Goal: Information Seeking & Learning: Learn about a topic

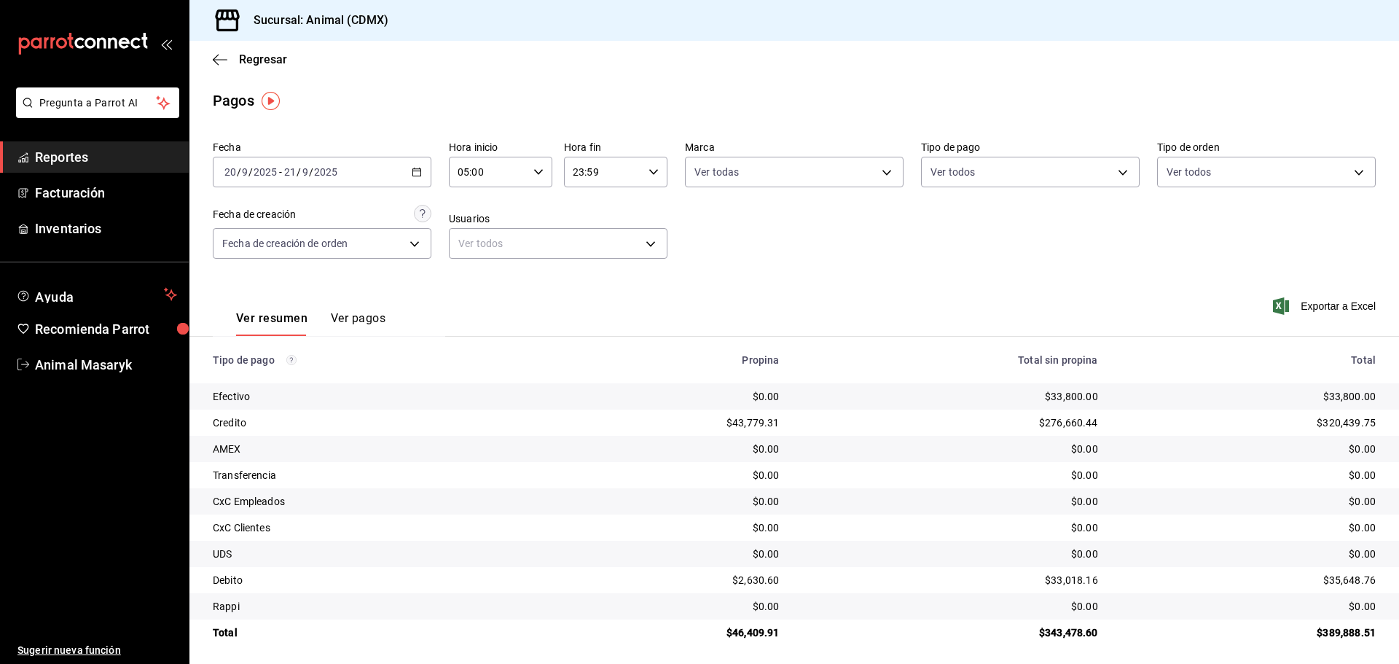
click at [140, 143] on link "Reportes" at bounding box center [94, 156] width 189 height 31
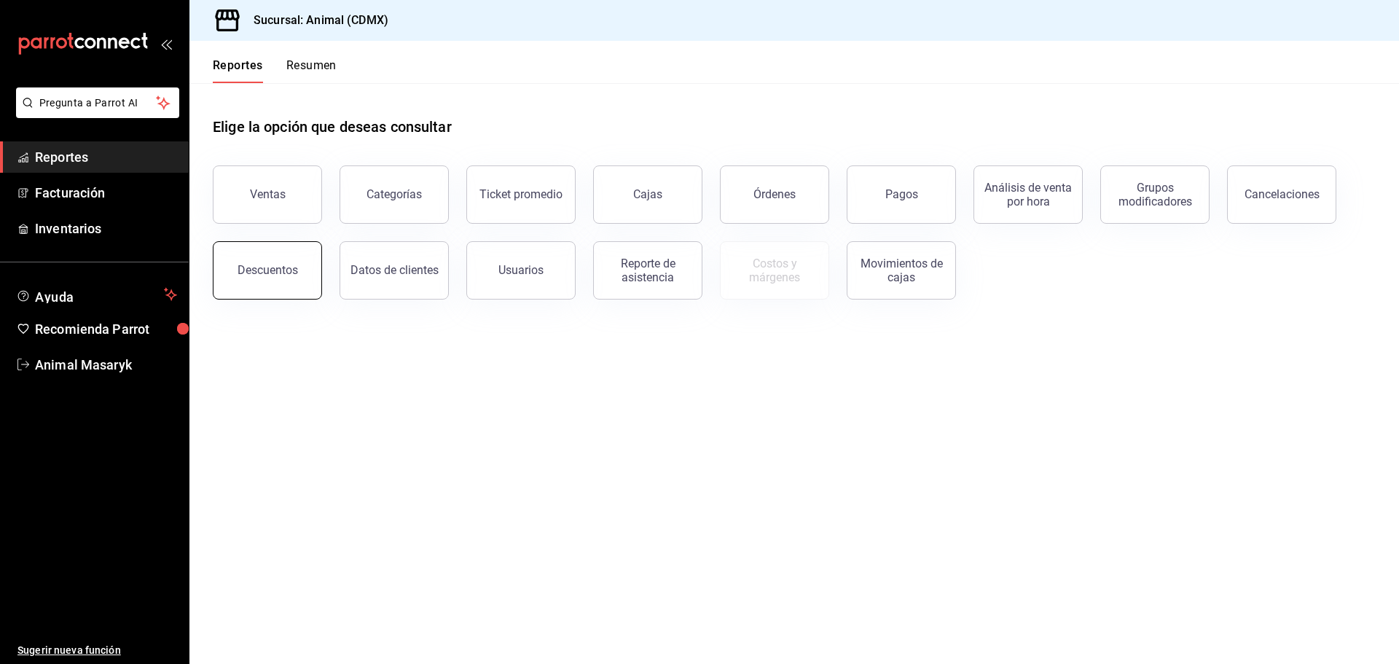
click at [272, 274] on div "Descuentos" at bounding box center [268, 270] width 60 height 14
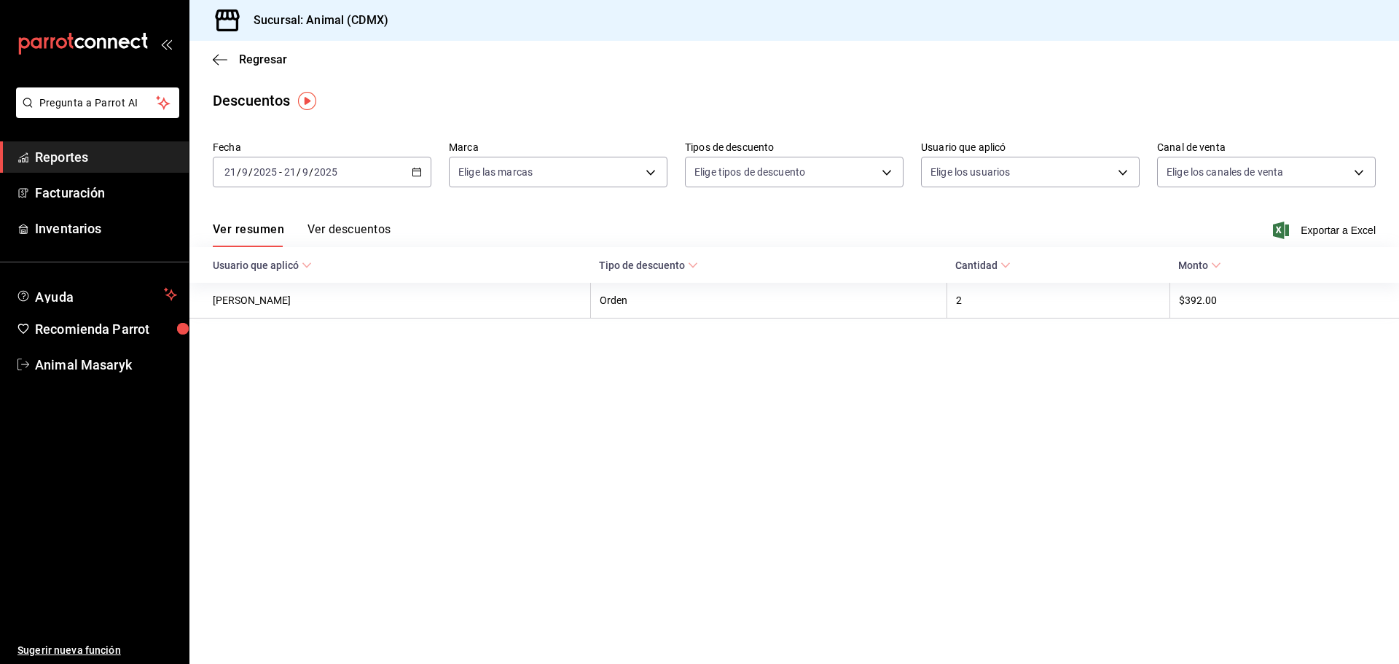
click at [415, 165] on div "[DATE] [DATE] - [DATE] [DATE]" at bounding box center [322, 172] width 219 height 31
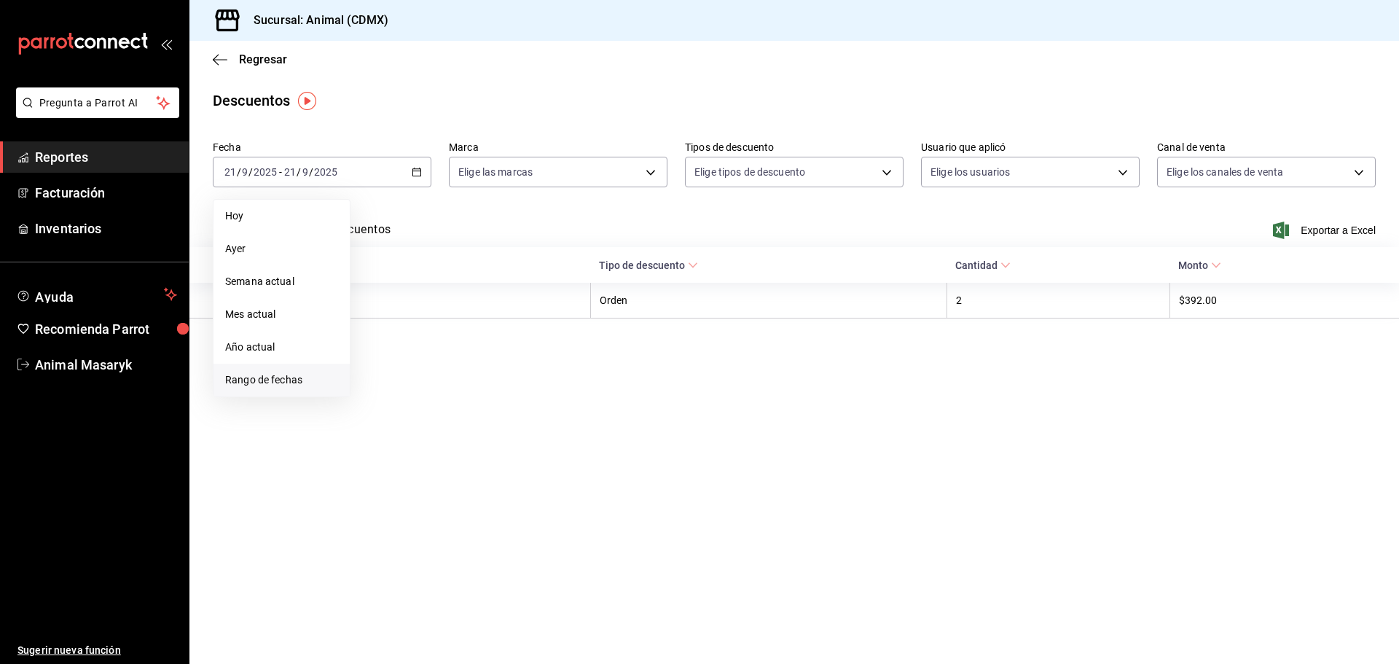
click at [235, 394] on li "Rango de fechas" at bounding box center [281, 380] width 136 height 33
drag, startPoint x: 238, startPoint y: 383, endPoint x: 282, endPoint y: 383, distance: 43.7
click at [240, 383] on span "Rango de fechas" at bounding box center [281, 379] width 113 height 15
click at [514, 334] on abbr "20" at bounding box center [509, 333] width 9 height 10
click at [526, 334] on button "21" at bounding box center [536, 333] width 26 height 26
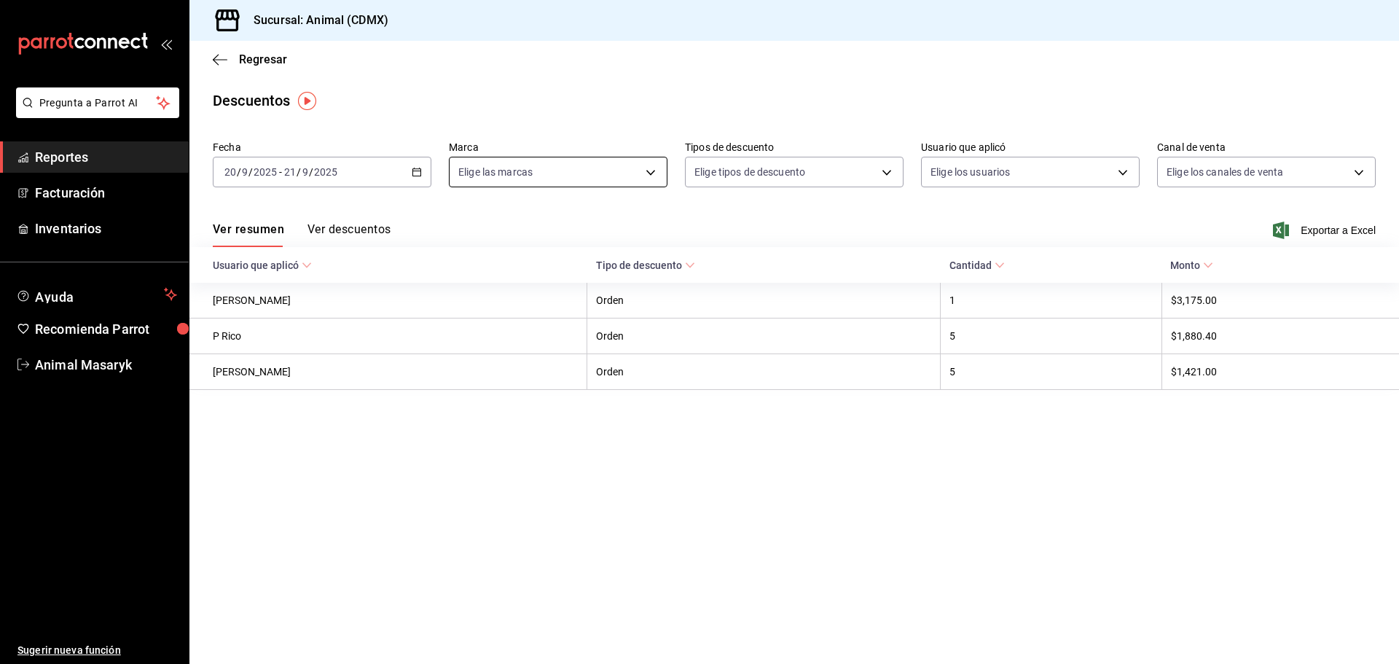
click at [552, 158] on body "Pregunta a Parrot AI Reportes Facturación Inventarios Ayuda Recomienda Parrot A…" at bounding box center [699, 332] width 1399 height 664
click at [531, 224] on span "Ver todas" at bounding box center [511, 228] width 44 height 15
type input "cb0f6aec-1481-4e37-861c-bab9b3a65b14"
checkbox input "true"
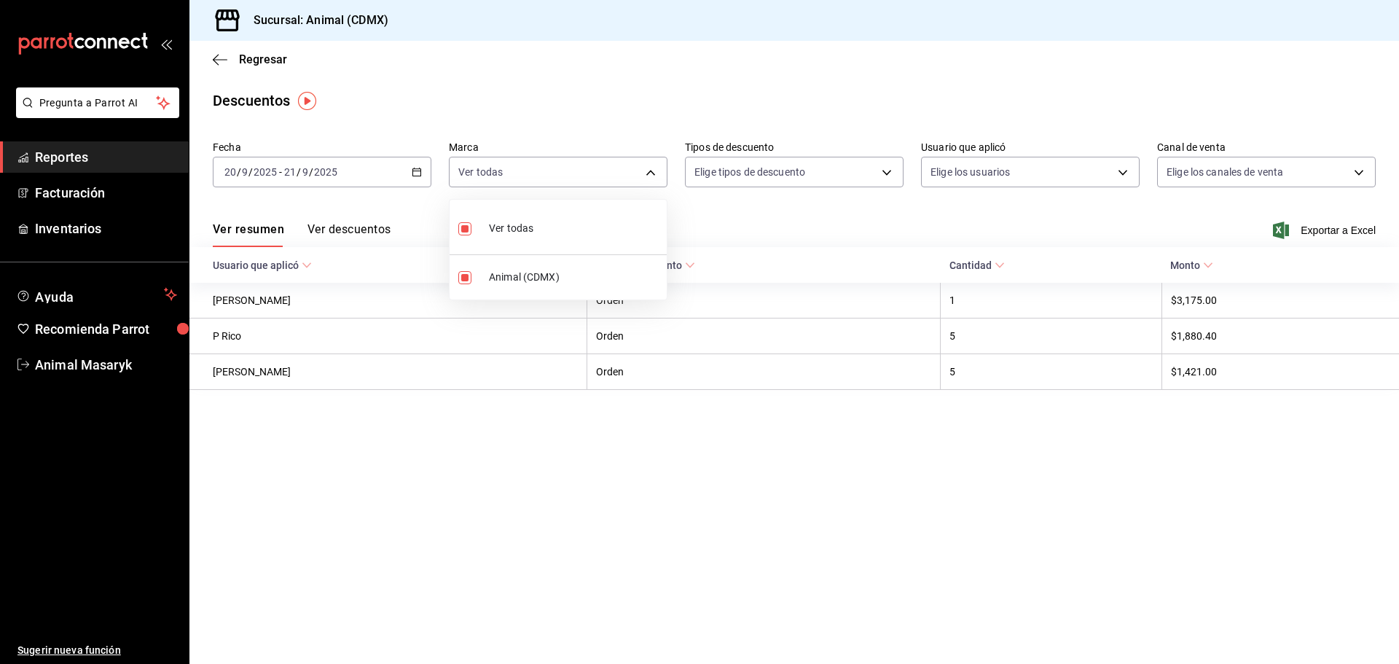
click at [831, 165] on div at bounding box center [699, 332] width 1399 height 664
click at [790, 176] on body "Pregunta a Parrot AI Reportes Facturación Inventarios Ayuda Recomienda Parrot A…" at bounding box center [699, 332] width 1399 height 664
click at [735, 224] on span "Orden" at bounding box center [806, 220] width 169 height 15
type input "ORDER"
checkbox input "true"
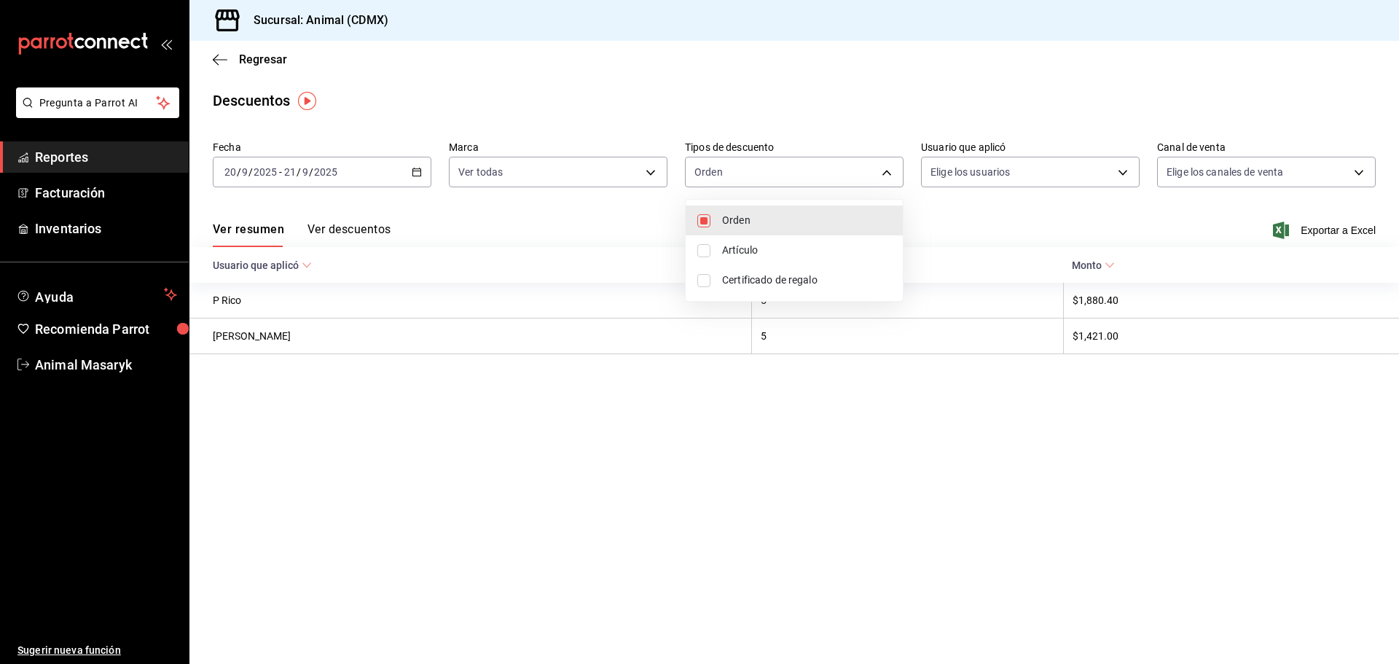
drag, startPoint x: 732, startPoint y: 249, endPoint x: 720, endPoint y: 267, distance: 21.0
click at [732, 250] on span "Artículo" at bounding box center [806, 250] width 169 height 15
type input "ORDER,ORDER_ITEM"
checkbox input "true"
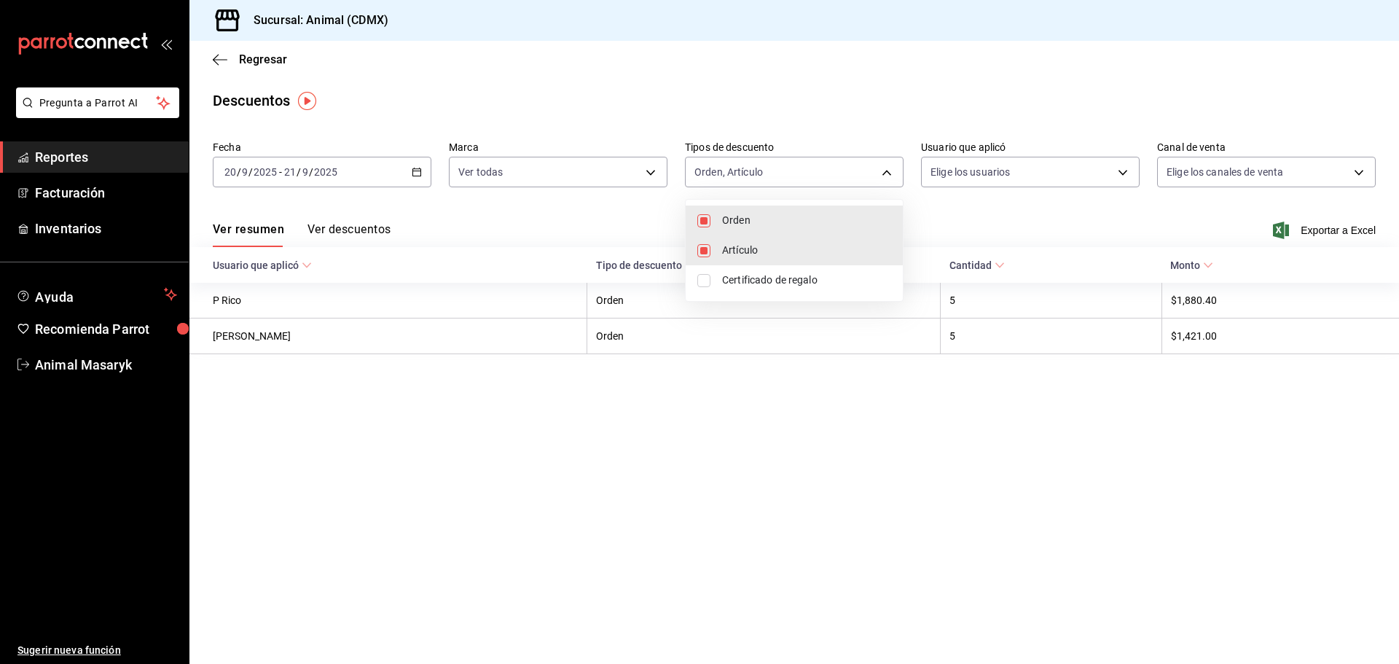
click at [712, 283] on li "Certificado de regalo" at bounding box center [794, 280] width 217 height 30
type input "ORDER,ORDER_ITEM,CARD_REWARD"
checkbox input "true"
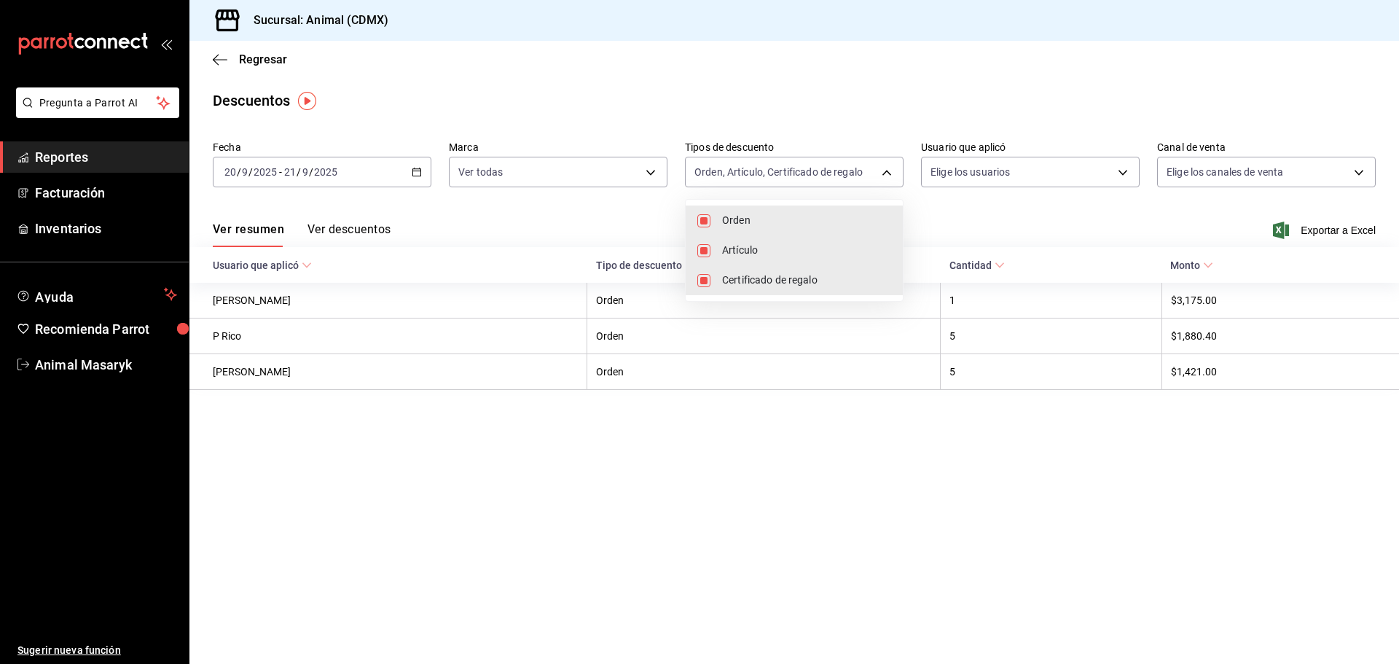
click at [1118, 208] on div at bounding box center [699, 332] width 1399 height 664
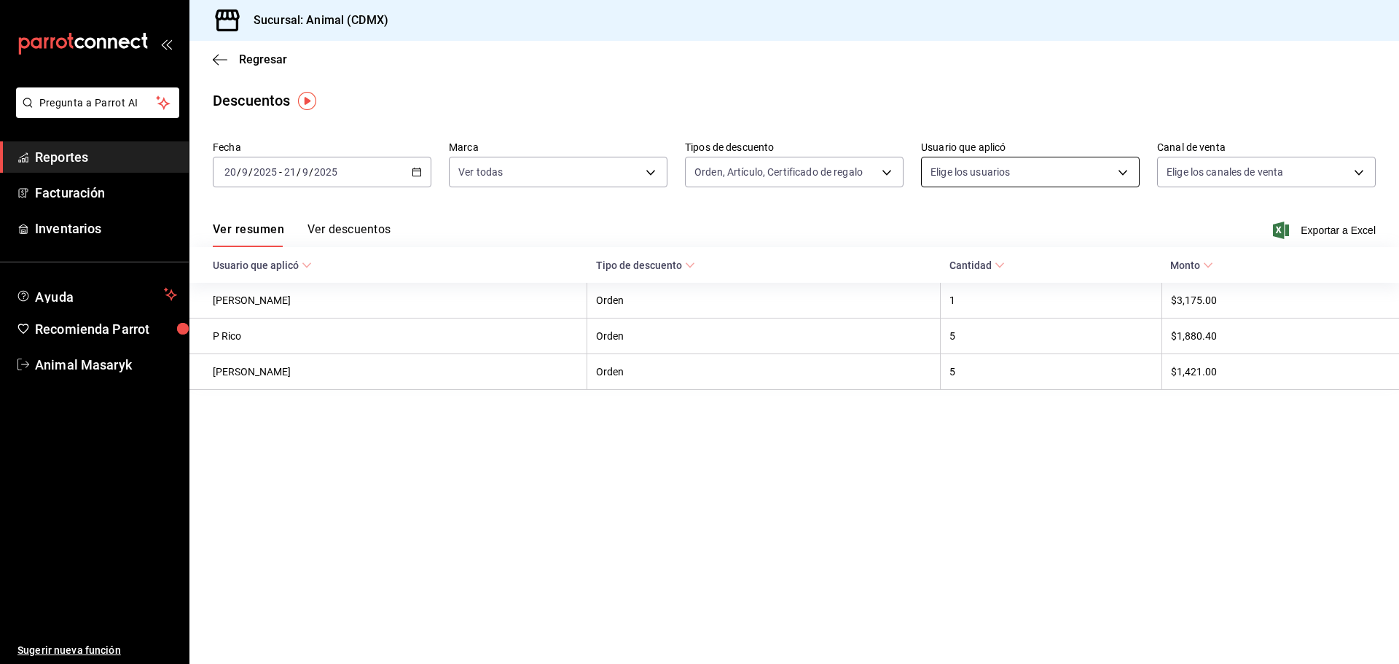
click at [1124, 170] on body "Pregunta a Parrot AI Reportes Facturación Inventarios Ayuda Recomienda Parrot A…" at bounding box center [699, 332] width 1399 height 664
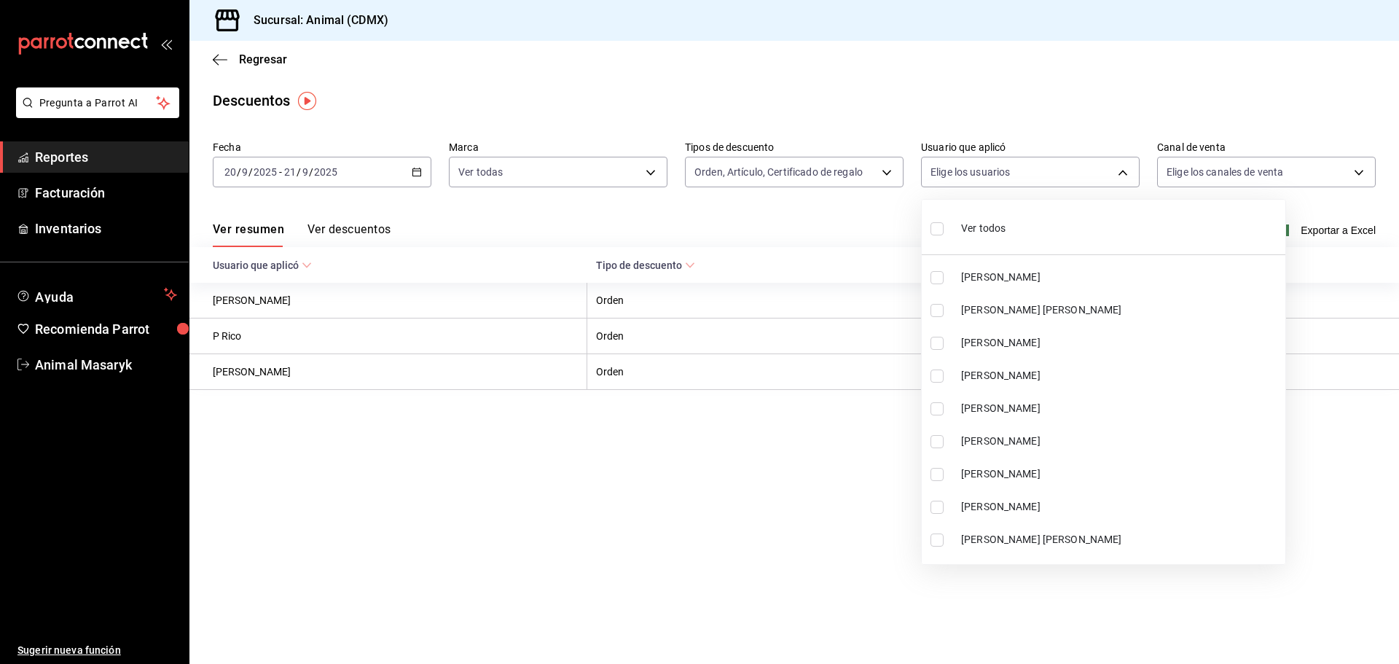
click at [939, 227] on input "checkbox" at bounding box center [936, 228] width 13 height 13
checkbox input "true"
click at [933, 229] on ul "Ver todos [PERSON_NAME] [PERSON_NAME] [PERSON_NAME] [PERSON_NAME] [PERSON_NAME]…" at bounding box center [1104, 382] width 364 height 364
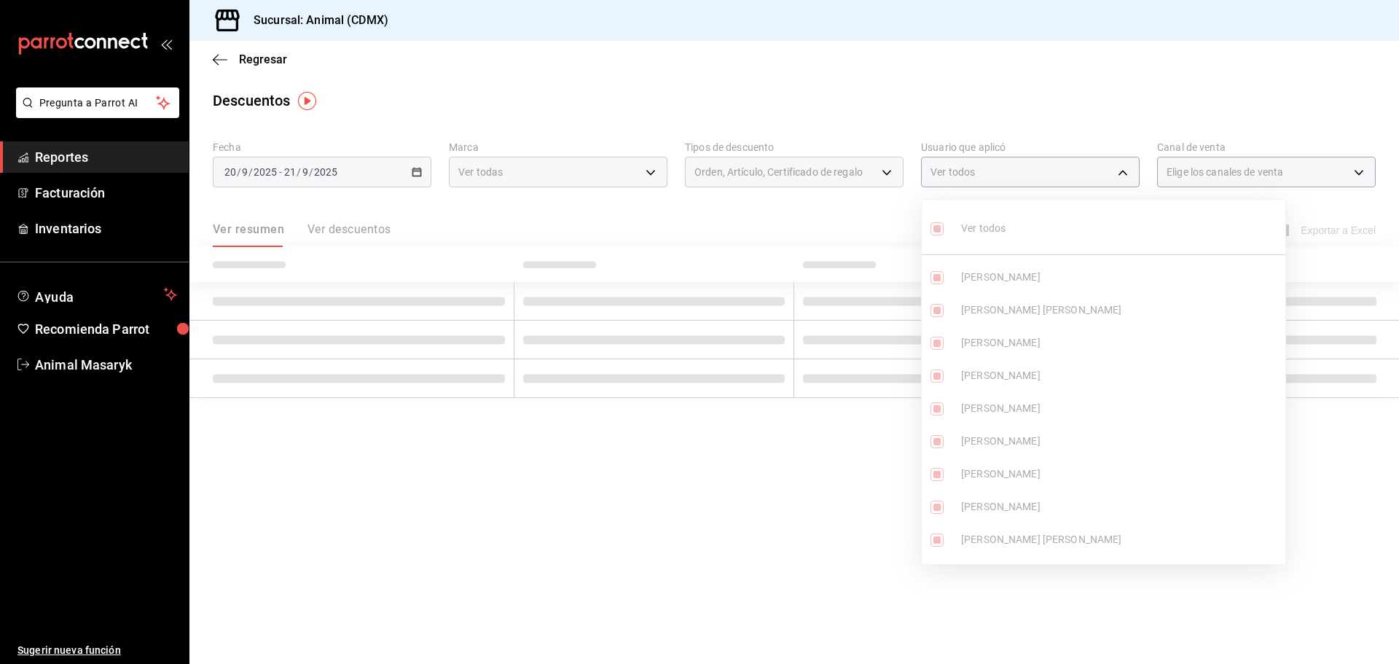
type input "cd038da4-e02f-47c0-a68f-5acf279c92e3,6f481a37-b1a9-4aae-878d-1ac587fef8fd,97c62…"
checkbox input "true"
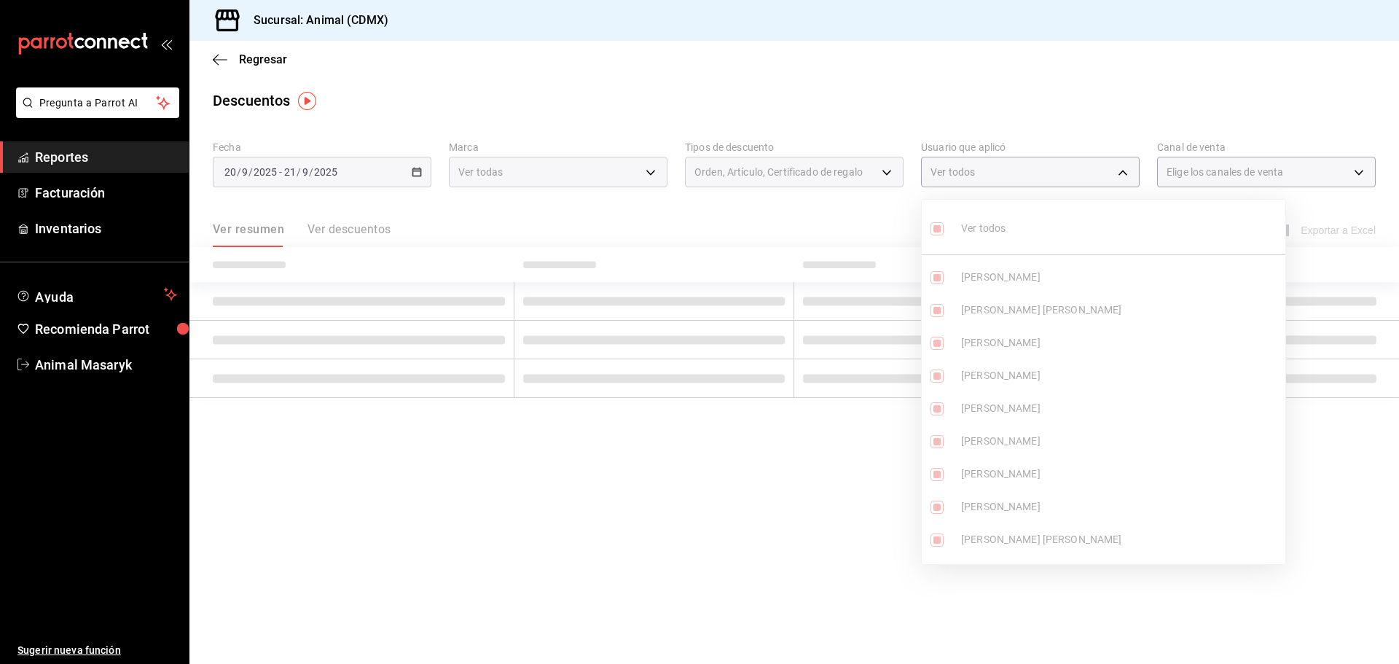
checkbox input "true"
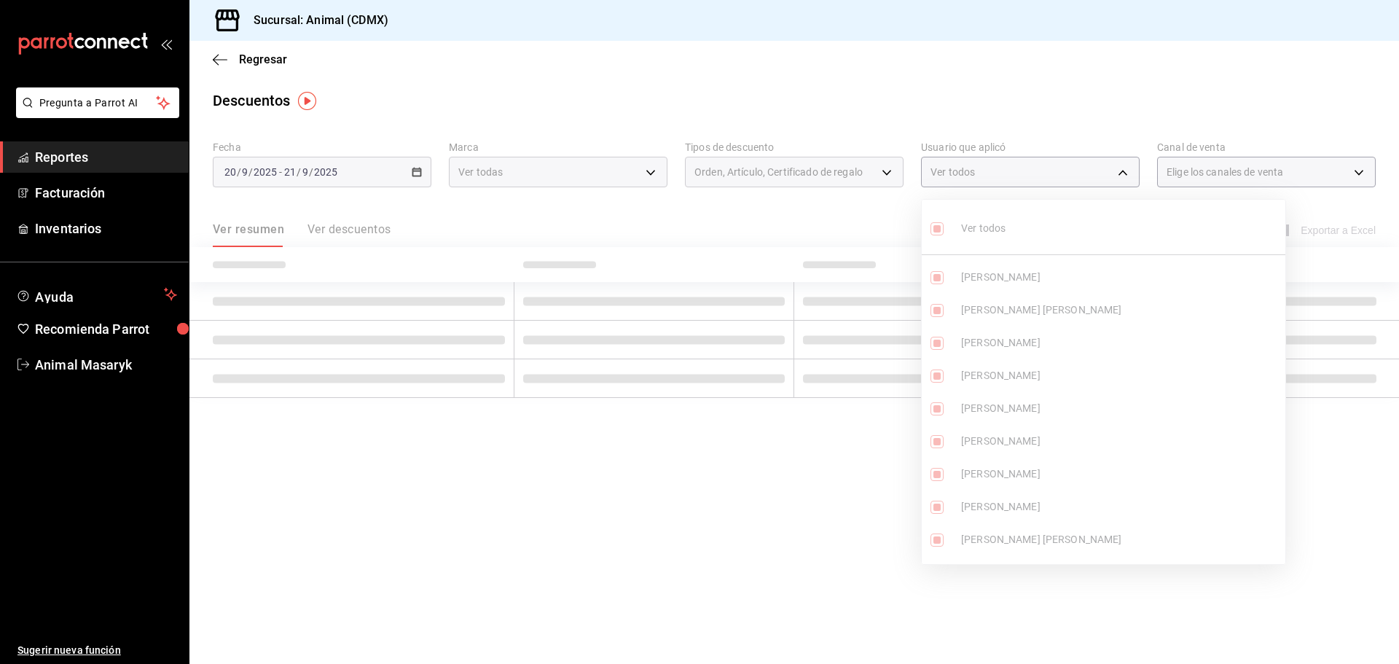
checkbox input "true"
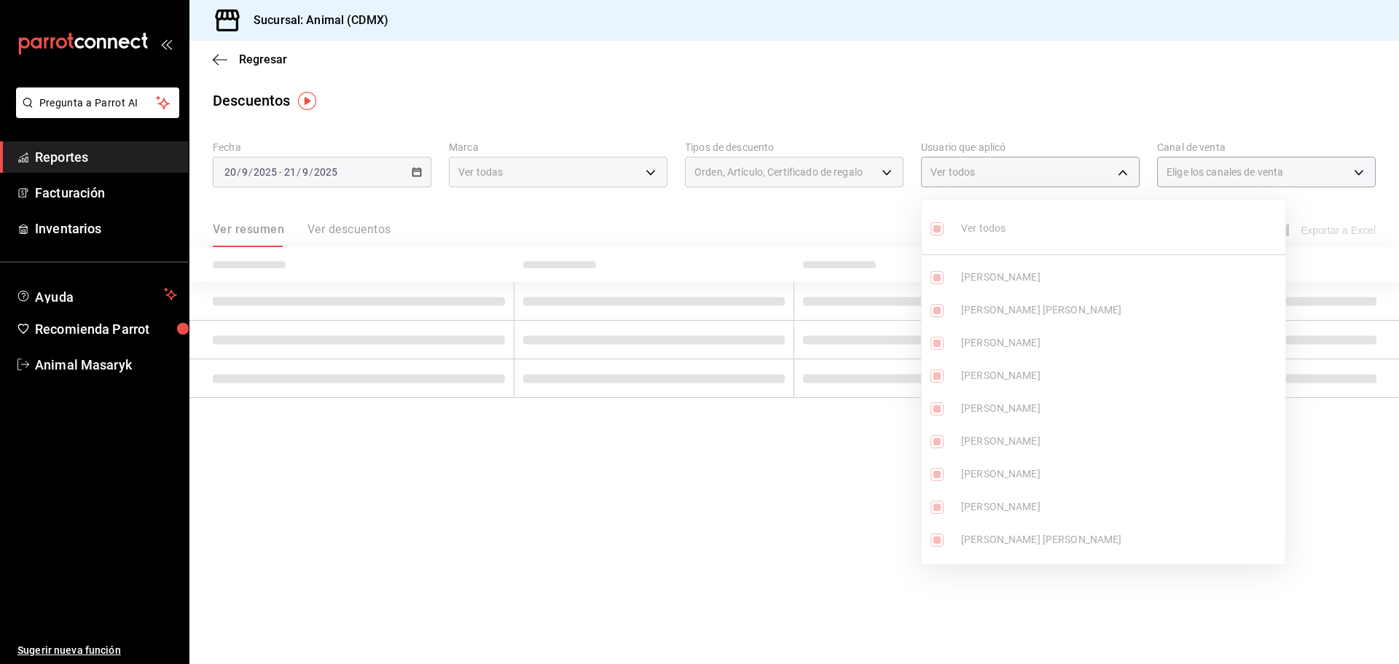
checkbox input "true"
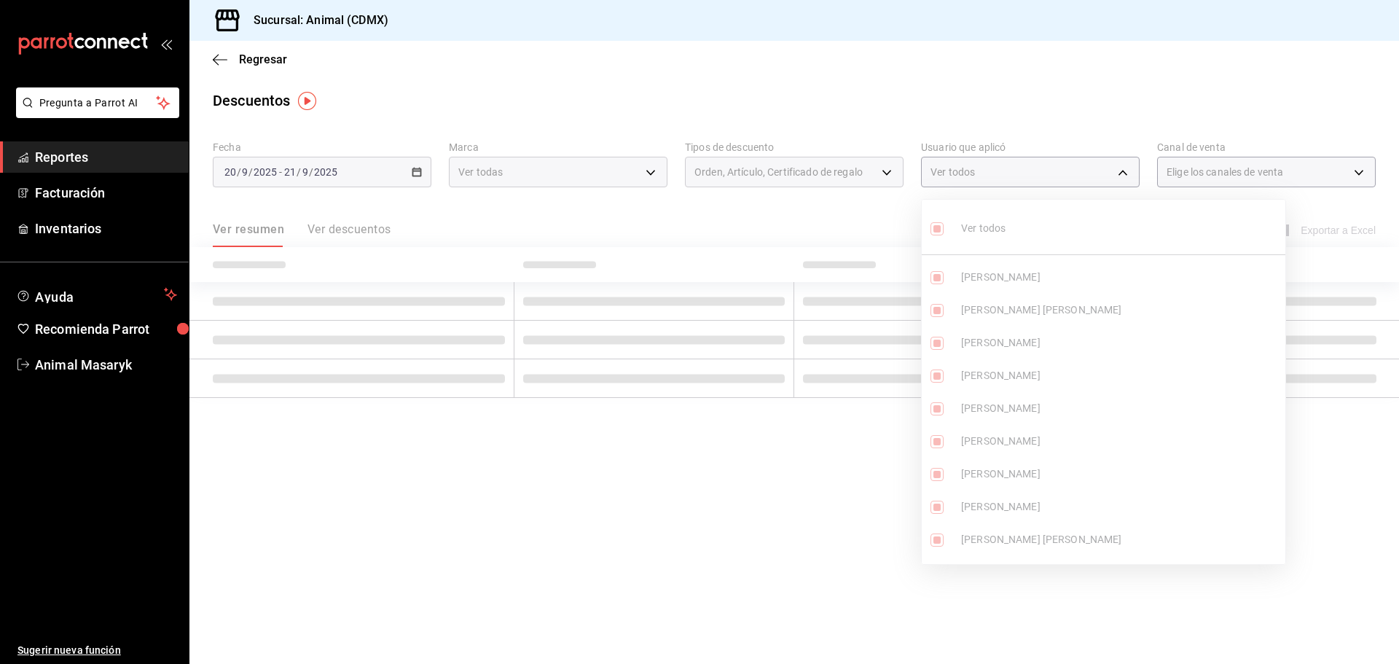
checkbox input "true"
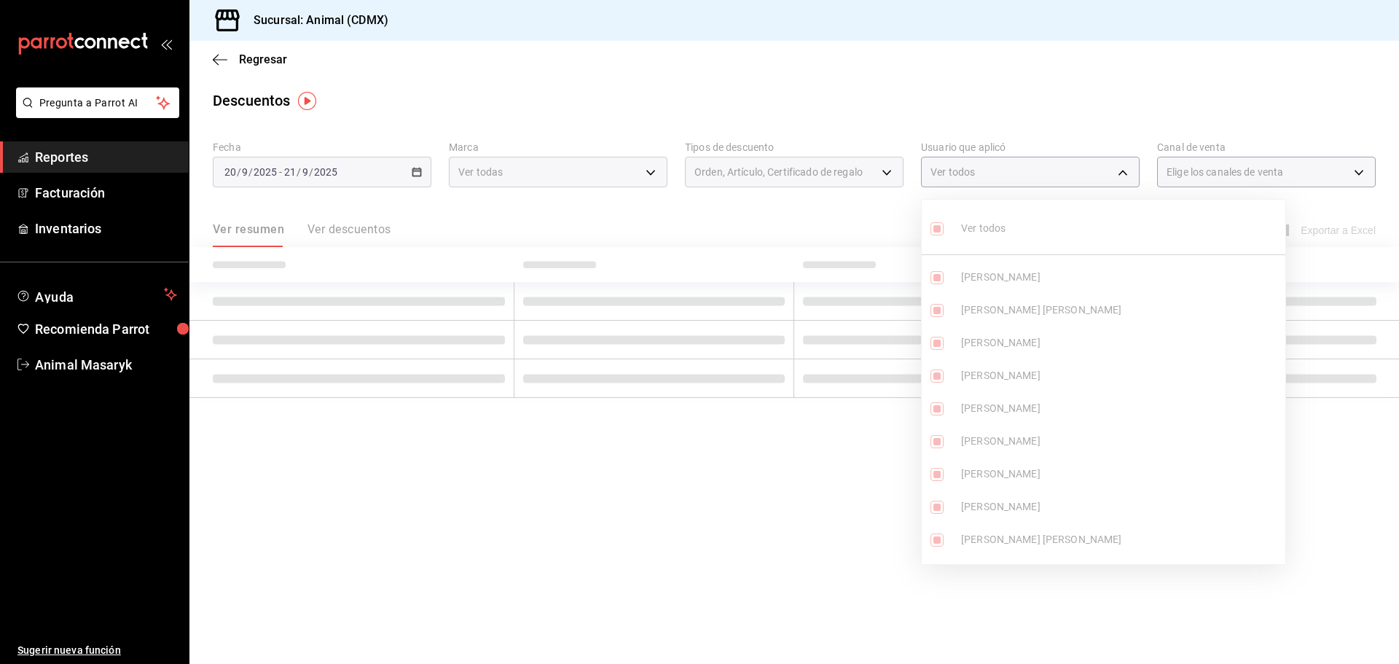
checkbox input "true"
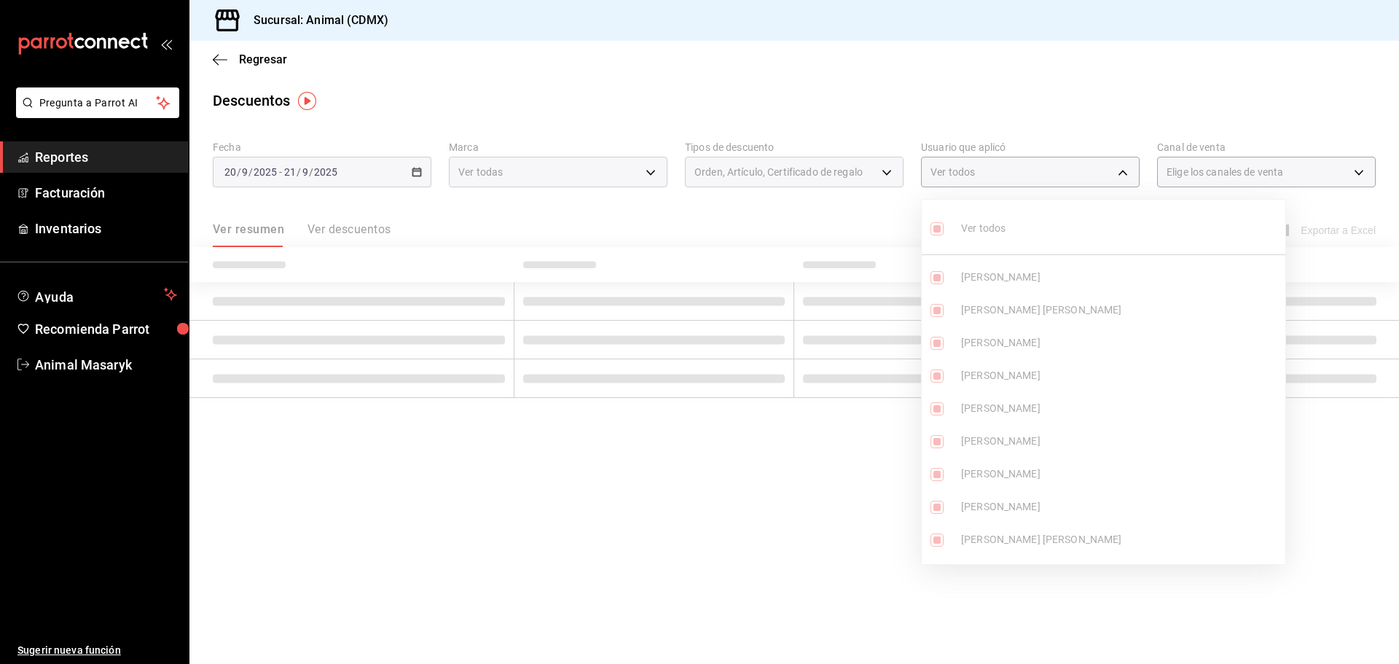
checkbox input "true"
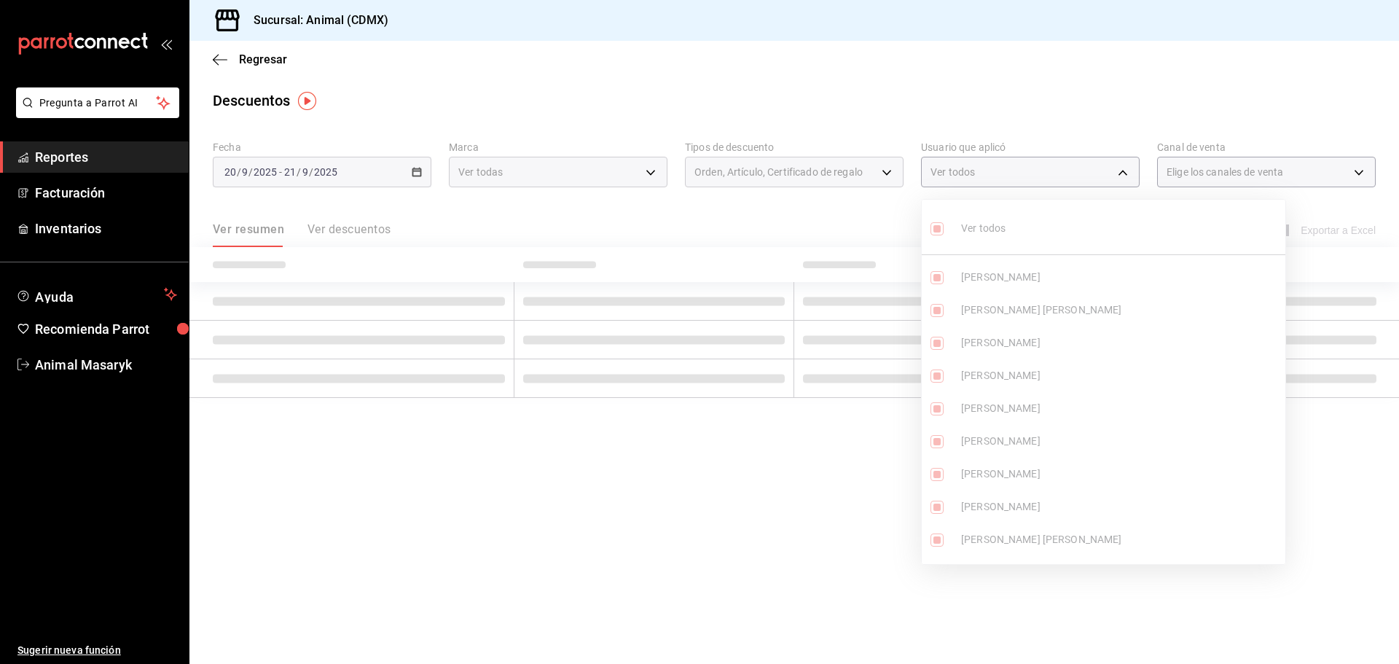
checkbox input "true"
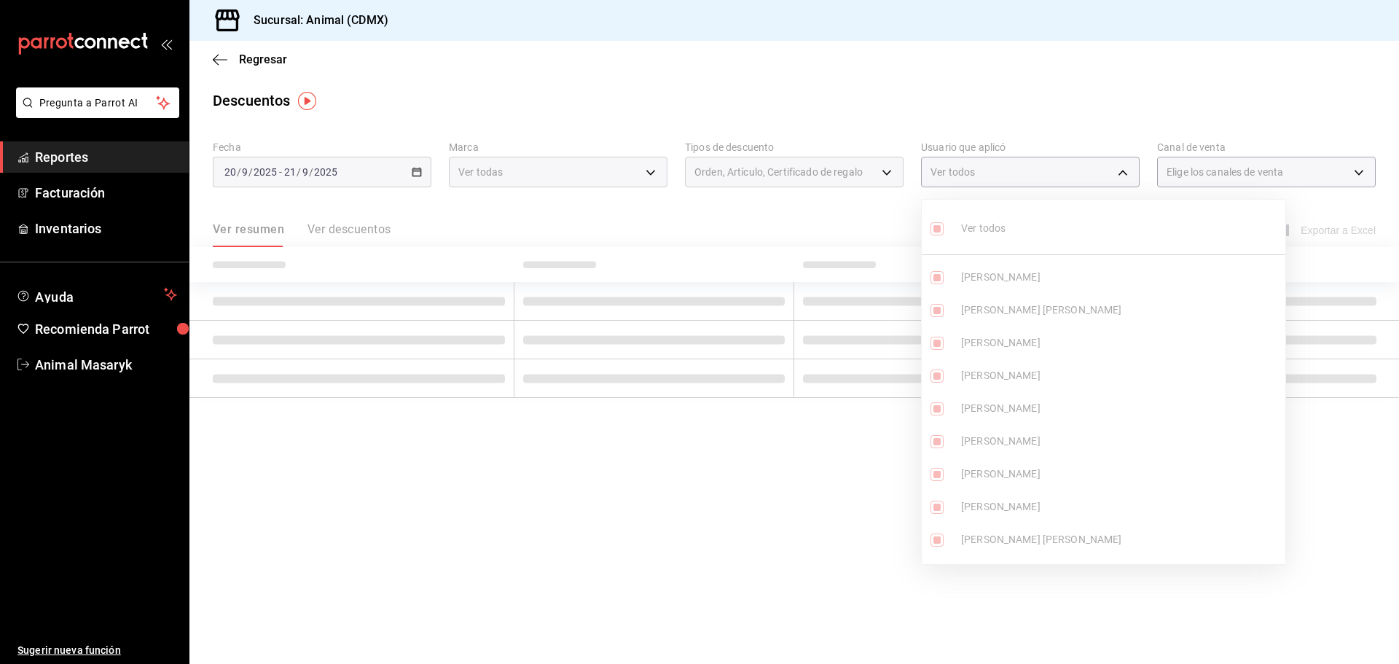
checkbox input "true"
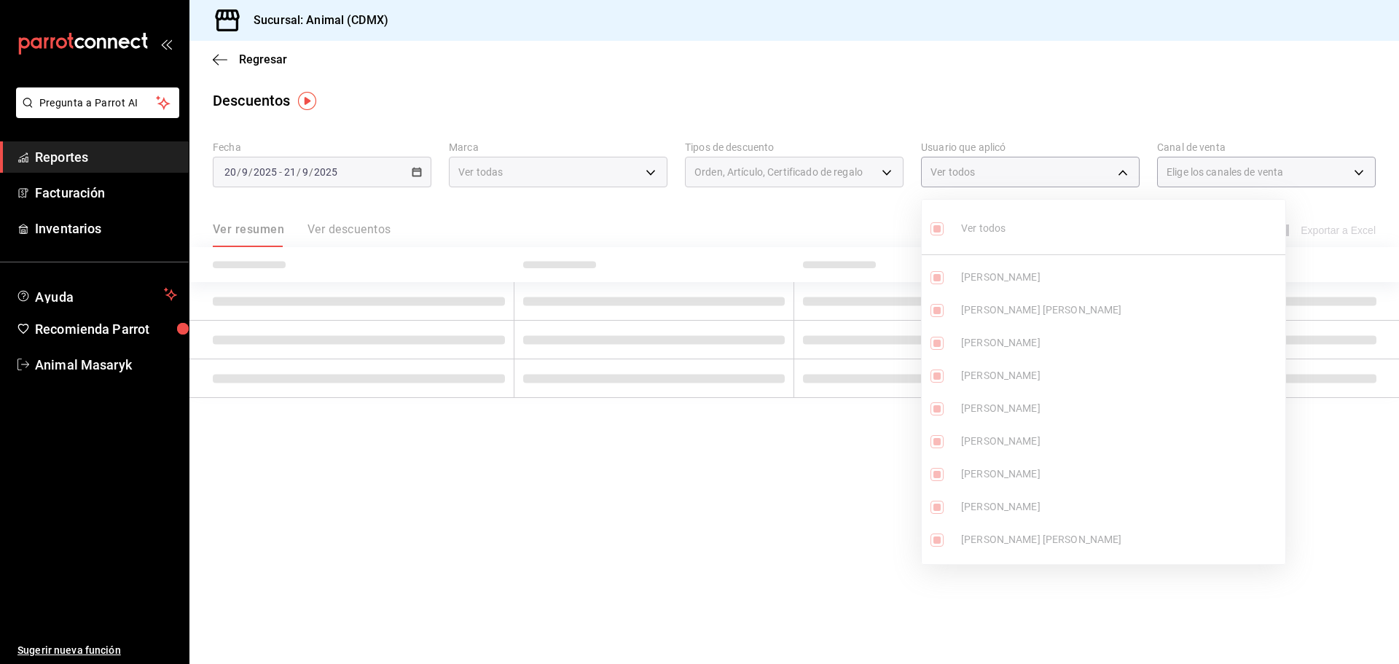
checkbox input "true"
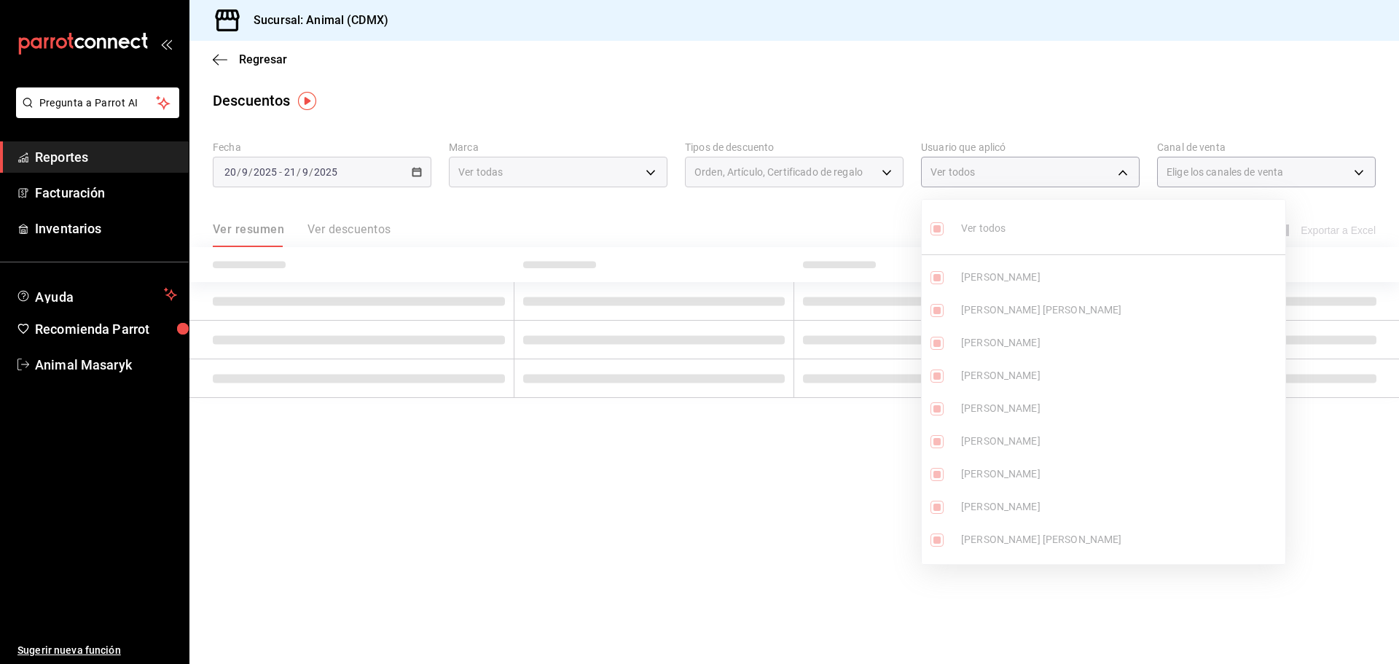
checkbox input "true"
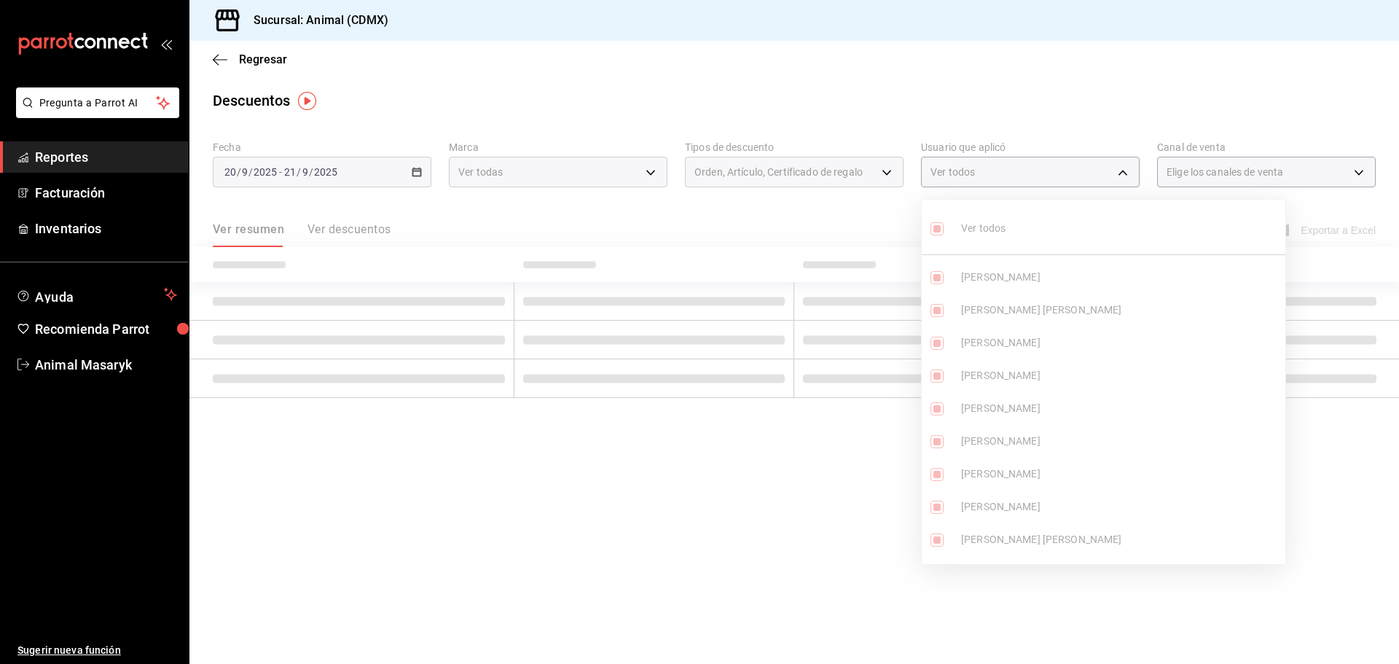
checkbox input "true"
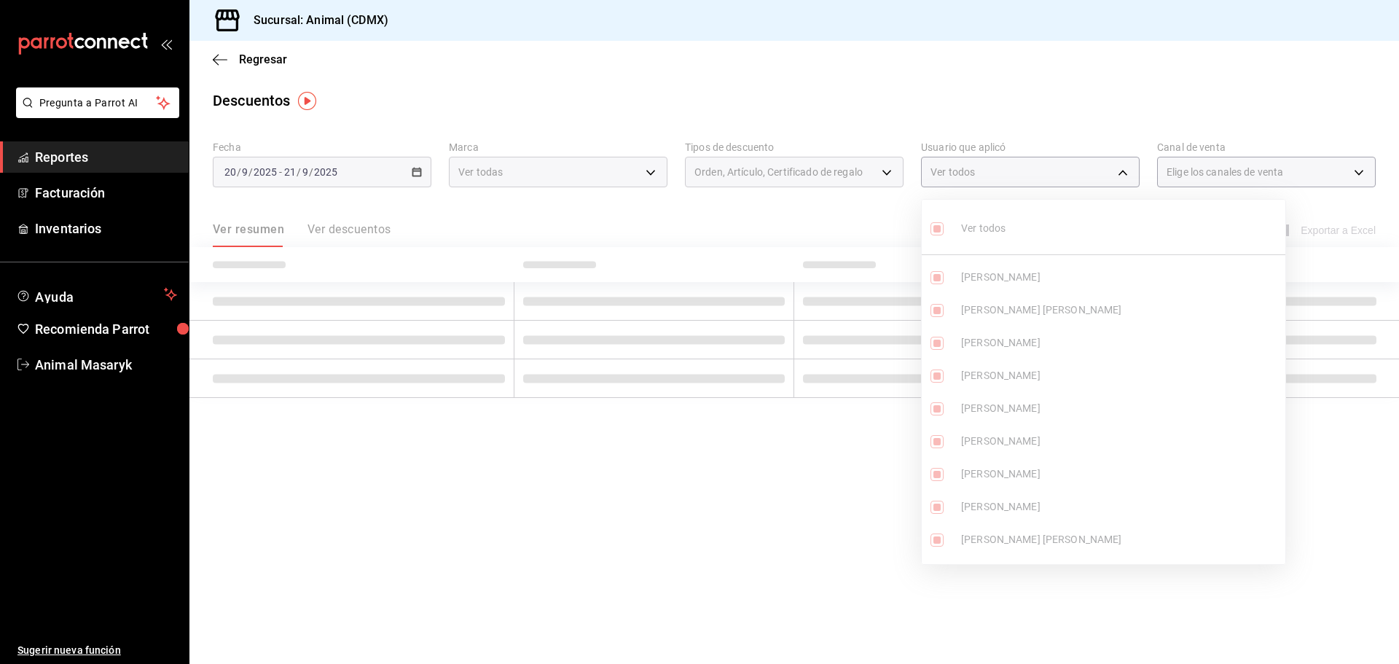
checkbox input "true"
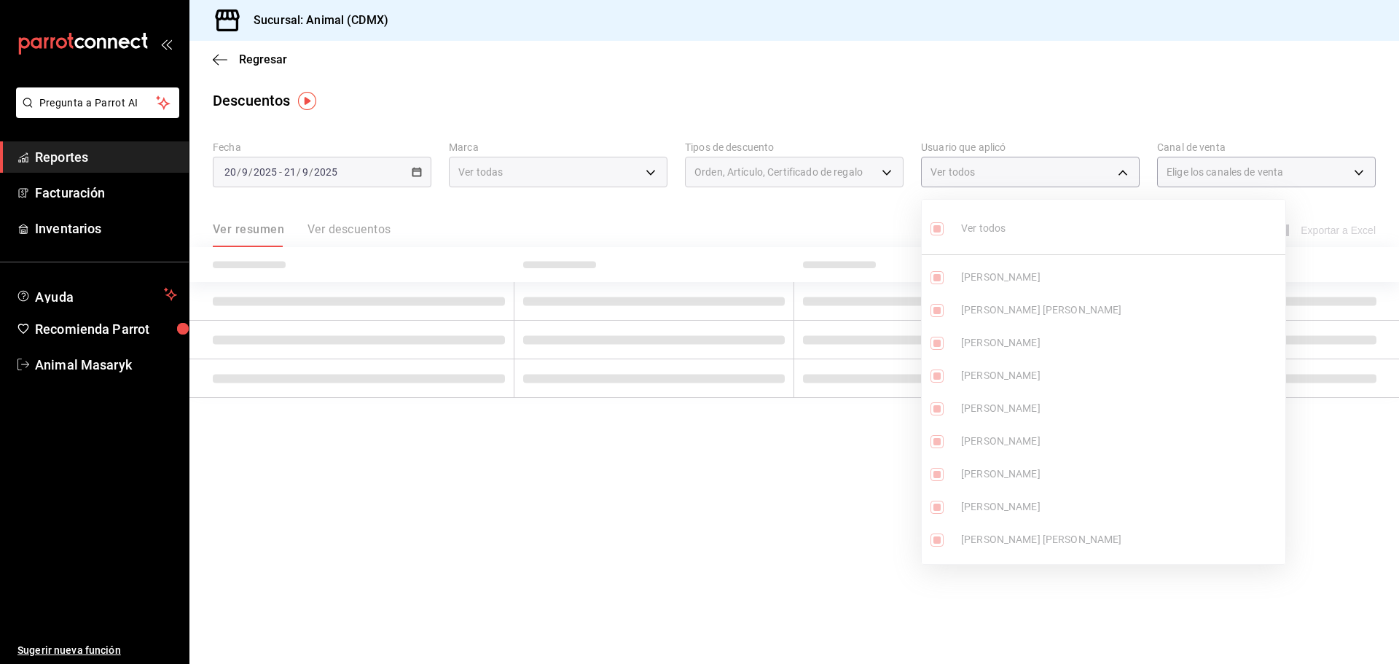
checkbox input "true"
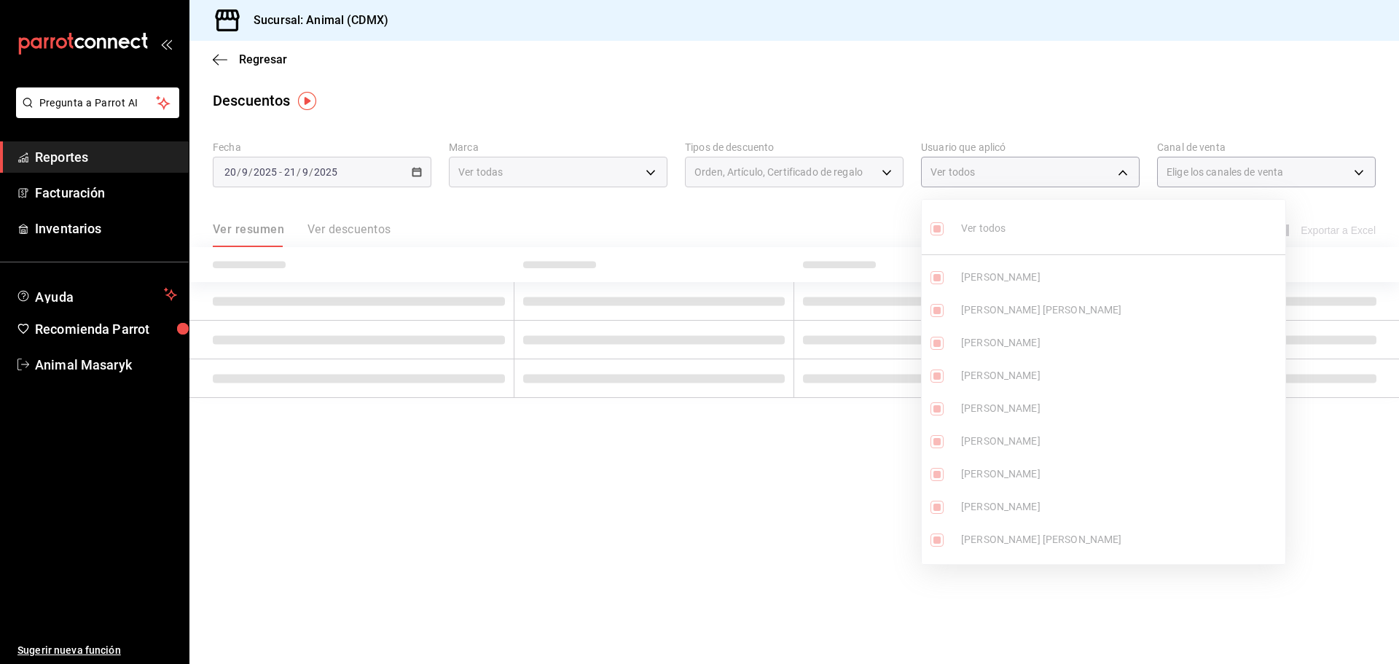
checkbox input "true"
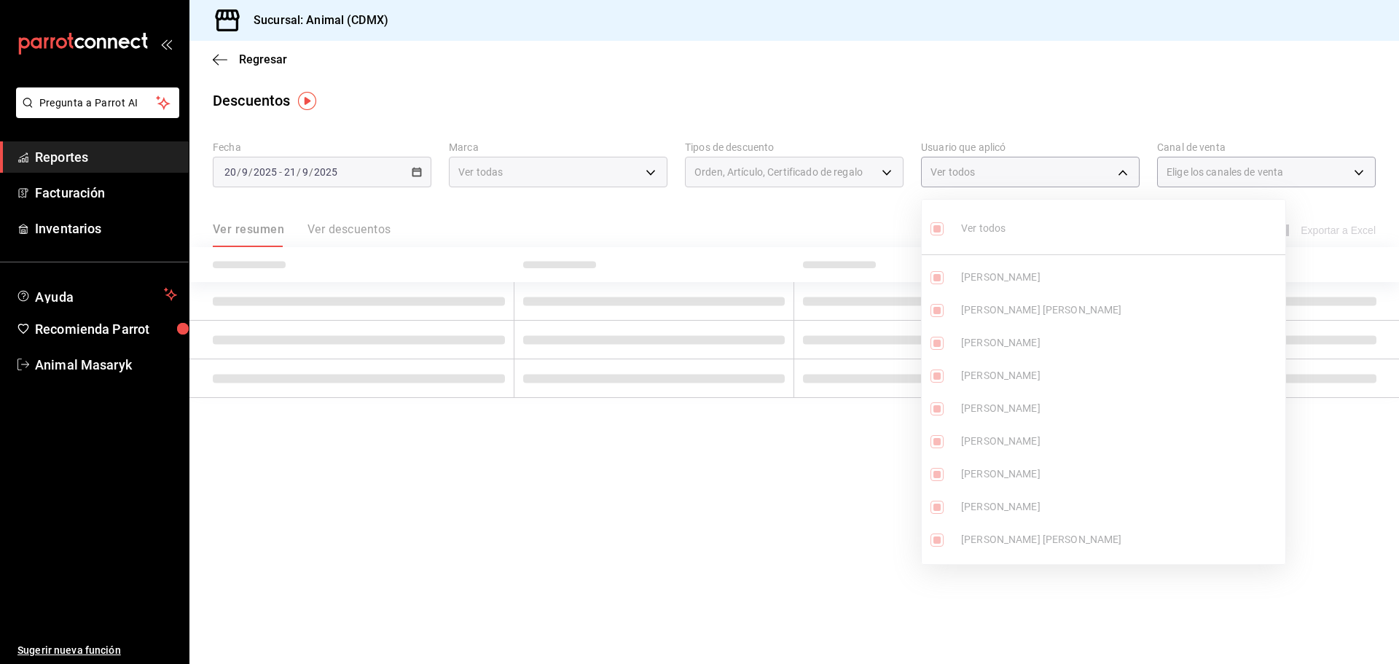
checkbox input "true"
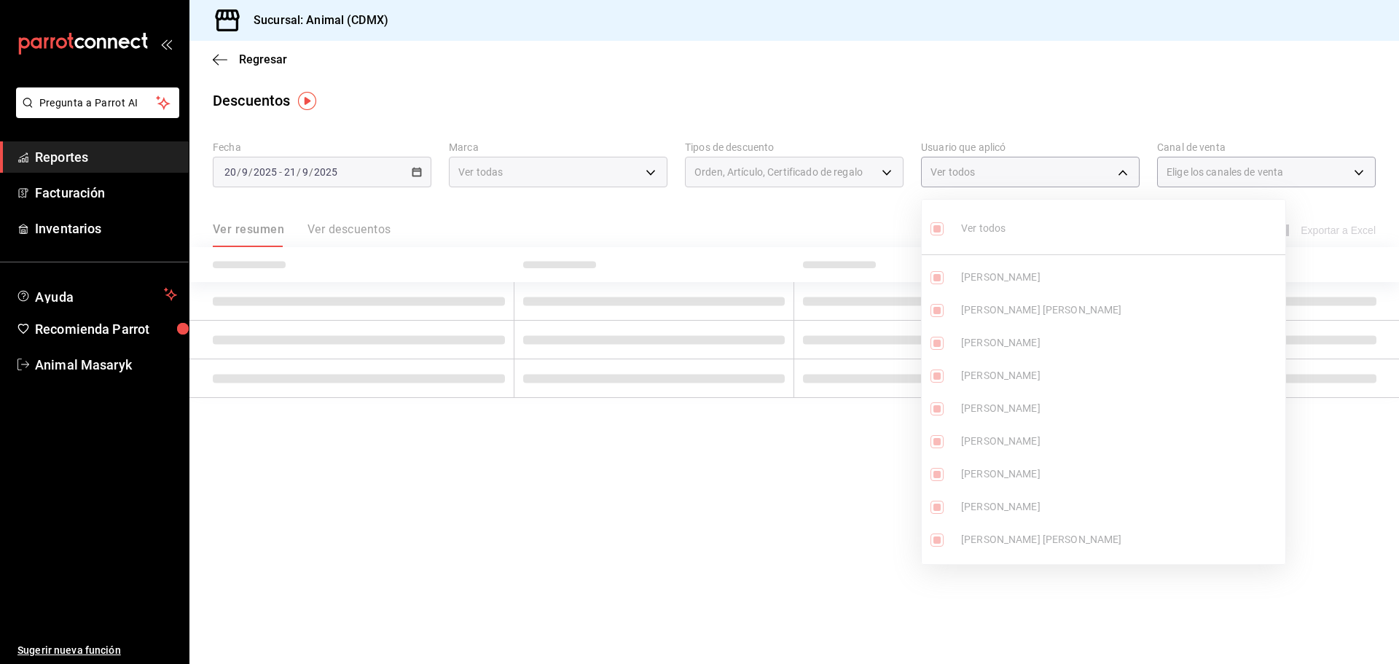
checkbox input "true"
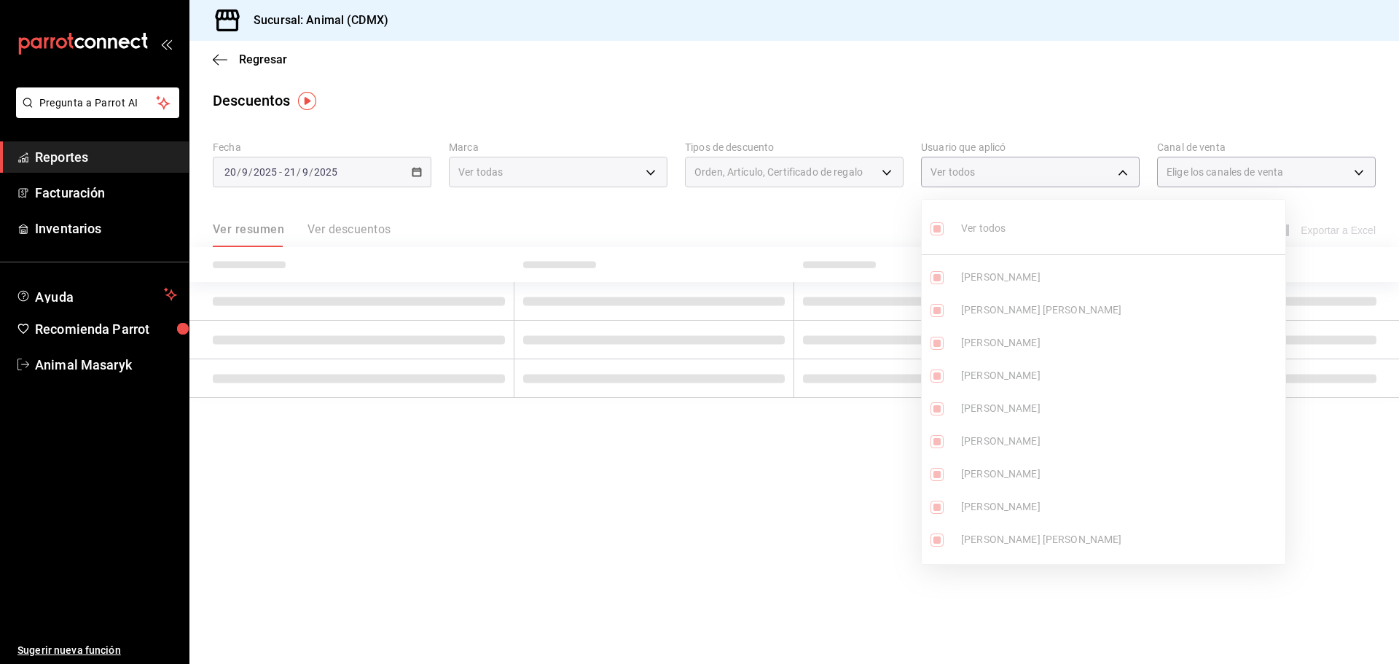
checkbox input "true"
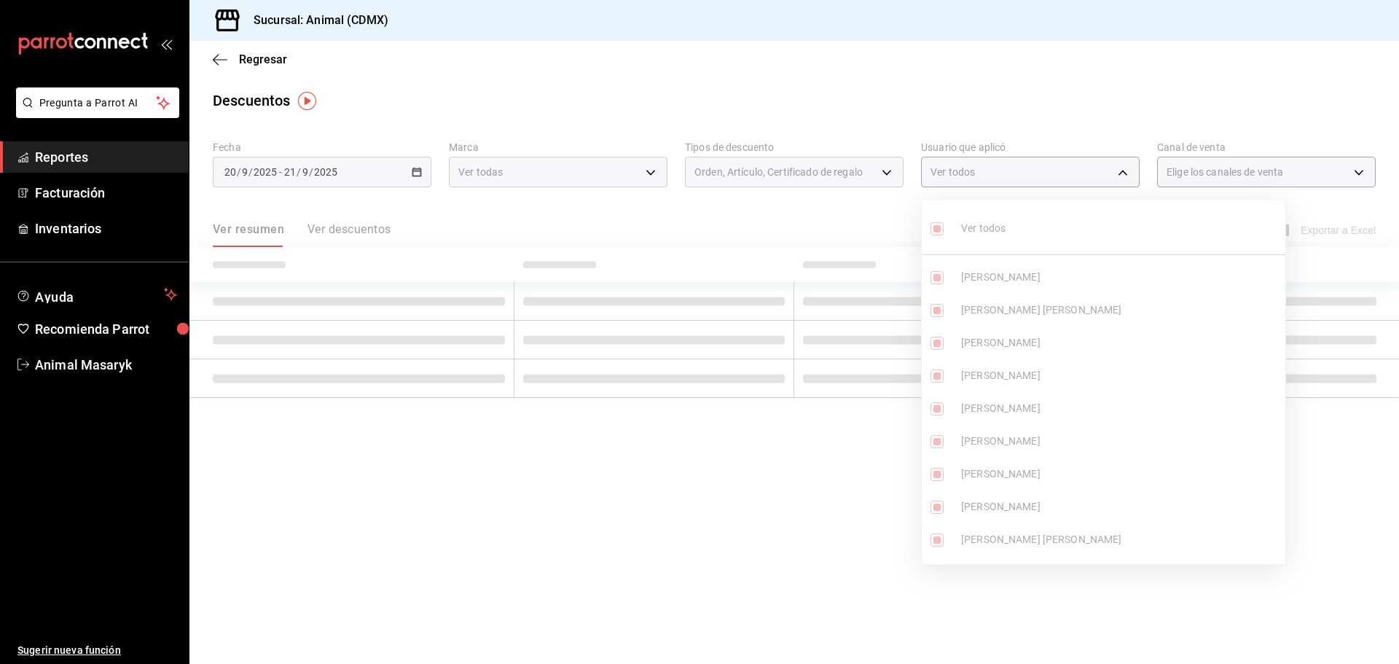
checkbox input "true"
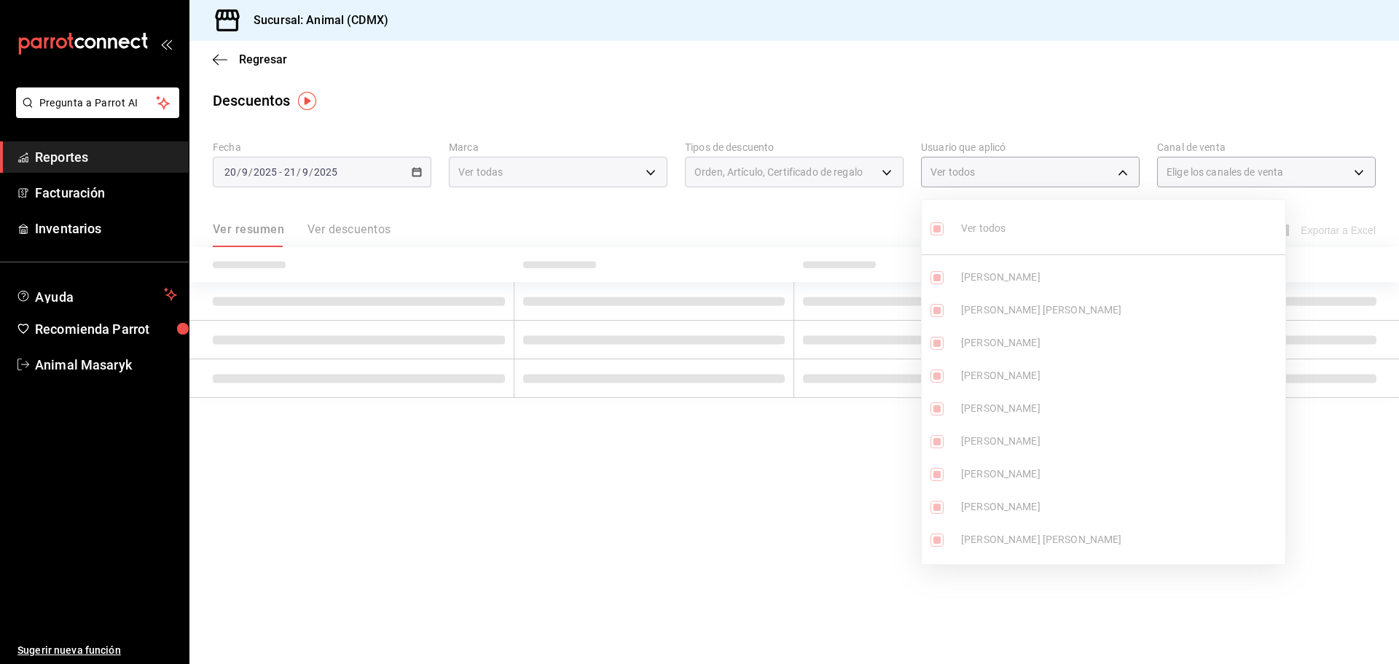
checkbox input "true"
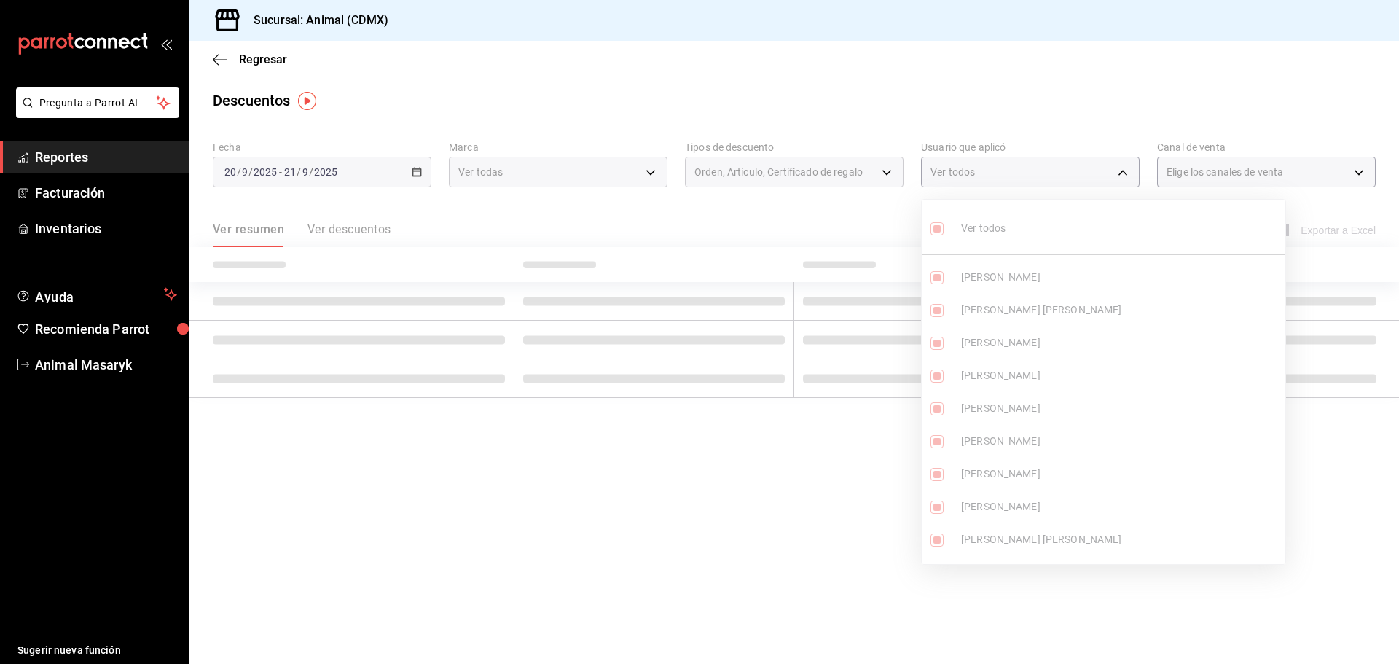
checkbox input "true"
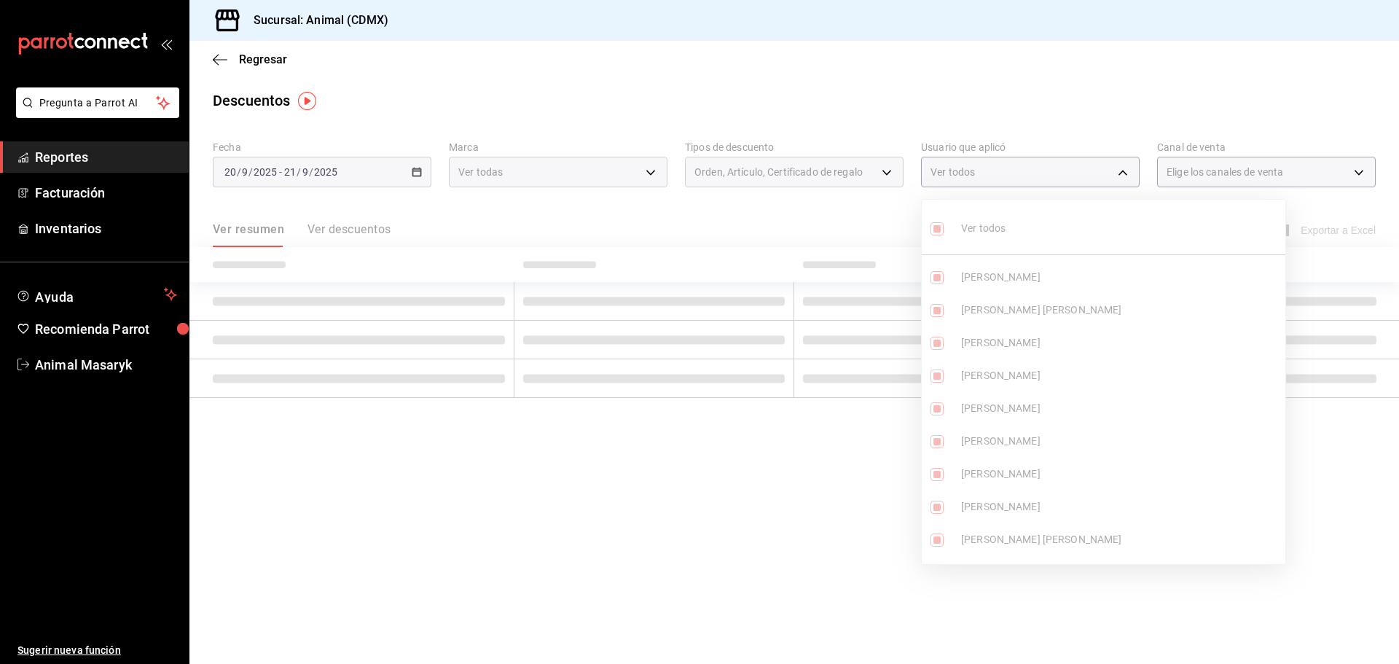
checkbox input "true"
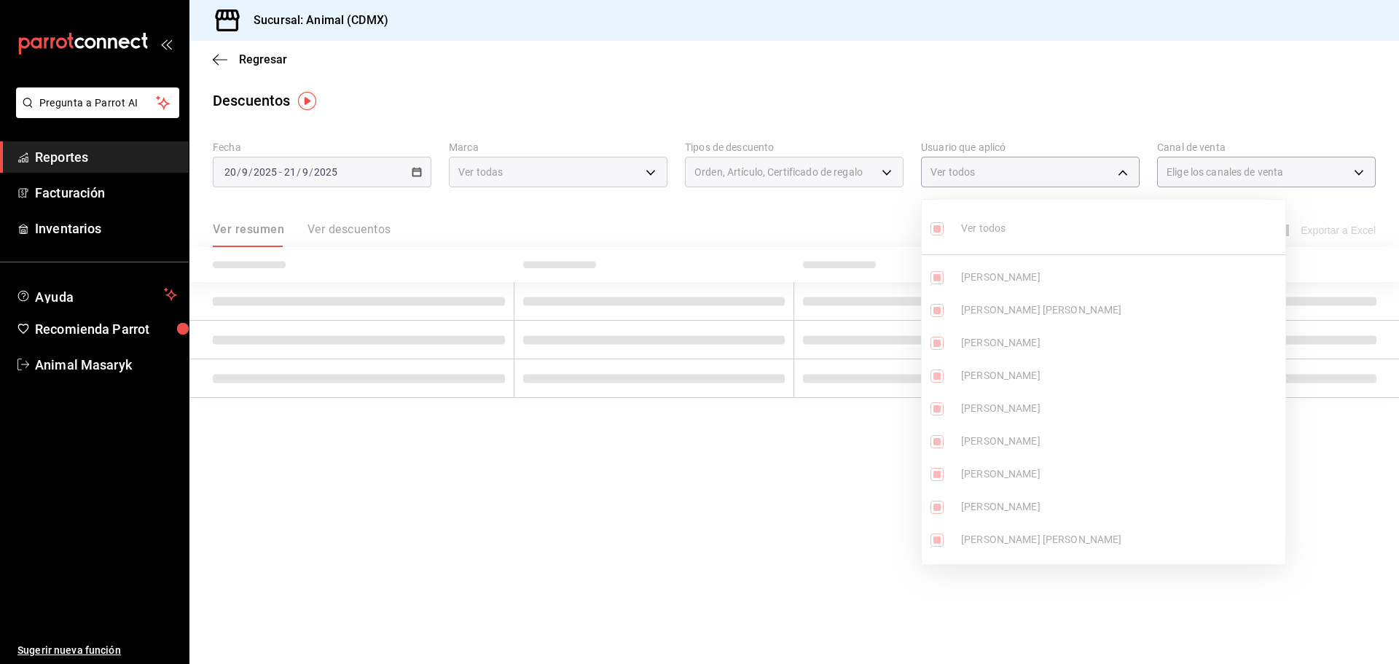
checkbox input "true"
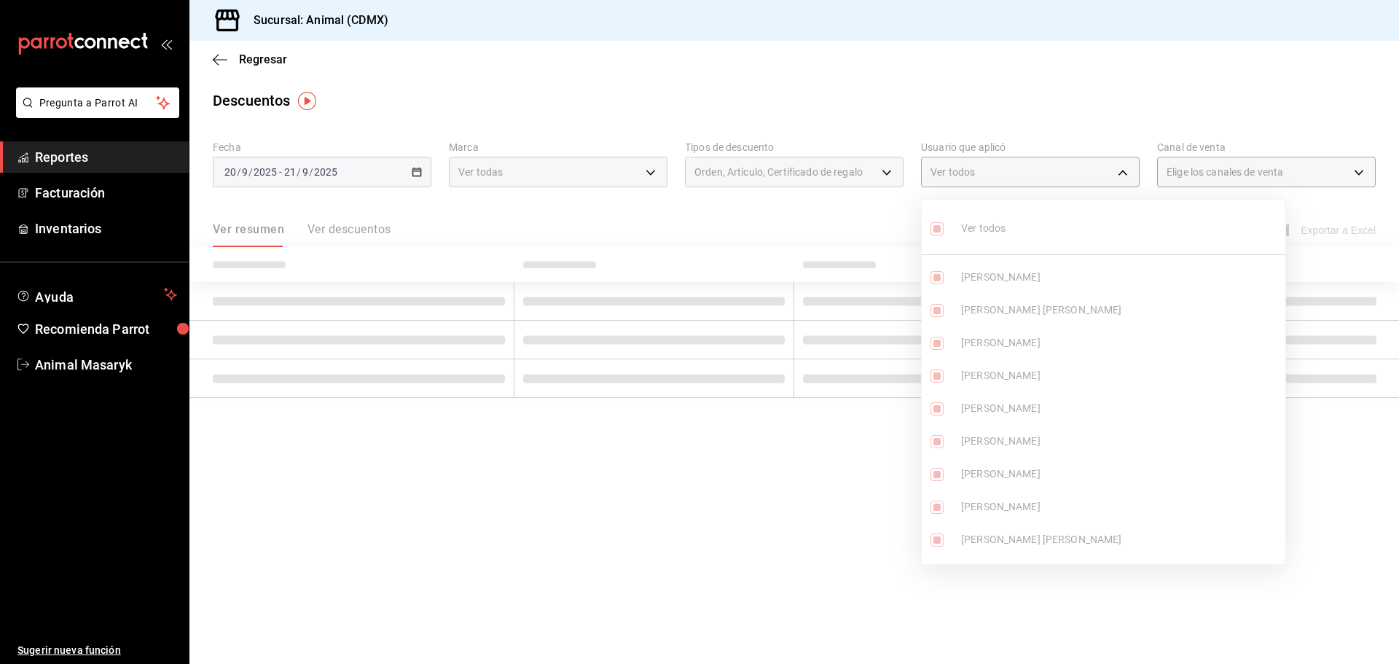
checkbox input "true"
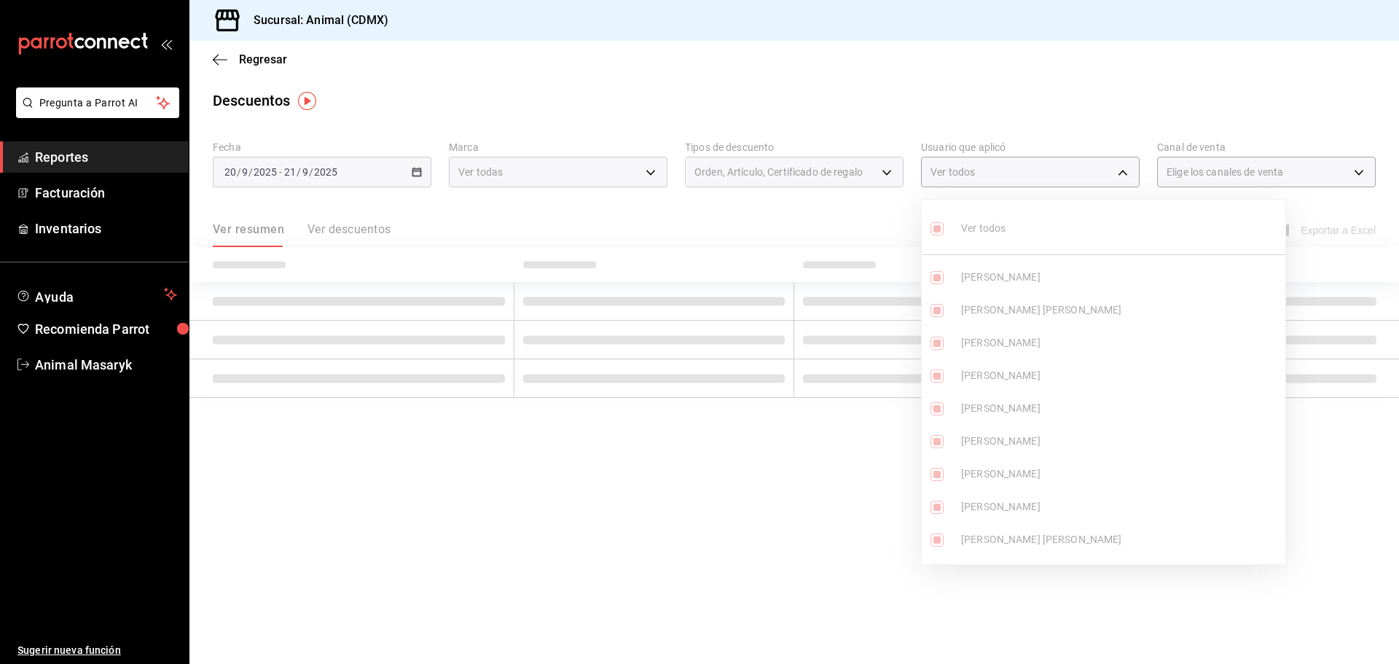
checkbox input "true"
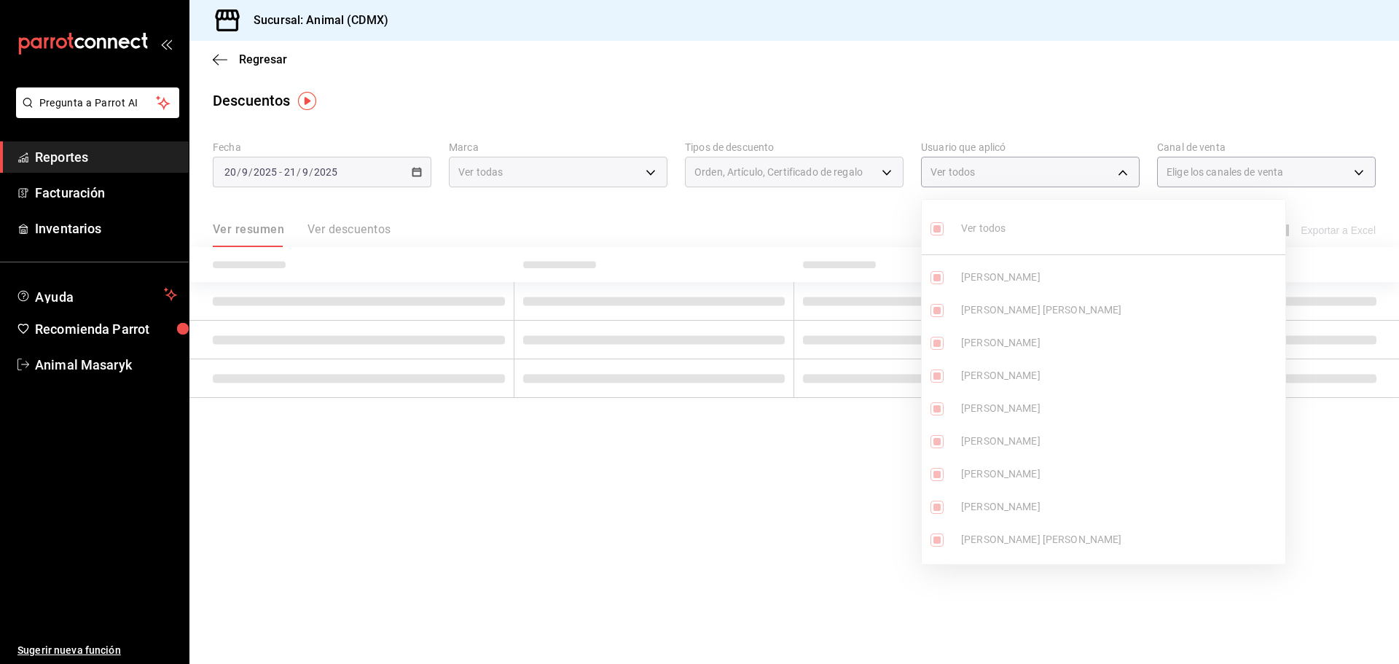
checkbox input "true"
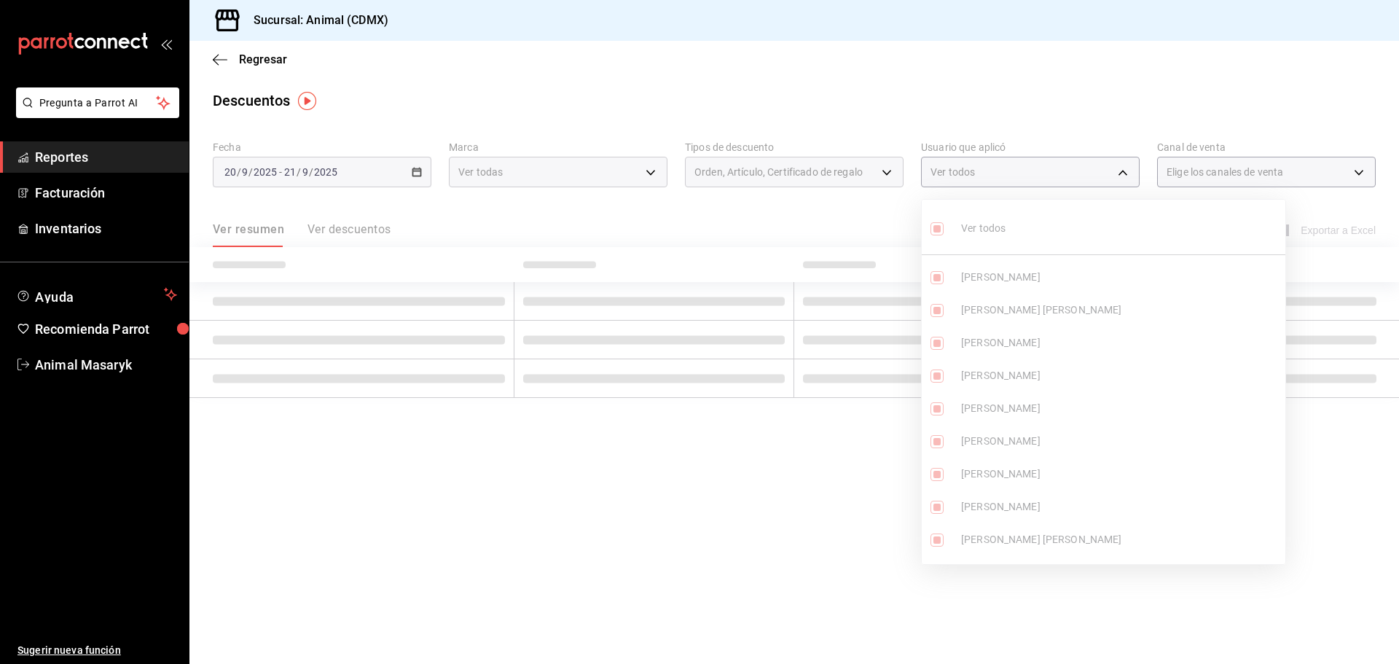
checkbox input "true"
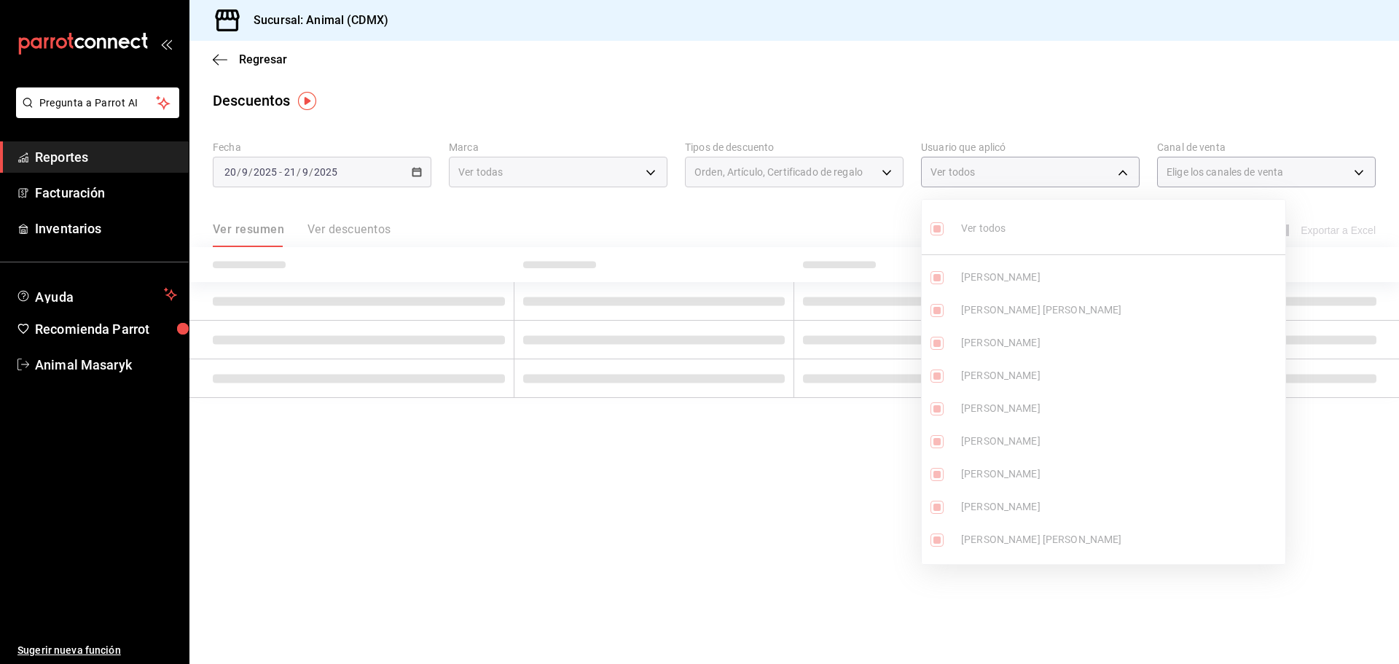
checkbox input "true"
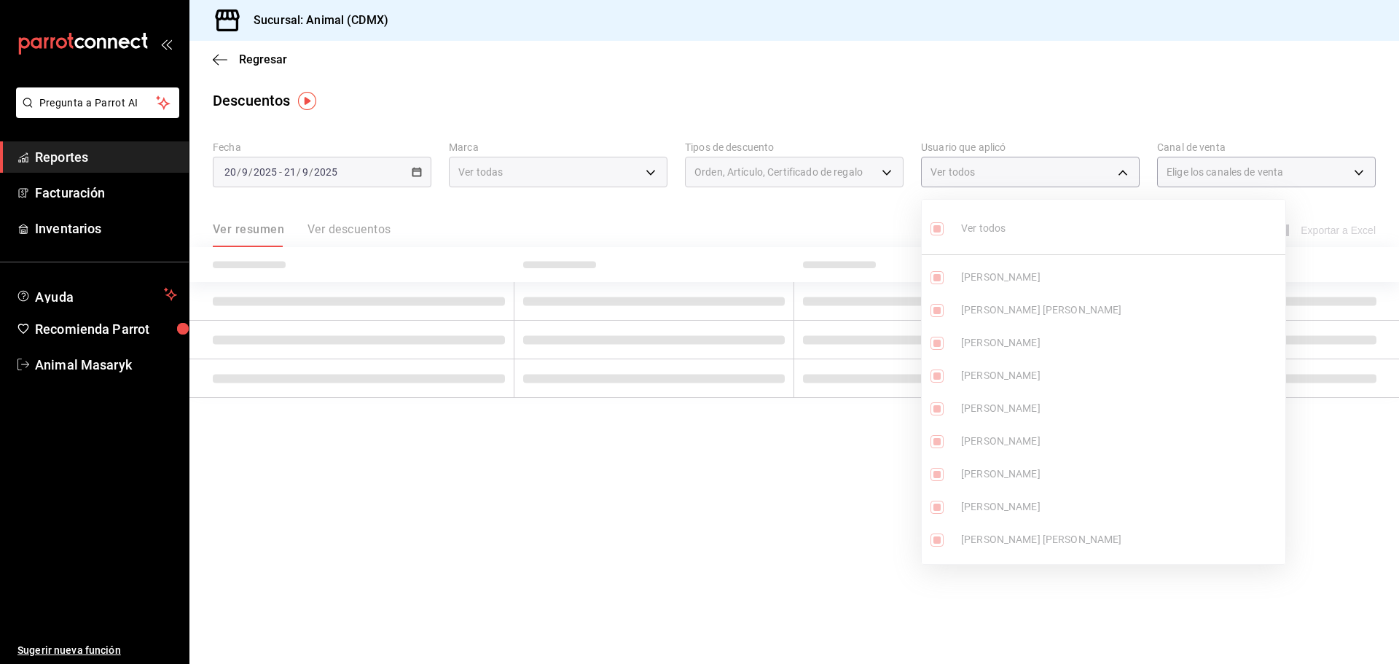
checkbox input "true"
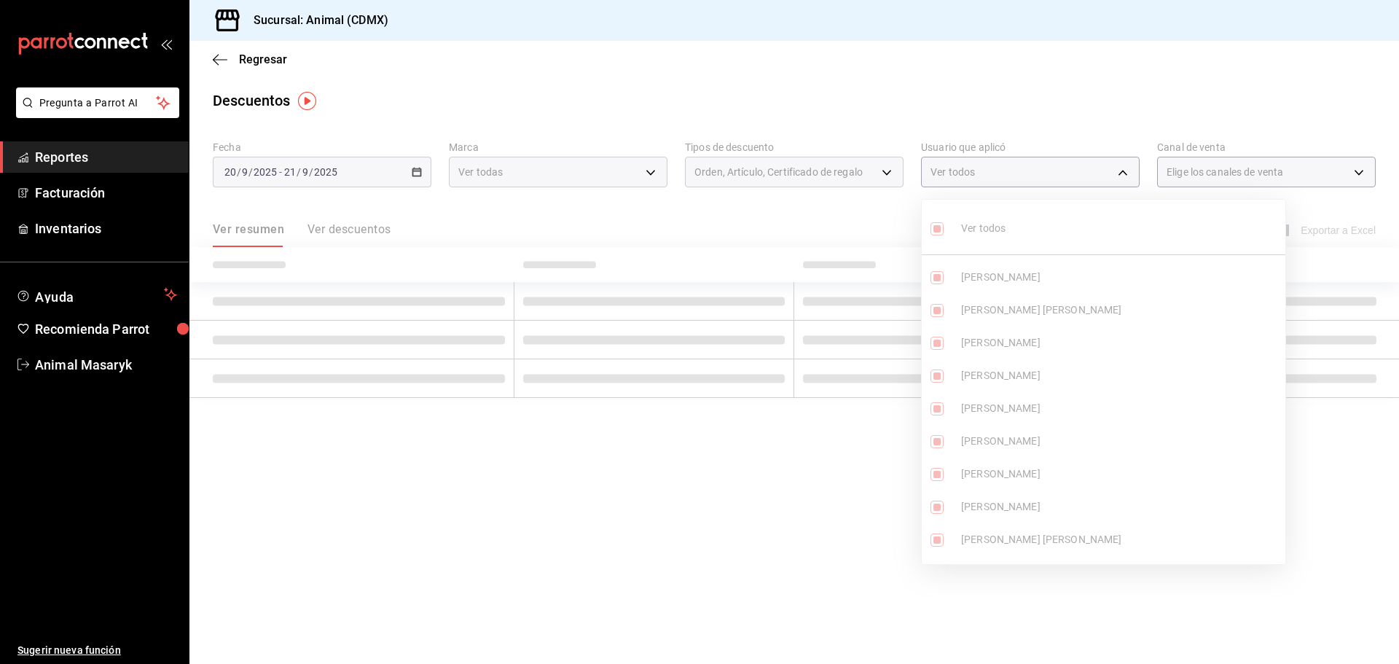
checkbox input "true"
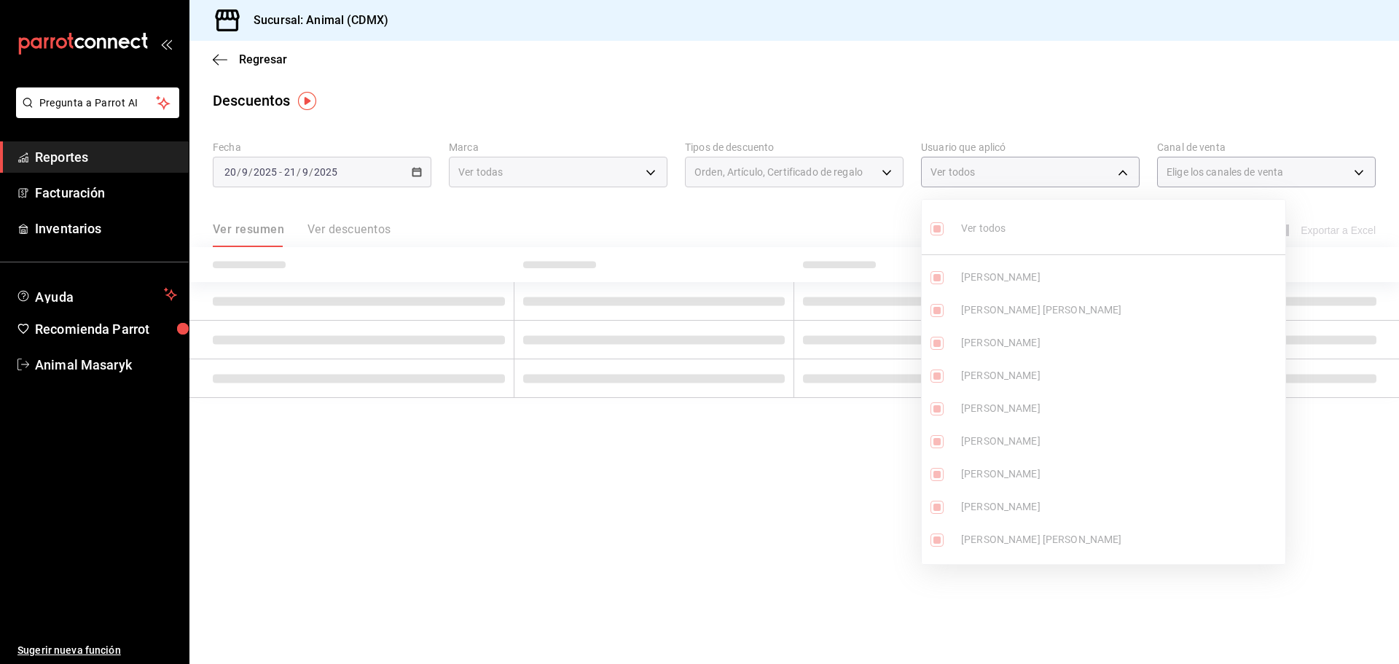
checkbox input "true"
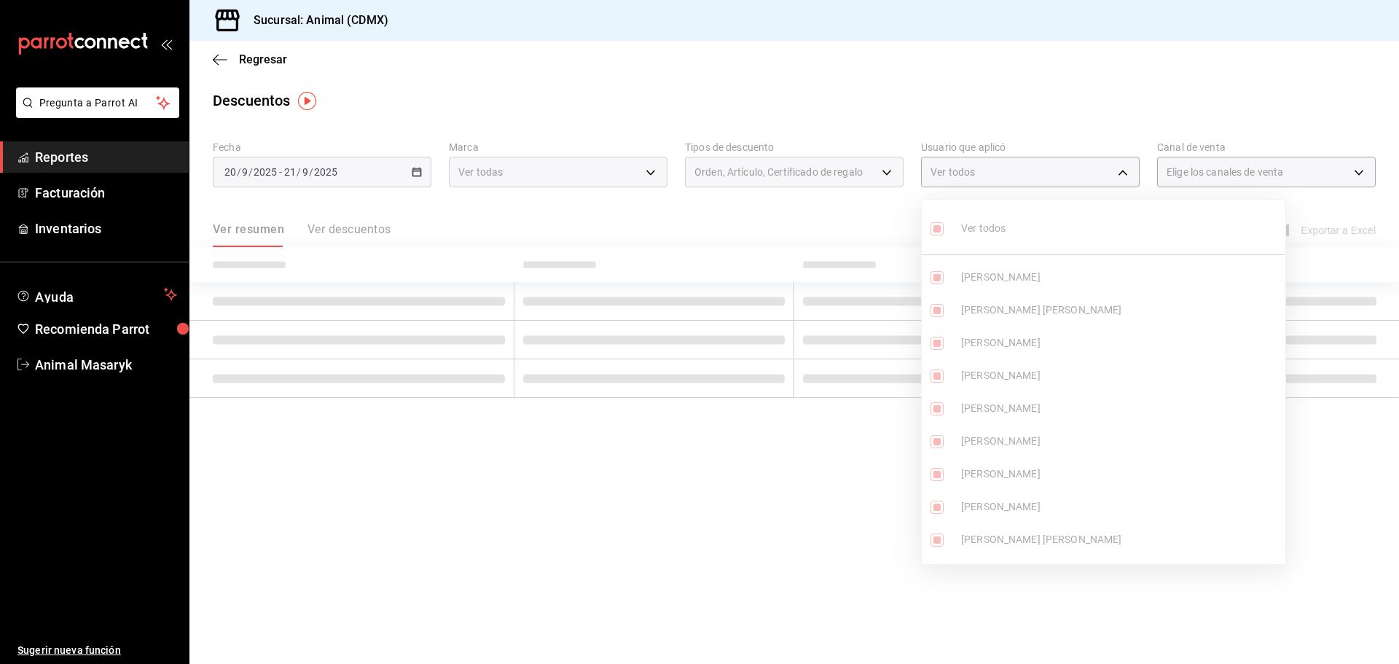
checkbox input "true"
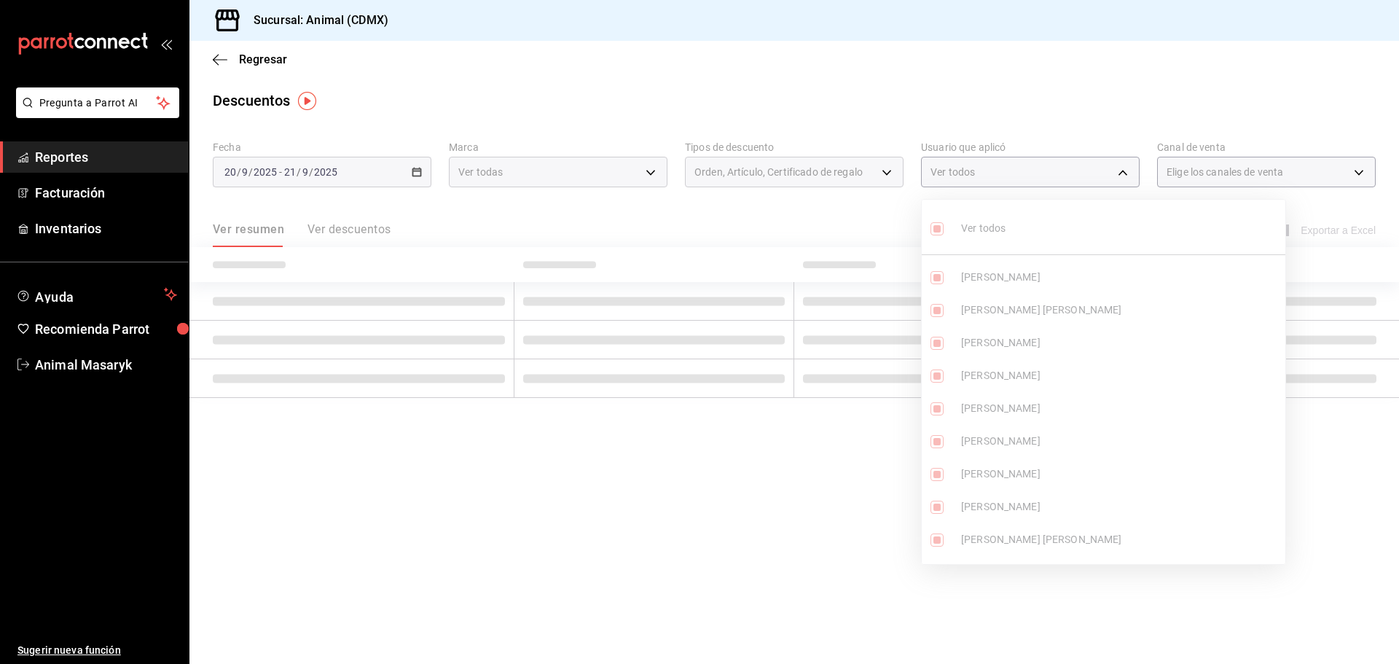
checkbox input "true"
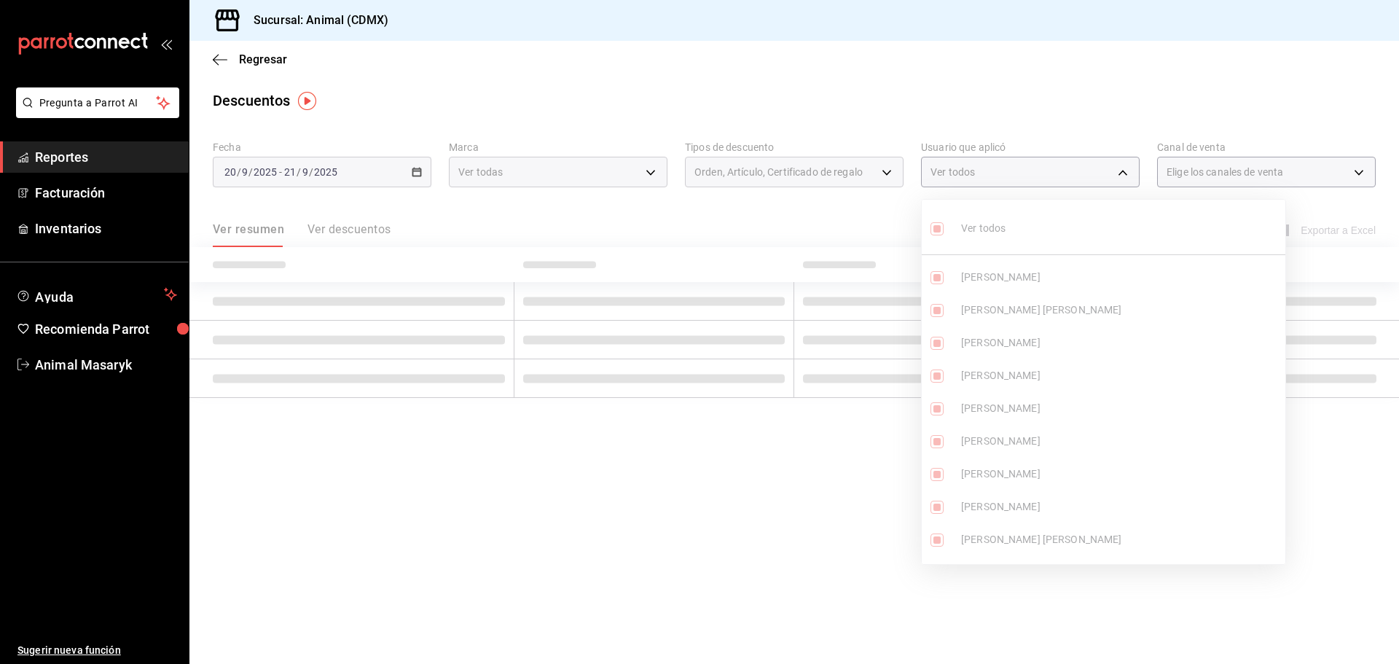
checkbox input "true"
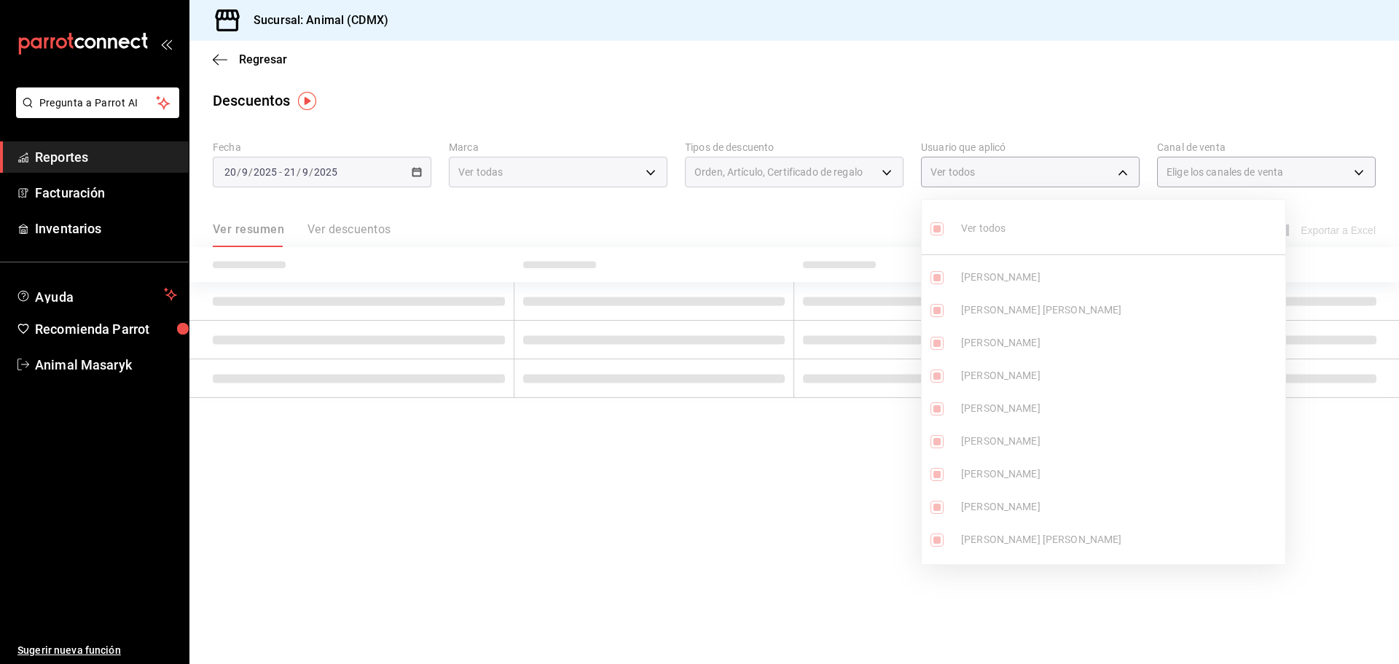
checkbox input "true"
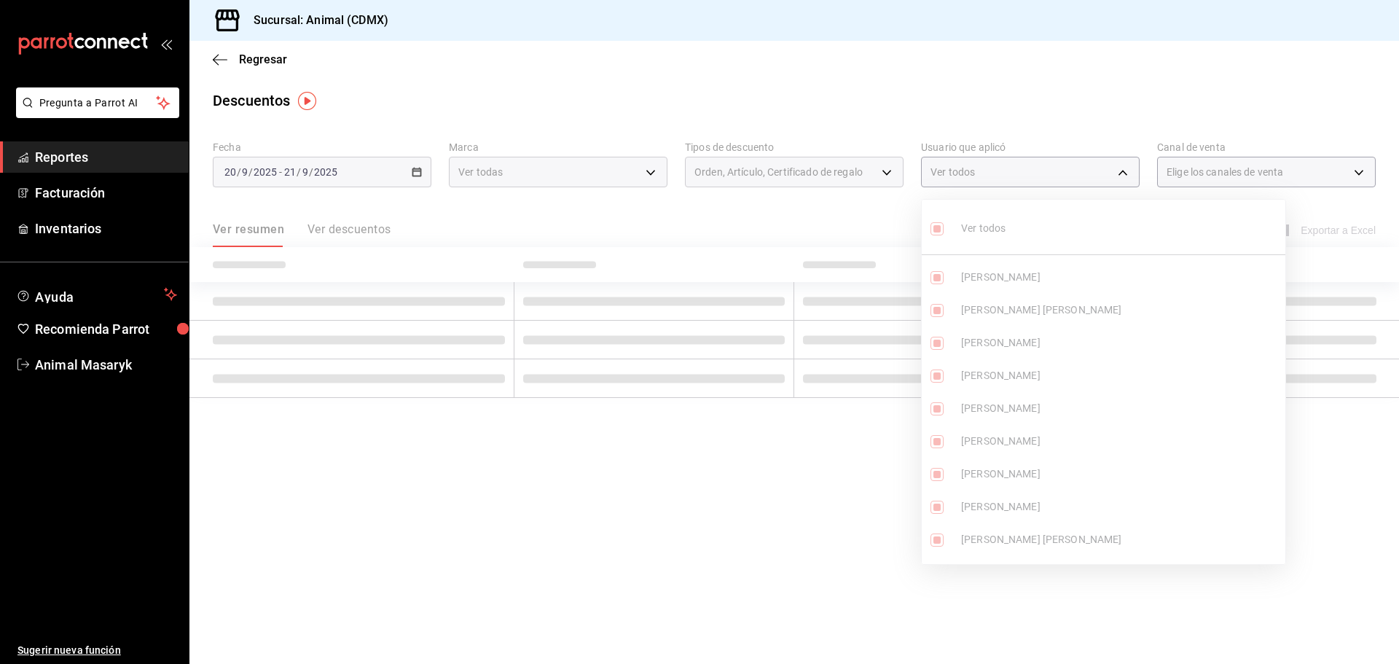
checkbox input "true"
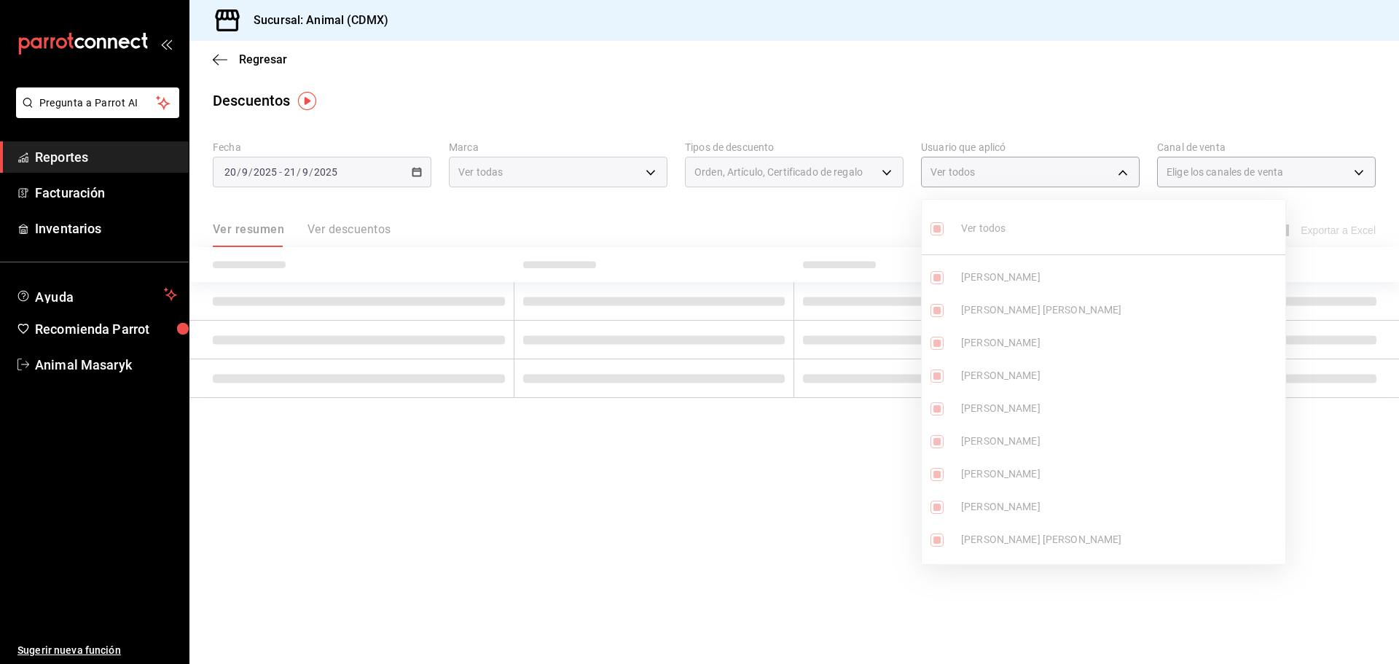
checkbox input "true"
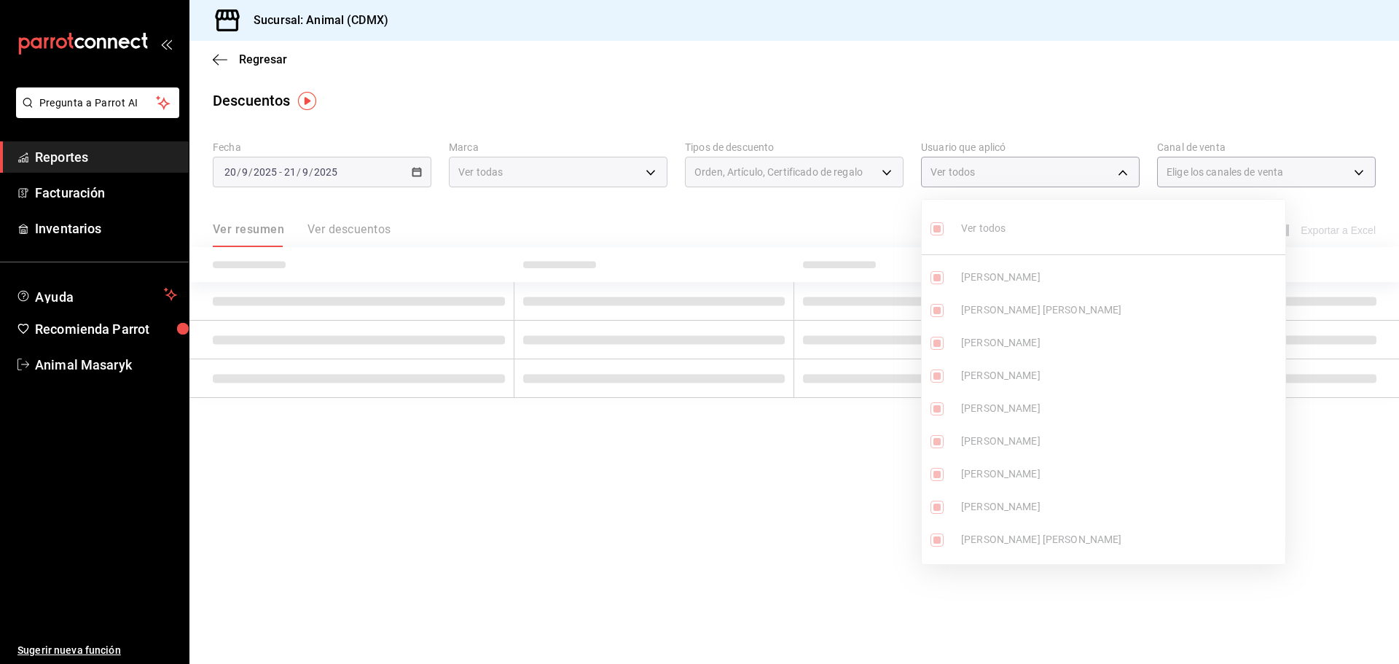
checkbox input "true"
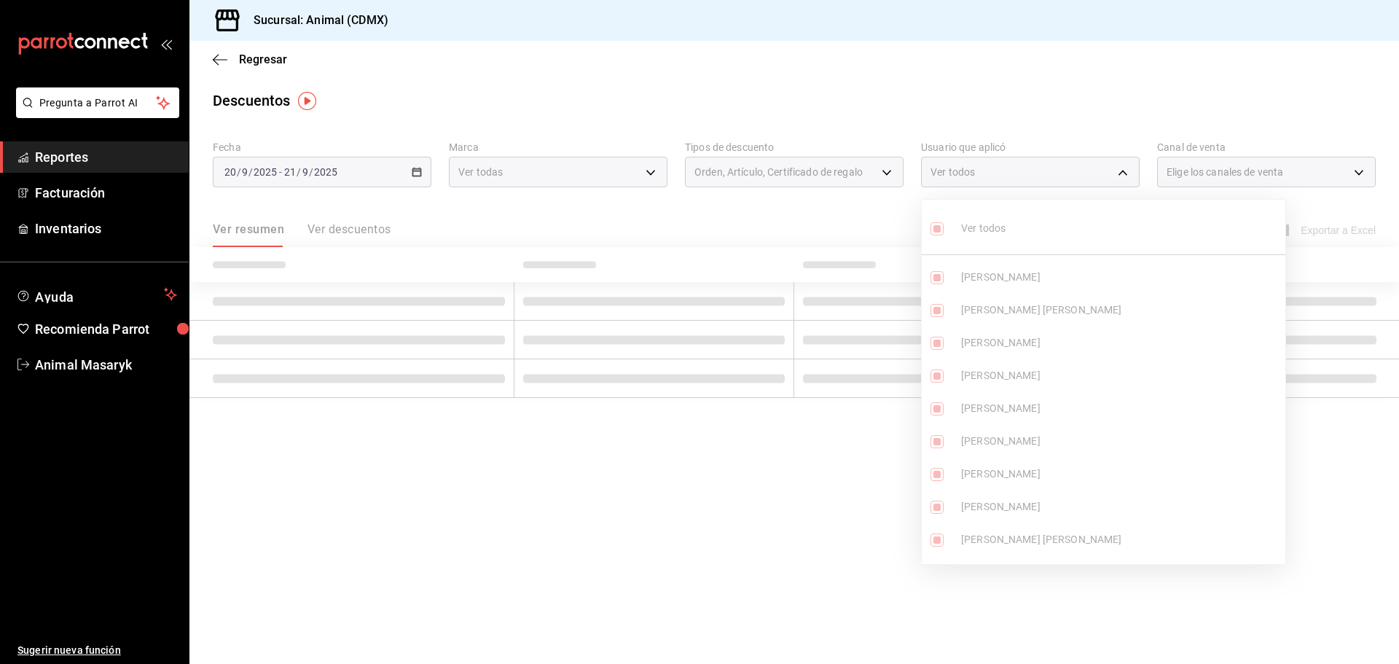
click at [1231, 215] on div at bounding box center [699, 332] width 1399 height 664
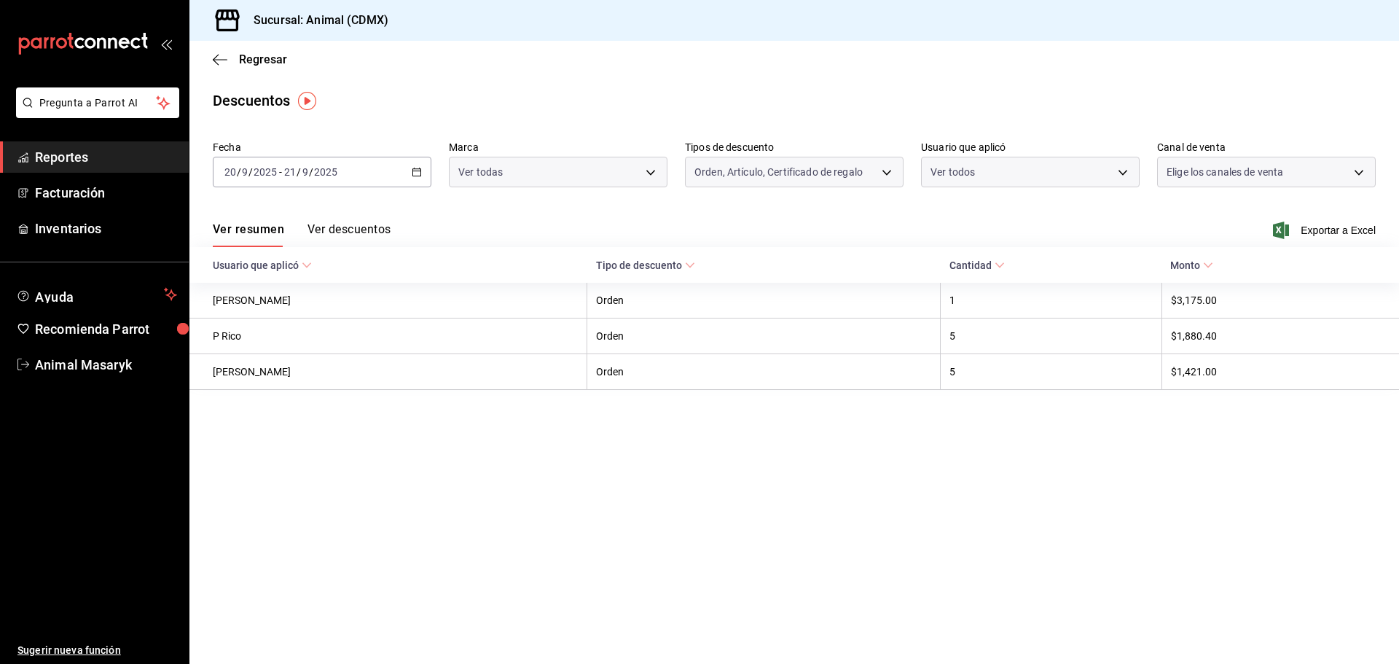
click at [418, 174] on div at bounding box center [699, 332] width 1399 height 664
click at [419, 174] on icon "button" at bounding box center [417, 172] width 10 height 10
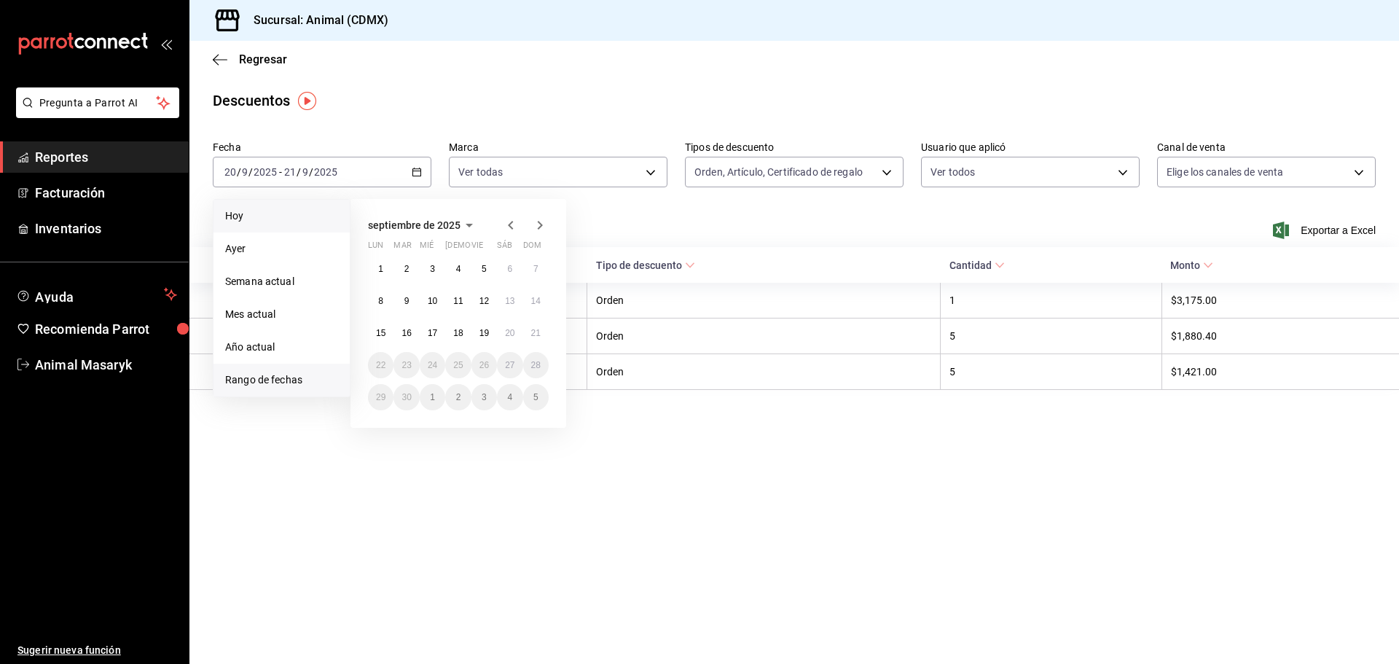
click at [280, 217] on span "Hoy" at bounding box center [281, 215] width 113 height 15
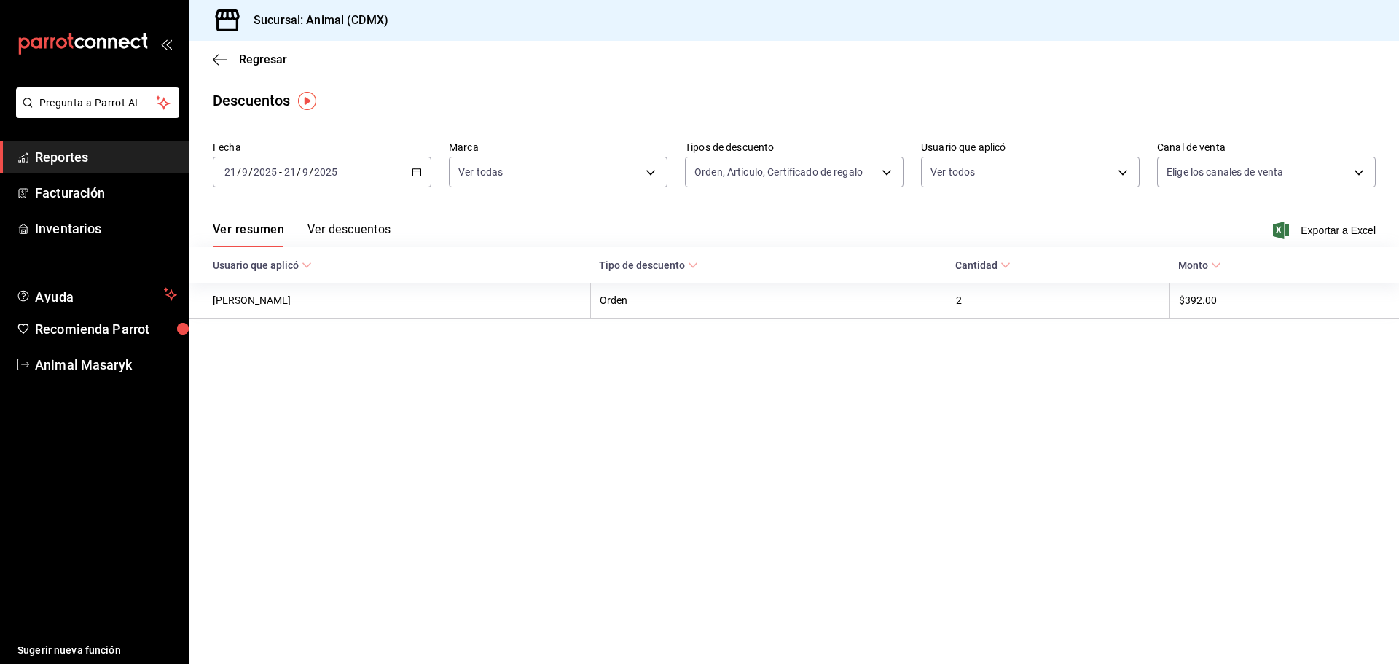
click at [686, 190] on div "Fecha [DATE] [DATE] - [DATE] [DATE] Marca Ver todas cb0f6aec-1481-4e37-861c-bab…" at bounding box center [794, 170] width 1163 height 70
click at [1218, 173] on body "Pregunta a Parrot AI Reportes Facturación Inventarios Ayuda Recomienda Parrot A…" at bounding box center [699, 332] width 1399 height 664
drag, startPoint x: 1204, startPoint y: 222, endPoint x: 1094, endPoint y: 224, distance: 110.8
click at [1204, 223] on span "Ver todos" at bounding box center [1219, 228] width 44 height 15
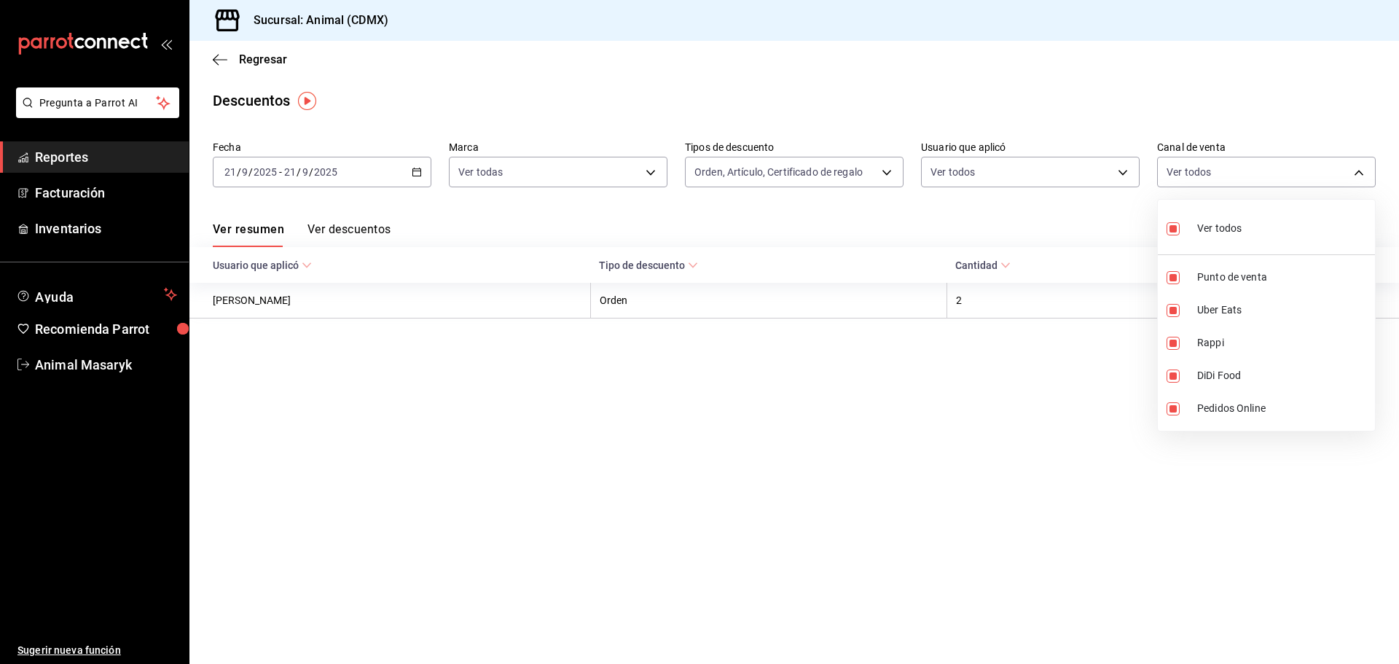
click at [1116, 210] on div at bounding box center [699, 332] width 1399 height 664
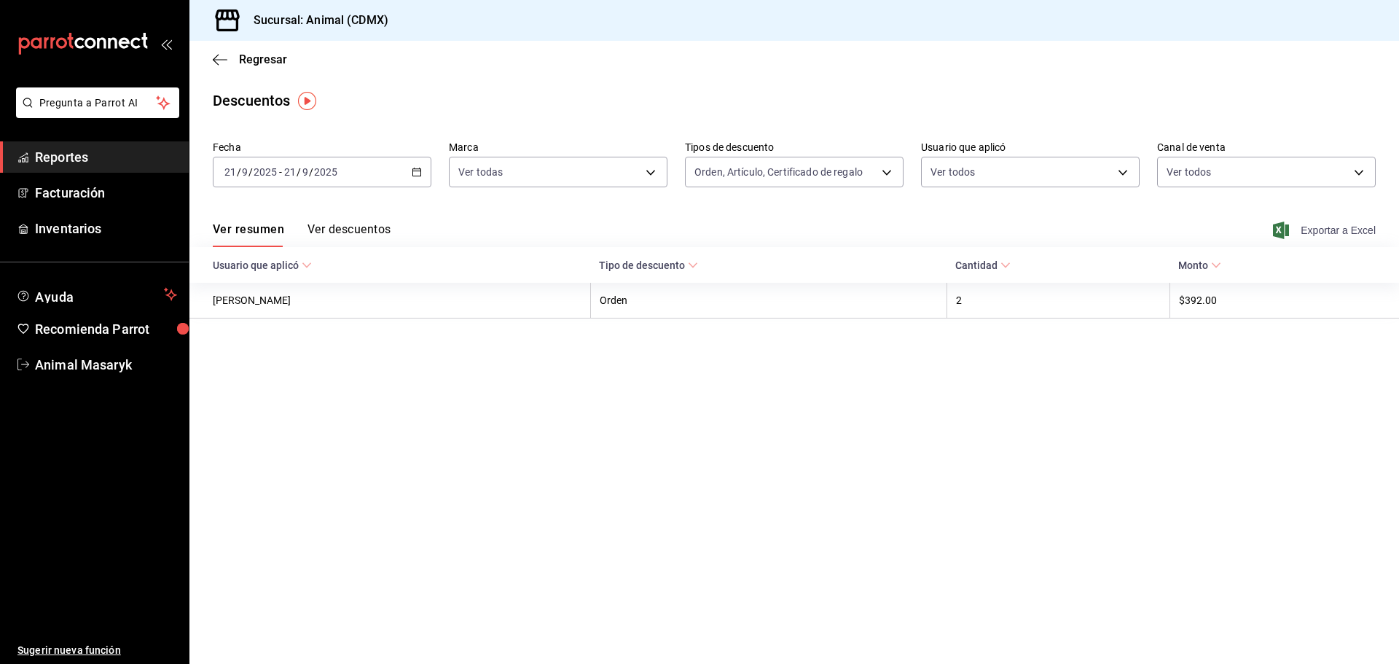
click at [1308, 222] on span "Exportar a Excel" at bounding box center [1326, 230] width 100 height 17
drag, startPoint x: 58, startPoint y: 167, endPoint x: 68, endPoint y: 166, distance: 10.2
click at [58, 167] on link "Reportes" at bounding box center [94, 156] width 189 height 31
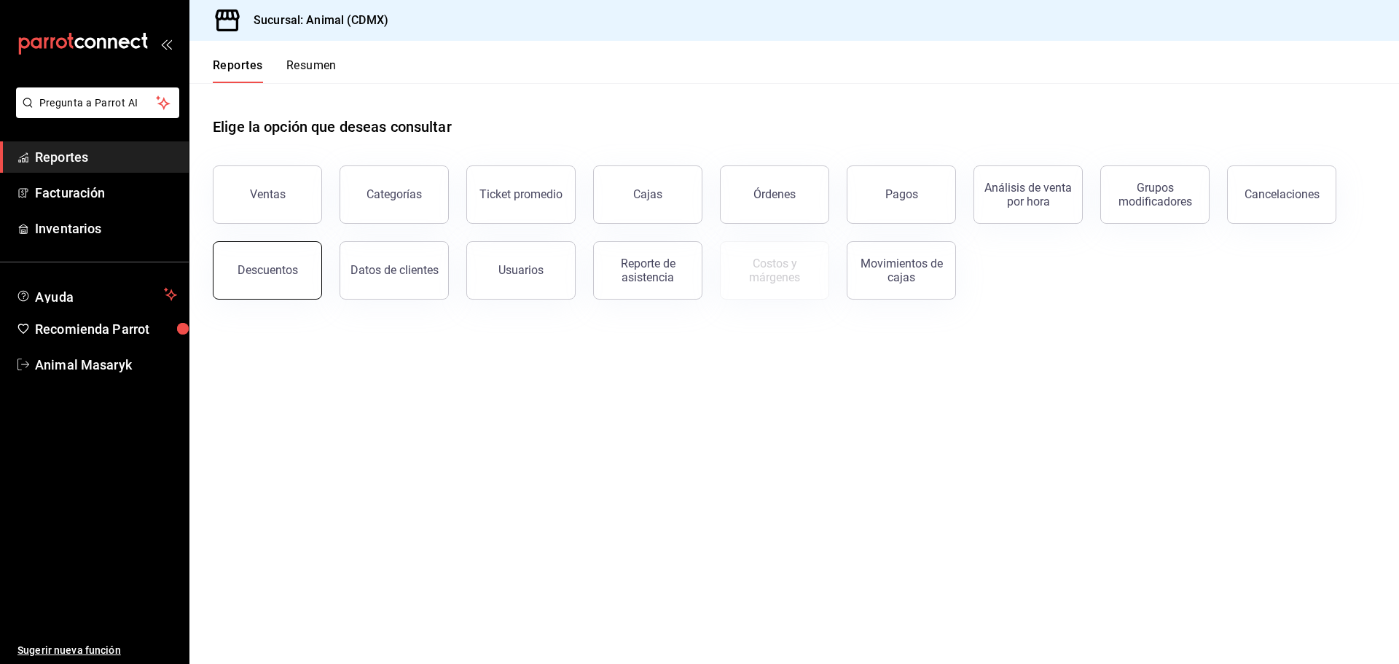
click at [278, 273] on div "Descuentos" at bounding box center [268, 270] width 60 height 14
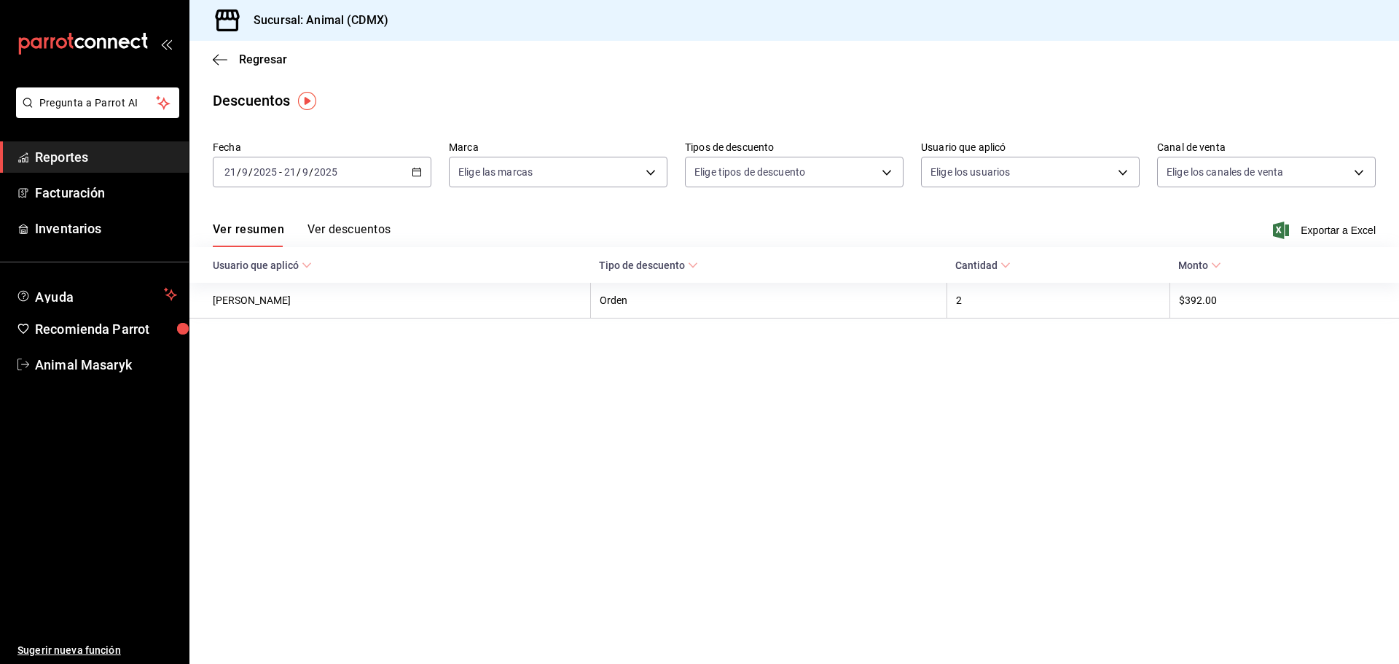
click at [114, 158] on span "Reportes" at bounding box center [106, 157] width 142 height 20
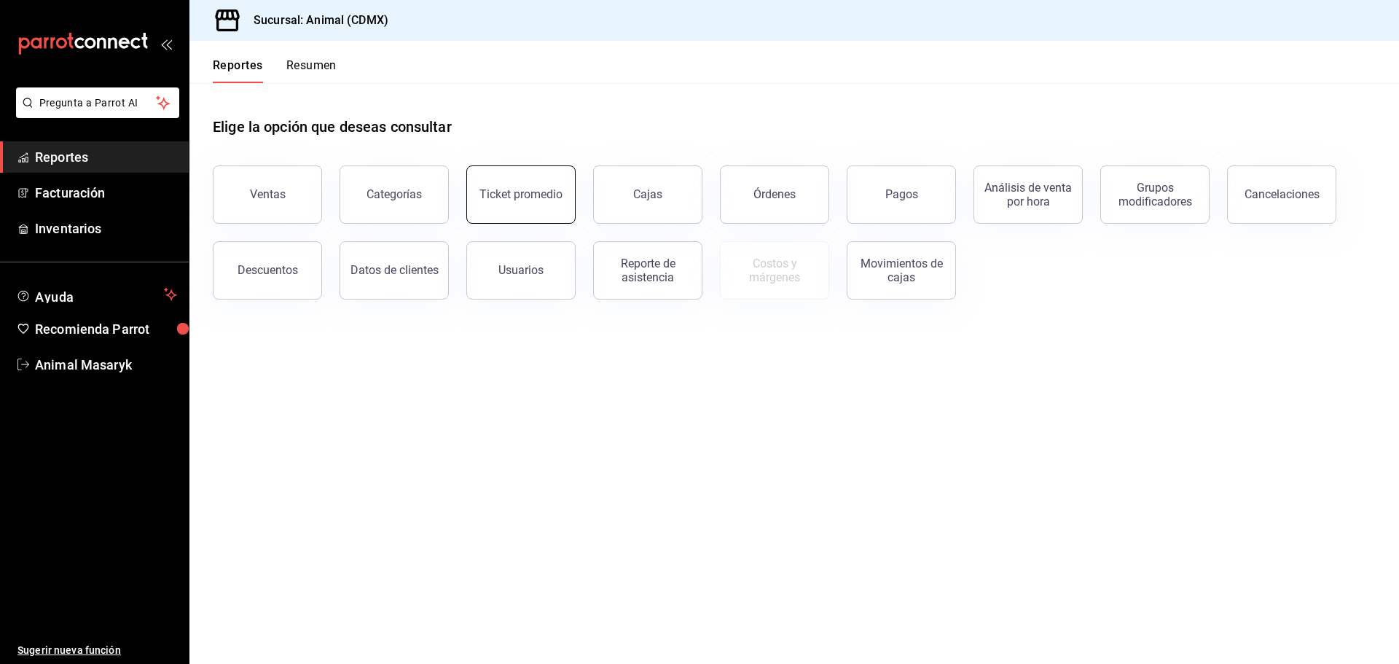
click at [546, 193] on div "Ticket promedio" at bounding box center [520, 194] width 83 height 14
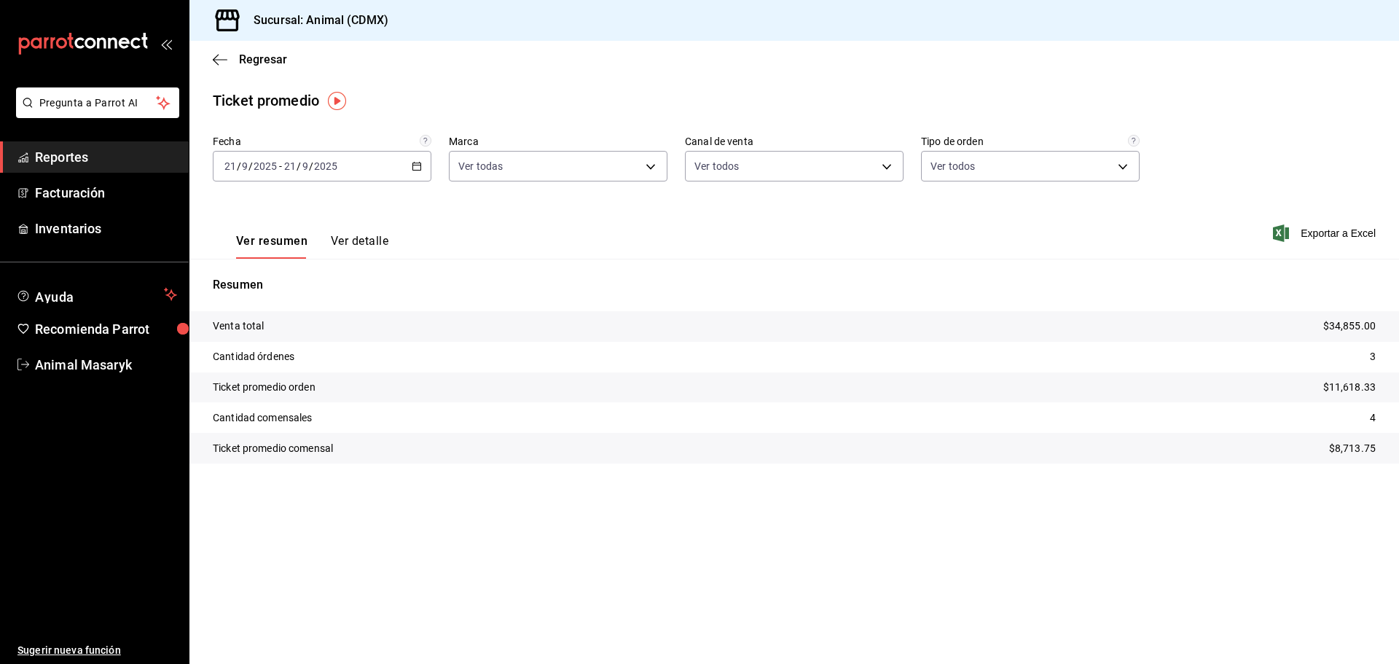
click at [415, 162] on icon "button" at bounding box center [417, 166] width 10 height 10
click at [268, 346] on span "Rango de fechas" at bounding box center [281, 341] width 113 height 15
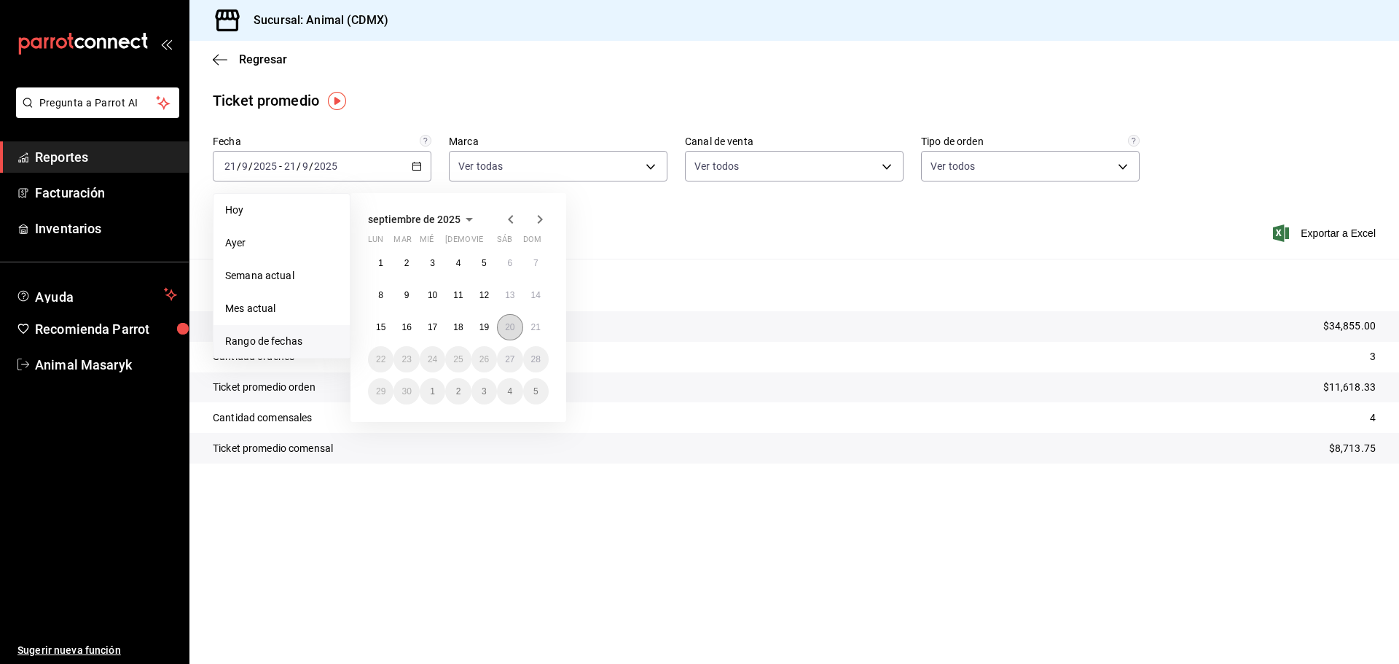
click at [512, 328] on abbr "20" at bounding box center [509, 327] width 9 height 10
click at [536, 328] on abbr "21" at bounding box center [535, 327] width 9 height 10
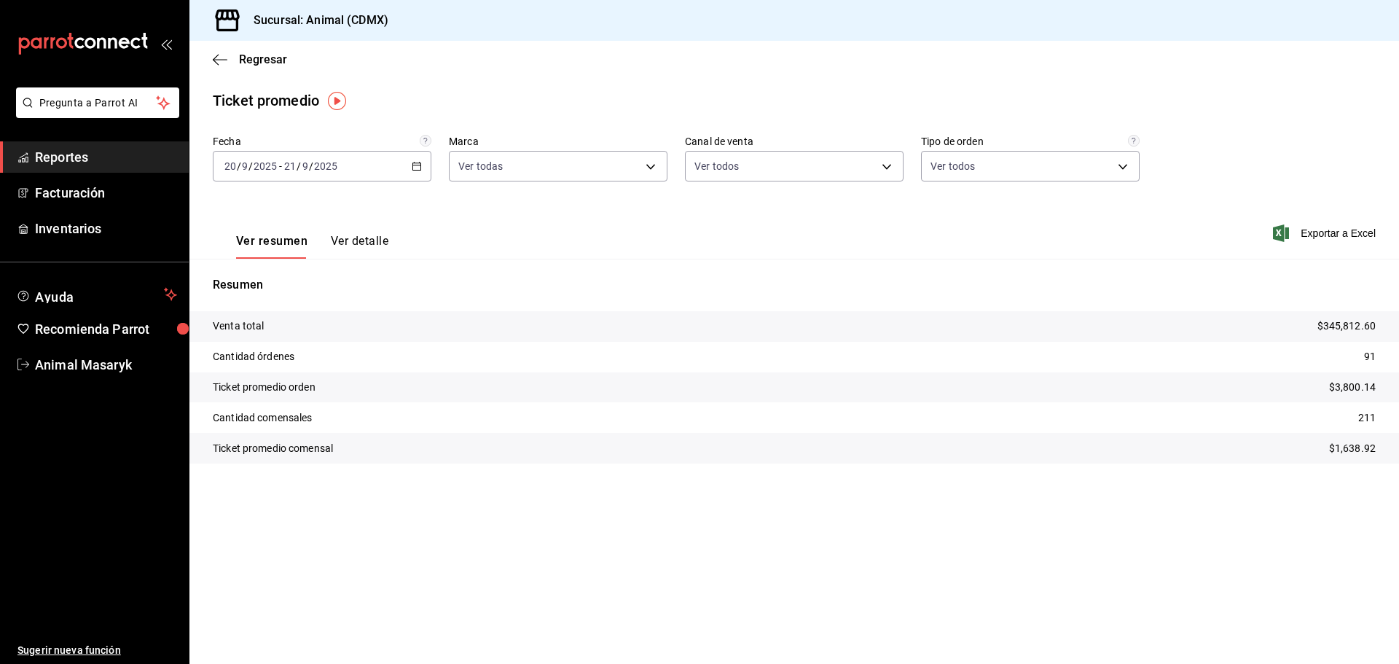
click at [644, 182] on div "Fecha [DATE] [DATE] - [DATE] [DATE] Marca Ver todas cb0f6aec-1481-4e37-861c-bab…" at bounding box center [794, 167] width 1163 height 64
click at [647, 163] on body "Pregunta a Parrot AI Reportes Facturación Inventarios Ayuda Recomienda Parrot A…" at bounding box center [699, 332] width 1399 height 664
drag, startPoint x: 828, startPoint y: 207, endPoint x: 857, endPoint y: 185, distance: 36.4
click at [829, 207] on div at bounding box center [699, 332] width 1399 height 664
click at [88, 157] on span "Reportes" at bounding box center [106, 157] width 142 height 20
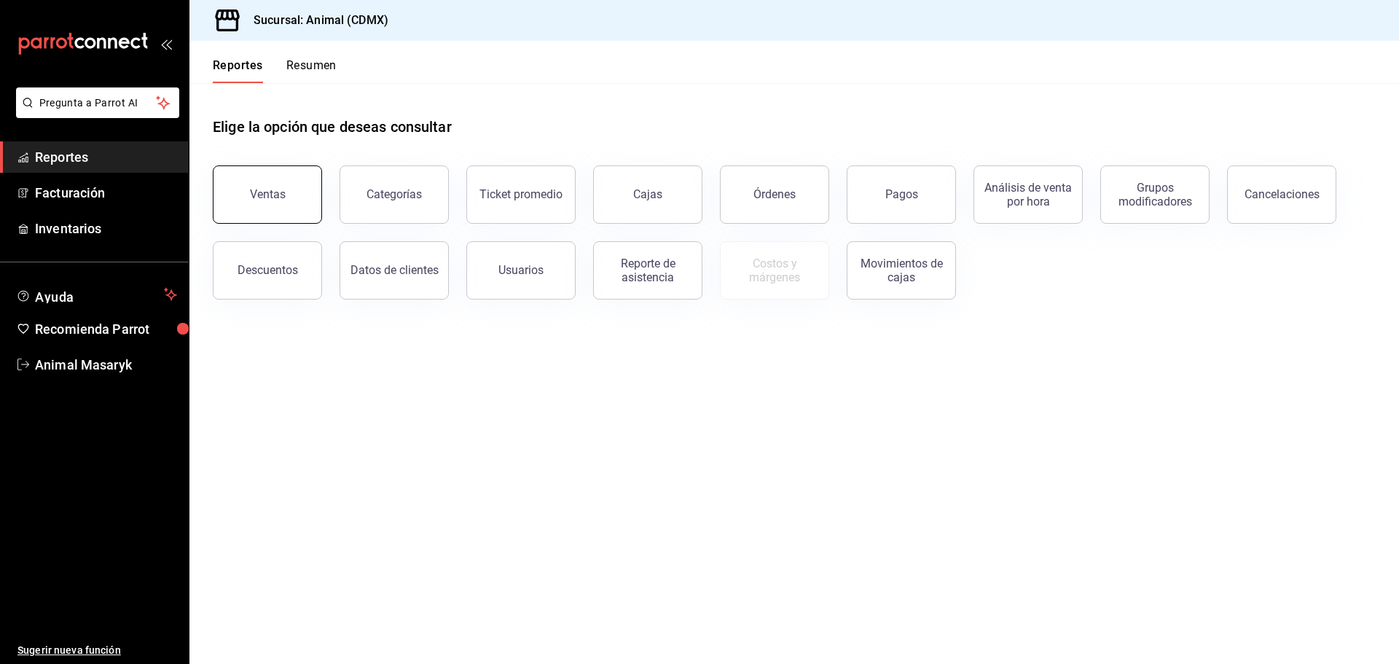
click at [285, 197] on button "Ventas" at bounding box center [267, 194] width 109 height 58
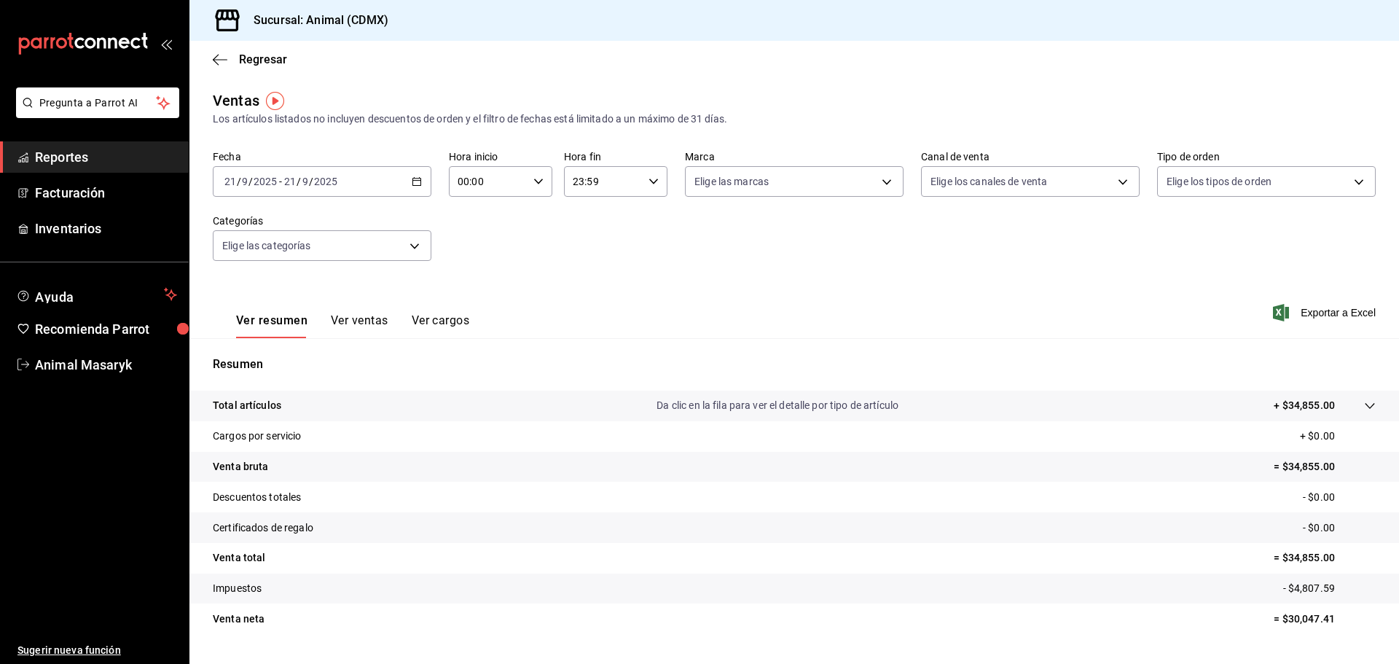
click at [412, 183] on icon "button" at bounding box center [417, 181] width 10 height 10
click at [302, 358] on span "Rango de fechas" at bounding box center [281, 356] width 113 height 15
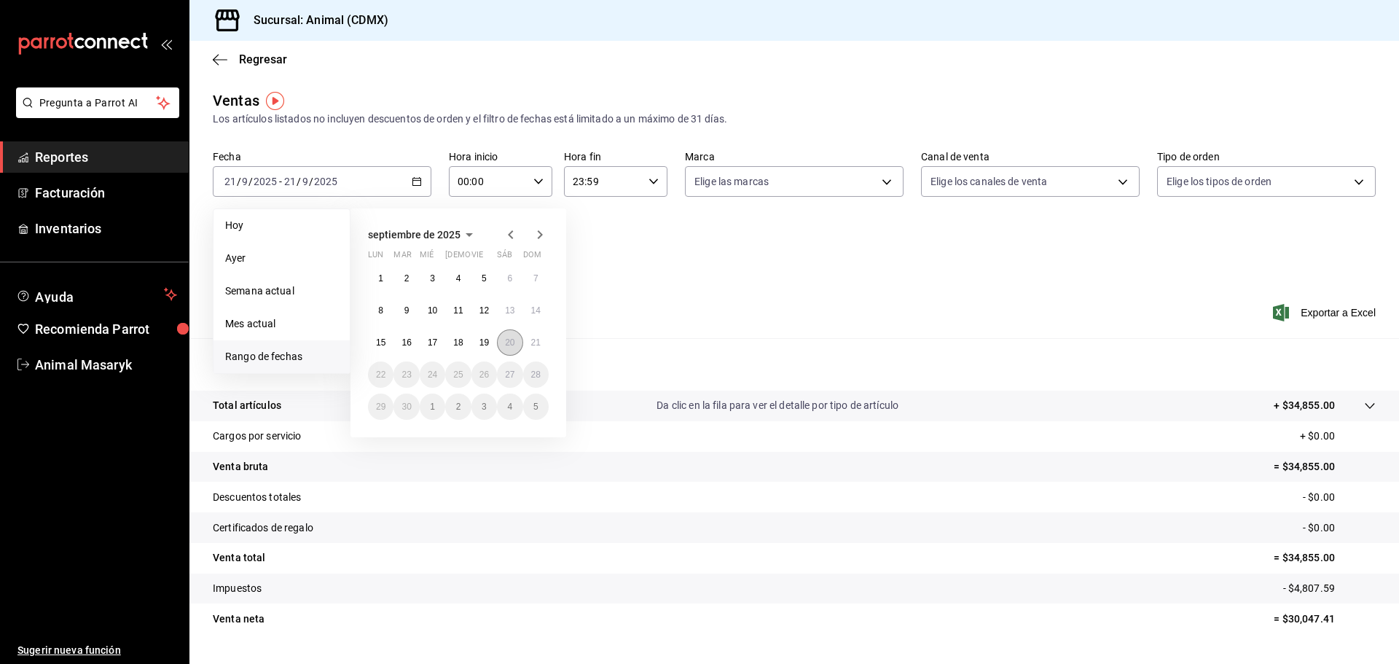
click at [506, 337] on abbr "20" at bounding box center [509, 342] width 9 height 10
click at [536, 337] on abbr "21" at bounding box center [535, 342] width 9 height 10
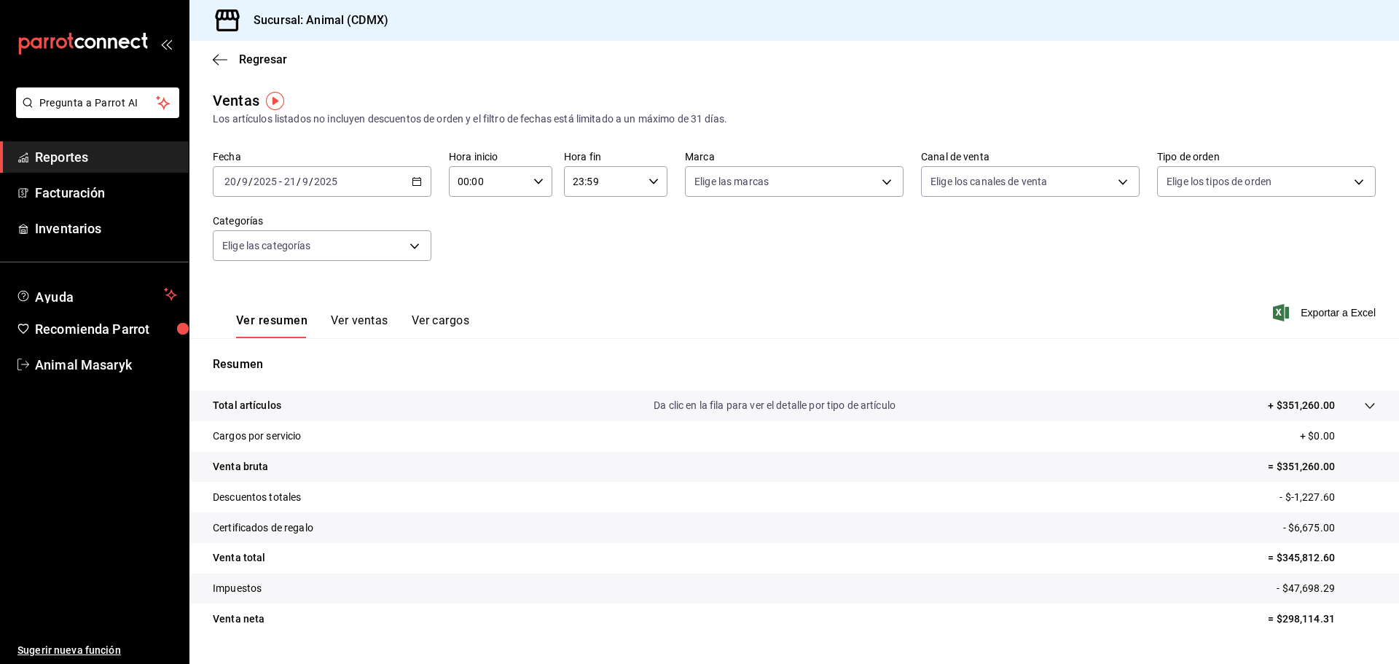
click at [526, 177] on div "00:00 Hora inicio" at bounding box center [500, 181] width 103 height 31
click at [473, 246] on span "05" at bounding box center [472, 248] width 28 height 12
click at [752, 190] on div at bounding box center [699, 332] width 1399 height 664
click at [813, 177] on body "Pregunta a Parrot AI Reportes Facturación Inventarios Ayuda Recomienda Parrot A…" at bounding box center [699, 332] width 1399 height 664
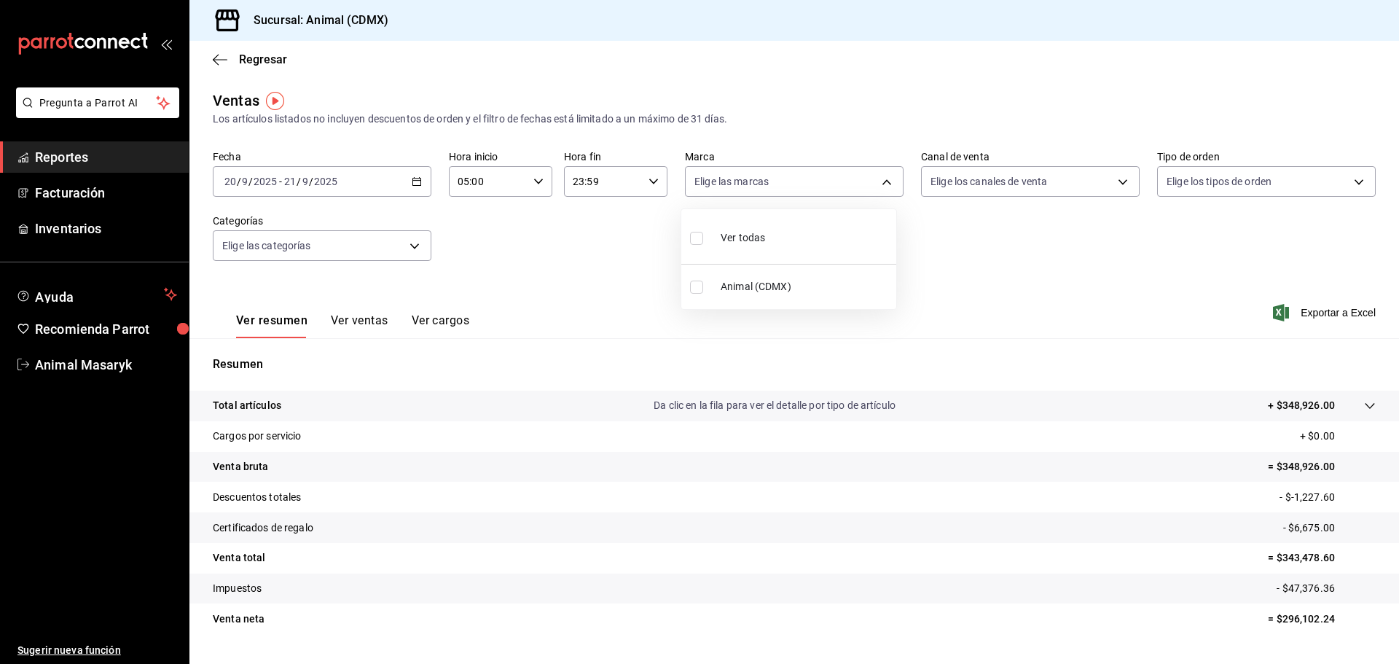
click at [724, 238] on span "Ver todas" at bounding box center [743, 237] width 44 height 15
click at [988, 266] on div at bounding box center [699, 332] width 1399 height 664
click at [1037, 179] on body "Pregunta a Parrot AI Reportes Facturación Inventarios Ayuda Recomienda Parrot A…" at bounding box center [699, 332] width 1399 height 664
click at [937, 236] on label at bounding box center [933, 237] width 19 height 21
click at [937, 236] on input "checkbox" at bounding box center [930, 238] width 13 height 13
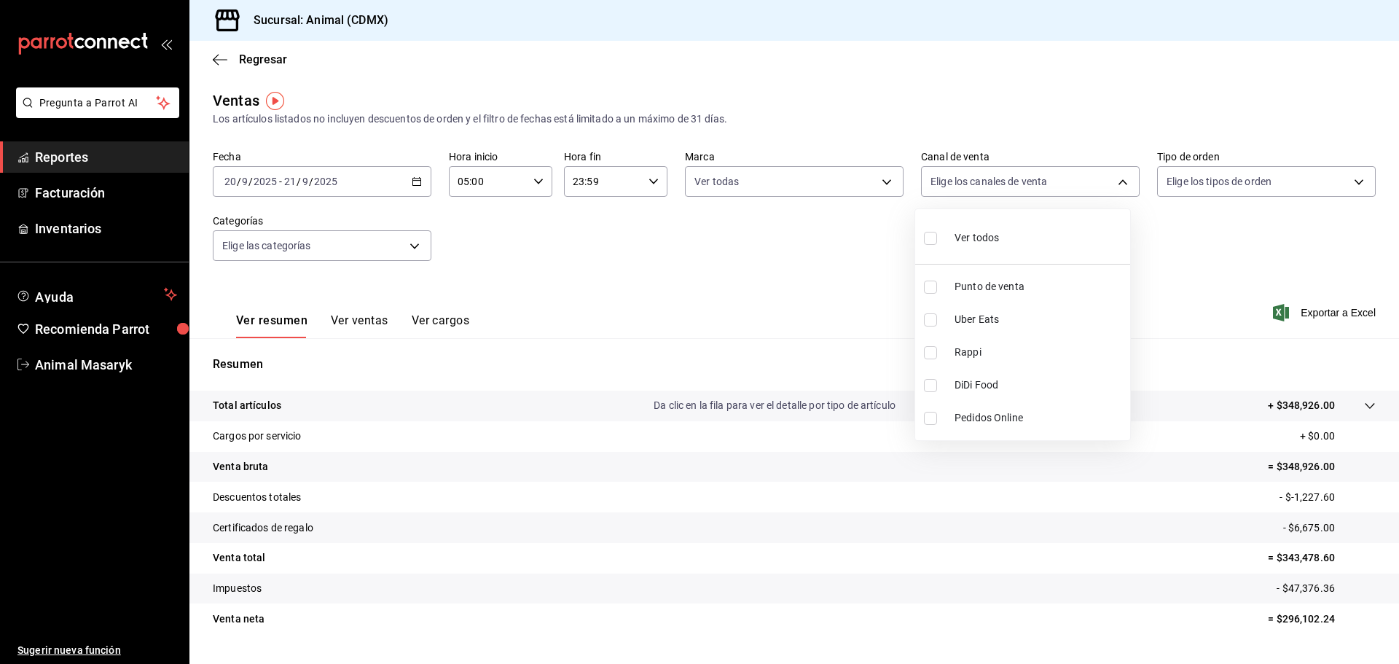
click at [930, 239] on input "checkbox" at bounding box center [930, 238] width 13 height 13
click at [1267, 220] on div at bounding box center [699, 332] width 1399 height 664
click at [1298, 184] on body "Pregunta a Parrot AI Reportes Facturación Inventarios Ayuda Recomienda Parrot A…" at bounding box center [699, 332] width 1399 height 664
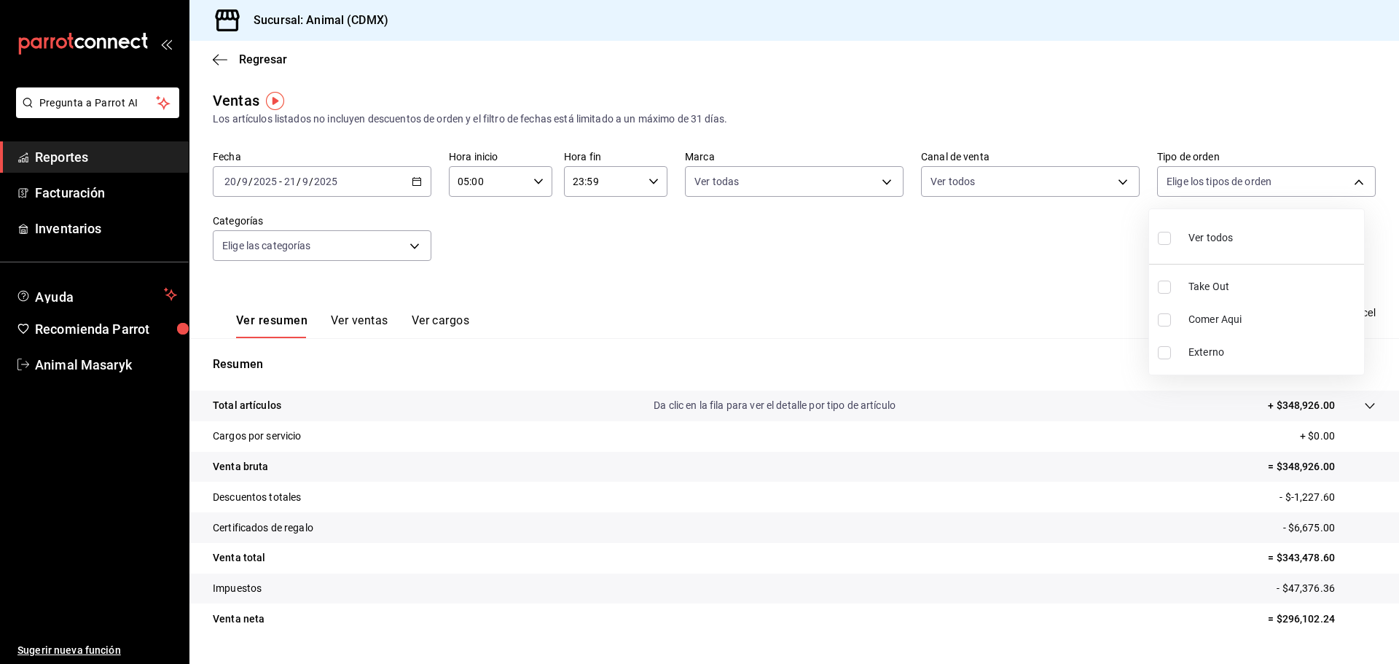
click at [1159, 237] on input "checkbox" at bounding box center [1164, 238] width 13 height 13
click at [1049, 272] on div at bounding box center [699, 332] width 1399 height 664
click at [1363, 396] on tr "Total artículos Da clic en la fila para ver el detalle por tipo de artículo + $…" at bounding box center [794, 406] width 1210 height 31
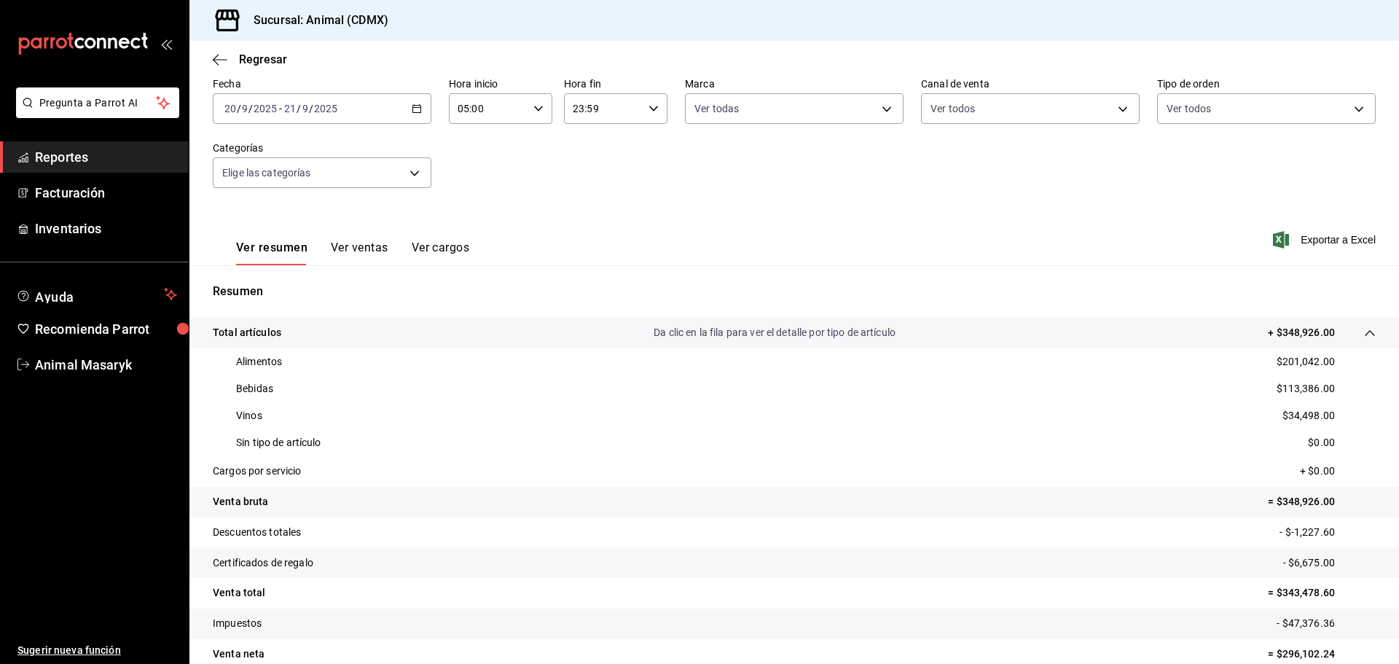
scroll to position [142, 0]
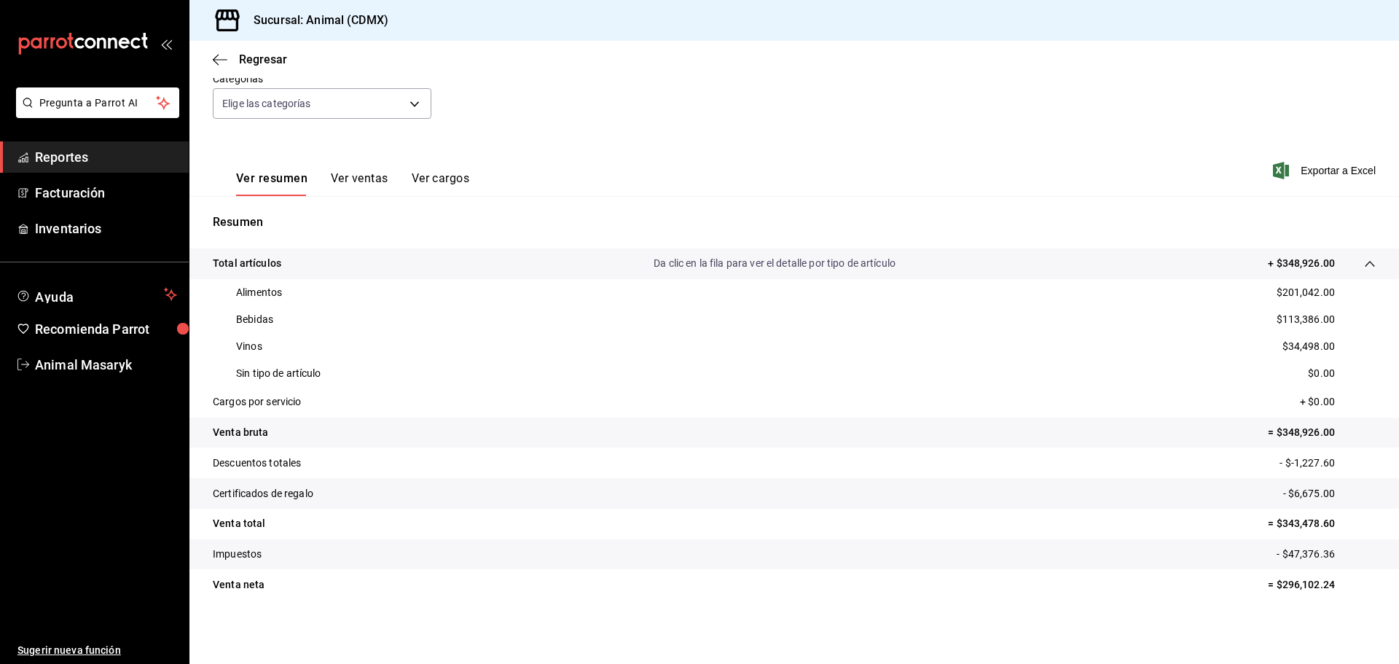
drag, startPoint x: 989, startPoint y: 373, endPoint x: 1015, endPoint y: 368, distance: 26.7
click at [989, 373] on div "Sin tipo de artículo $0.00" at bounding box center [794, 373] width 1163 height 27
click at [334, 111] on body "Pregunta a Parrot AI Reportes Facturación Inventarios Ayuda Recomienda Parrot A…" at bounding box center [699, 332] width 1399 height 664
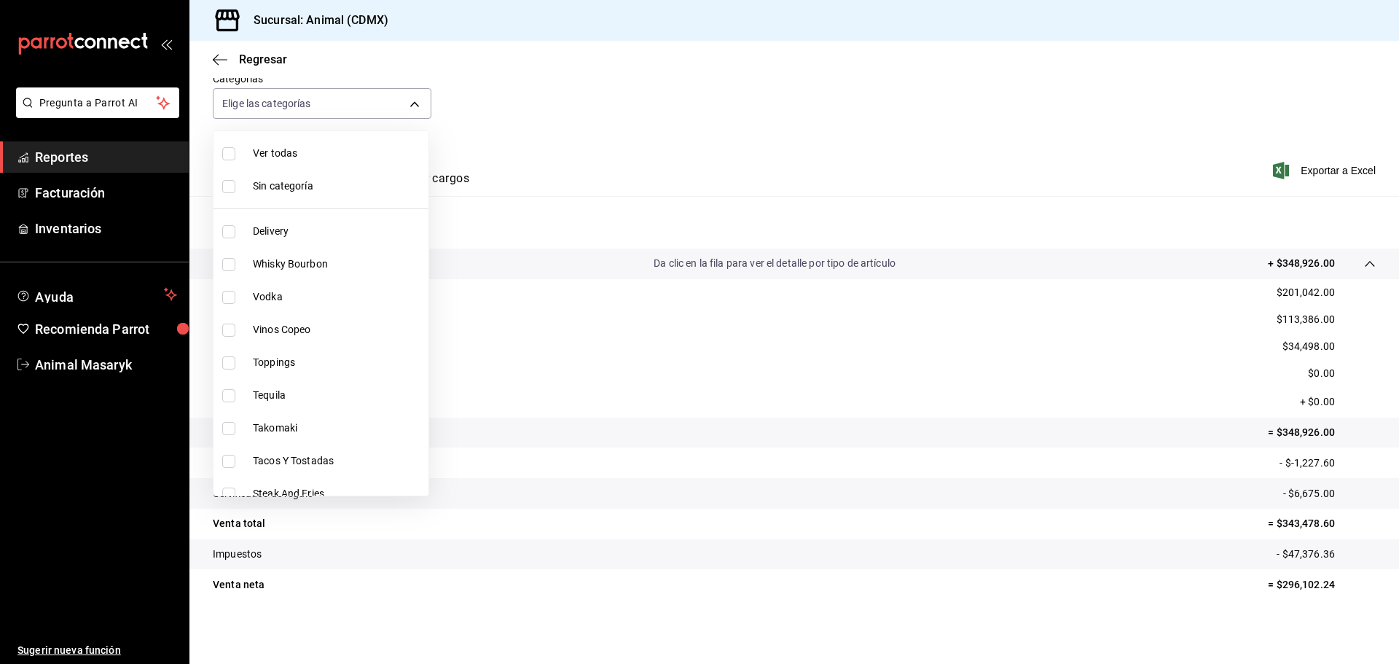
click at [286, 144] on li "Ver todas" at bounding box center [320, 153] width 215 height 33
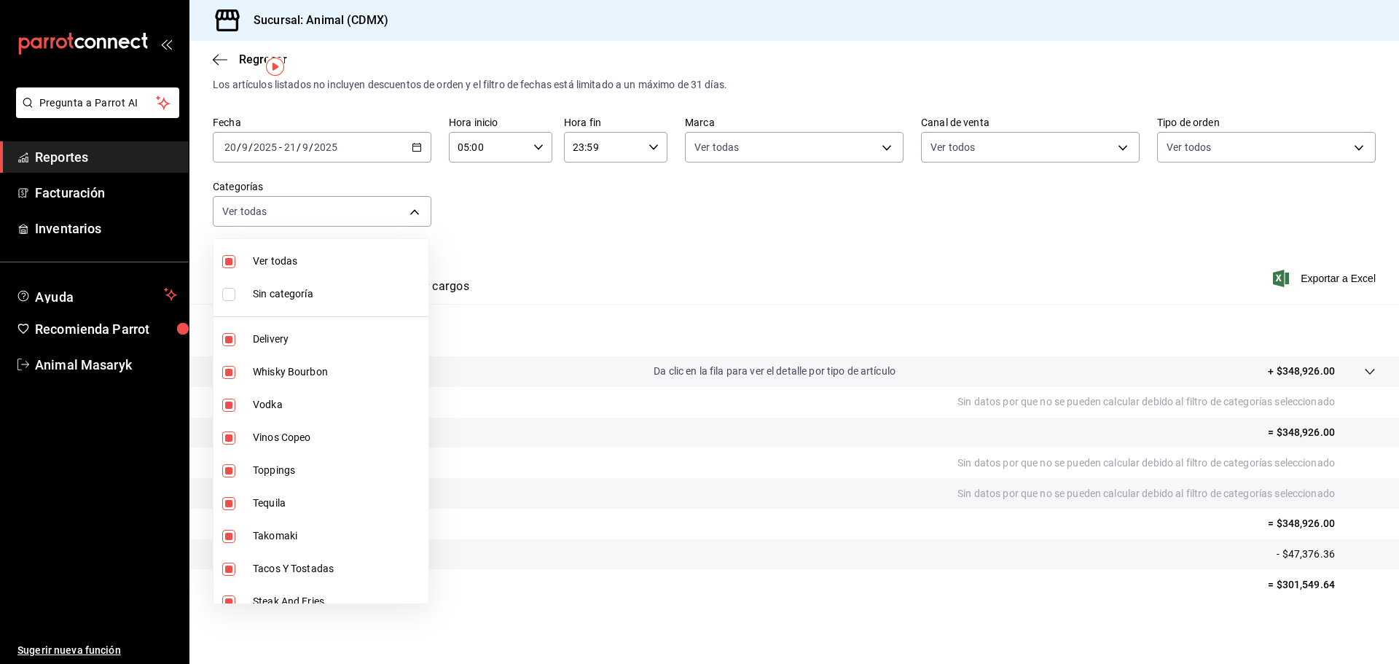
scroll to position [34, 0]
click at [227, 299] on input "checkbox" at bounding box center [228, 294] width 13 height 13
click at [498, 187] on div at bounding box center [699, 332] width 1399 height 664
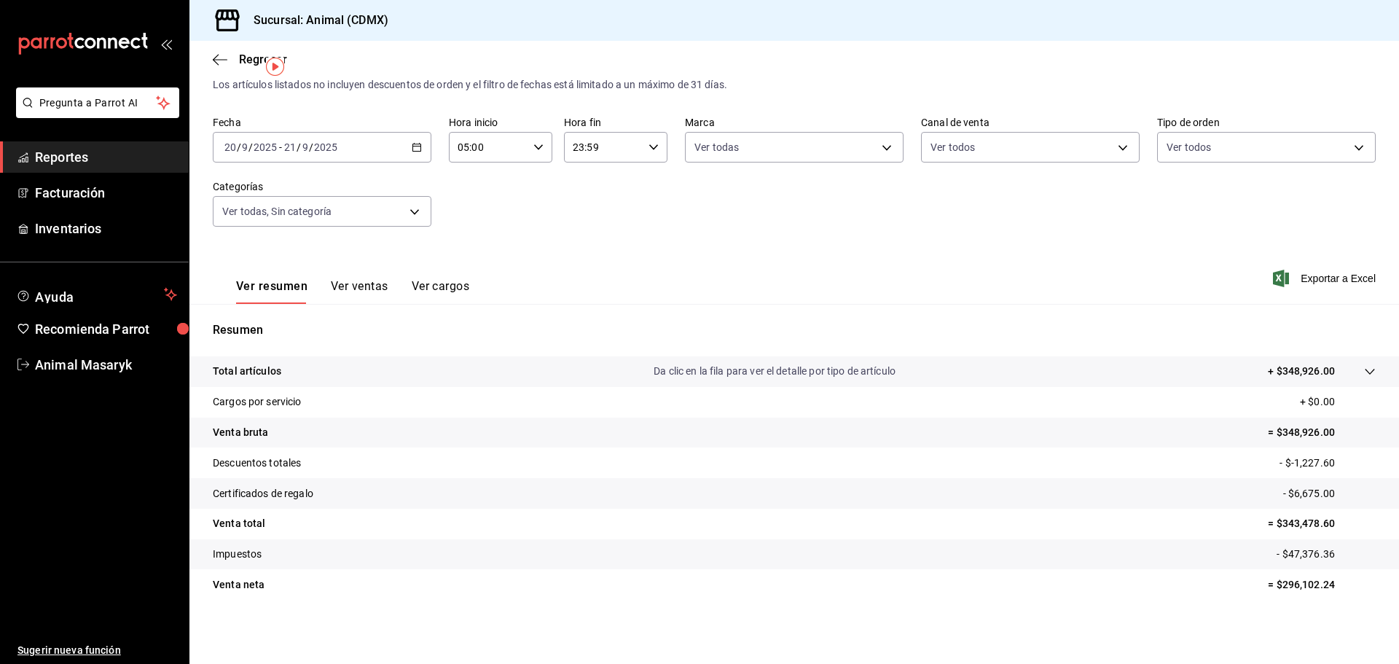
click at [1351, 375] on div at bounding box center [1355, 371] width 41 height 15
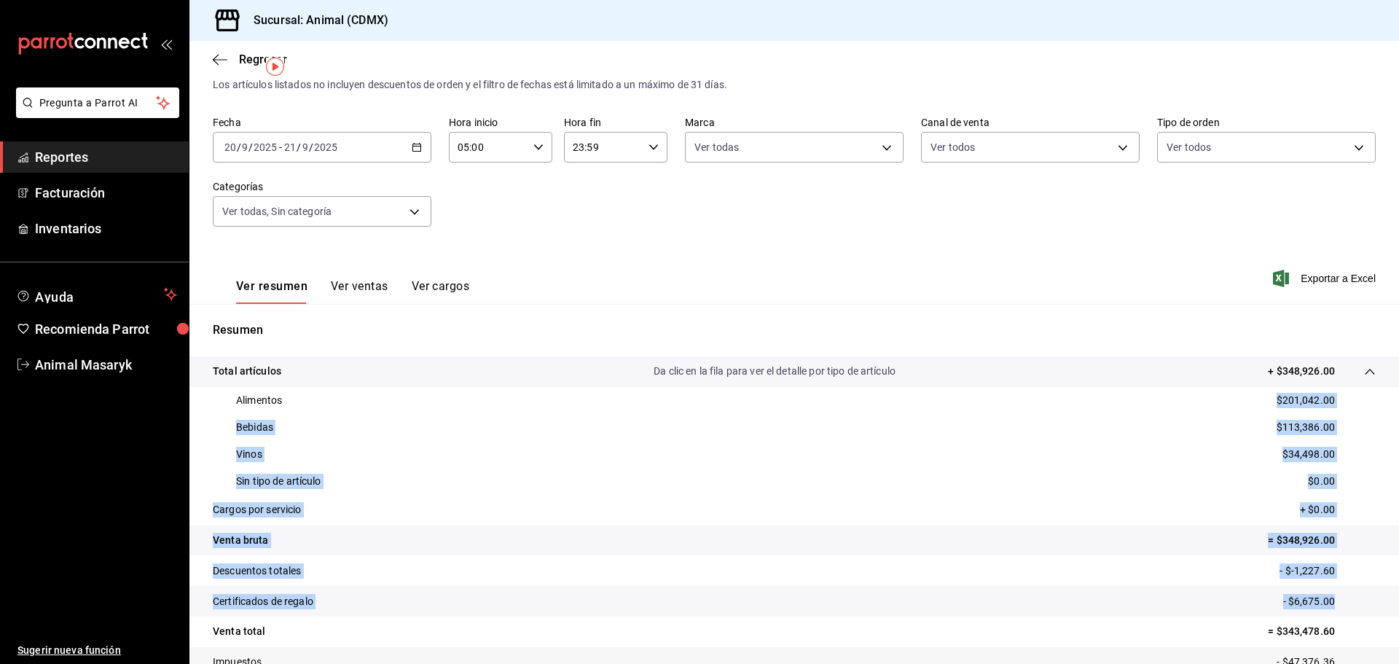
drag, startPoint x: 1262, startPoint y: 397, endPoint x: 1332, endPoint y: 587, distance: 202.0
click at [1332, 587] on tbody "Total artículos Da clic en la fila para ver el detalle por tipo de artículo + $…" at bounding box center [794, 531] width 1210 height 351
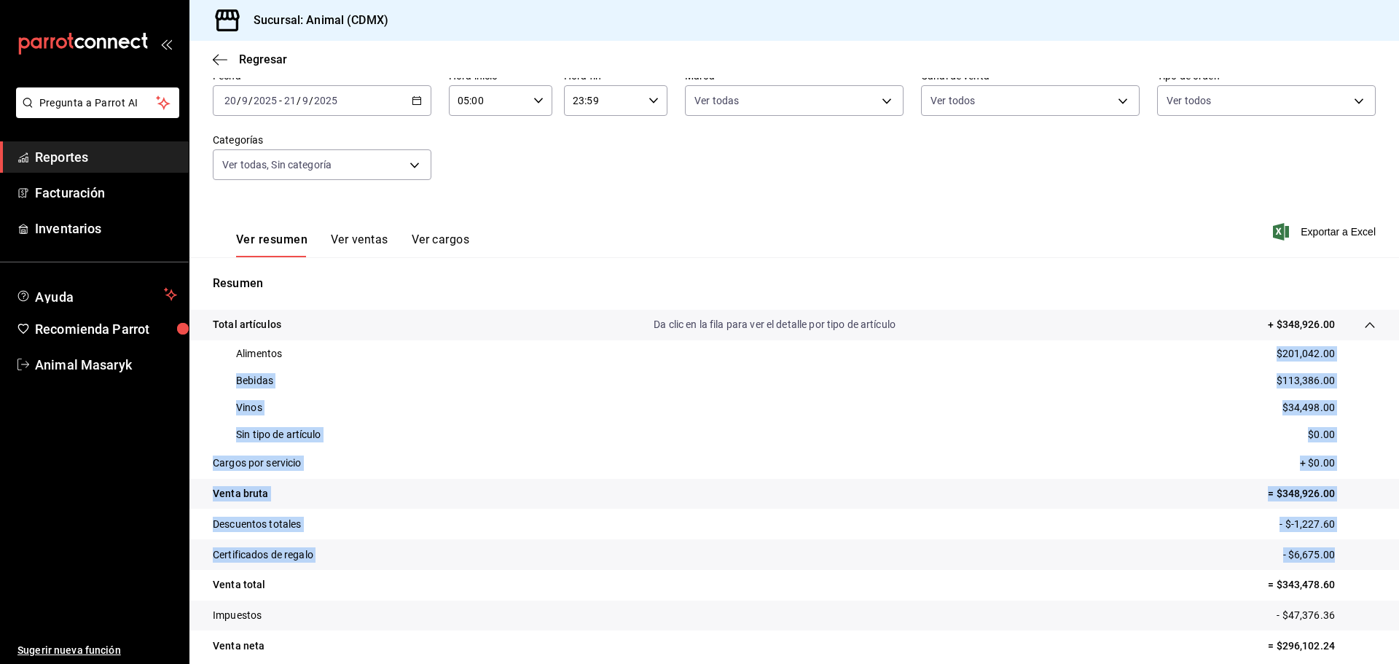
scroll to position [142, 0]
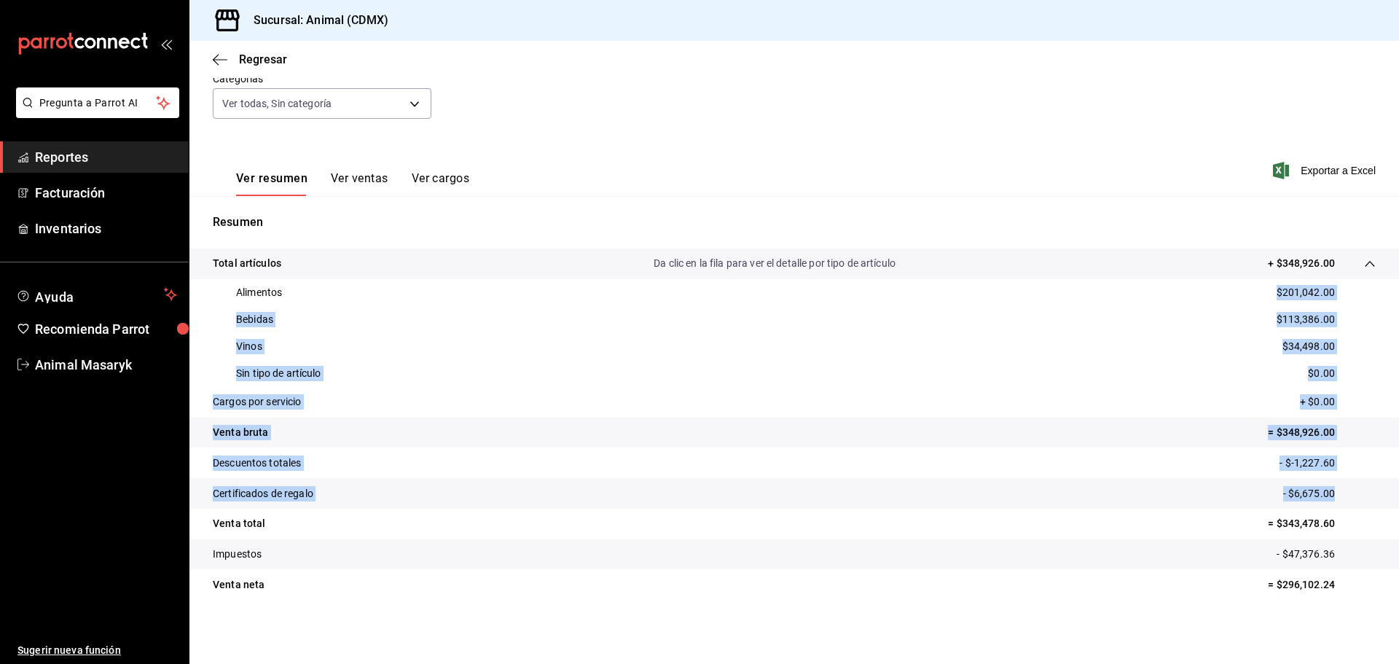
copy tbody "$201,042.00 Bebidas $113,386.00 Vinos $34,498.00 Sin tipo de artículo $0.00 Car…"
click at [1071, 465] on tr "Descuentos totales - $-1,227.60" at bounding box center [794, 462] width 1210 height 31
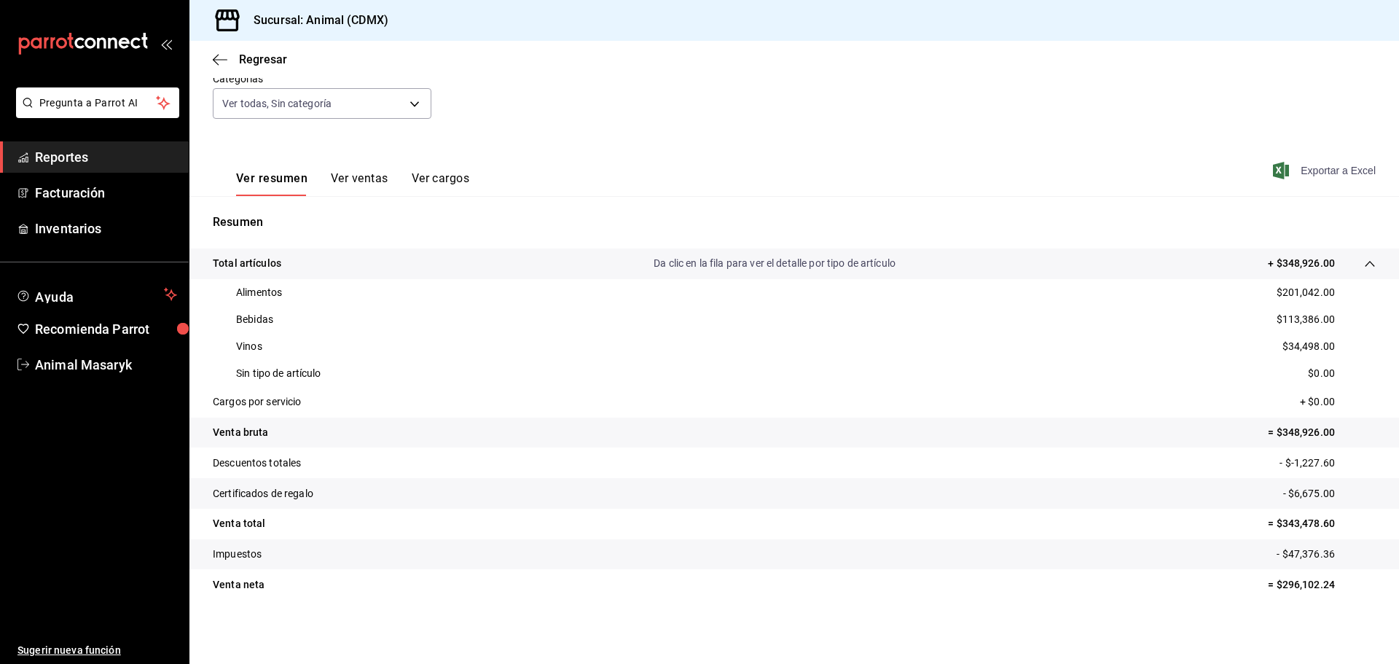
click at [1324, 165] on span "Exportar a Excel" at bounding box center [1326, 170] width 100 height 17
